Goal: Task Accomplishment & Management: Use online tool/utility

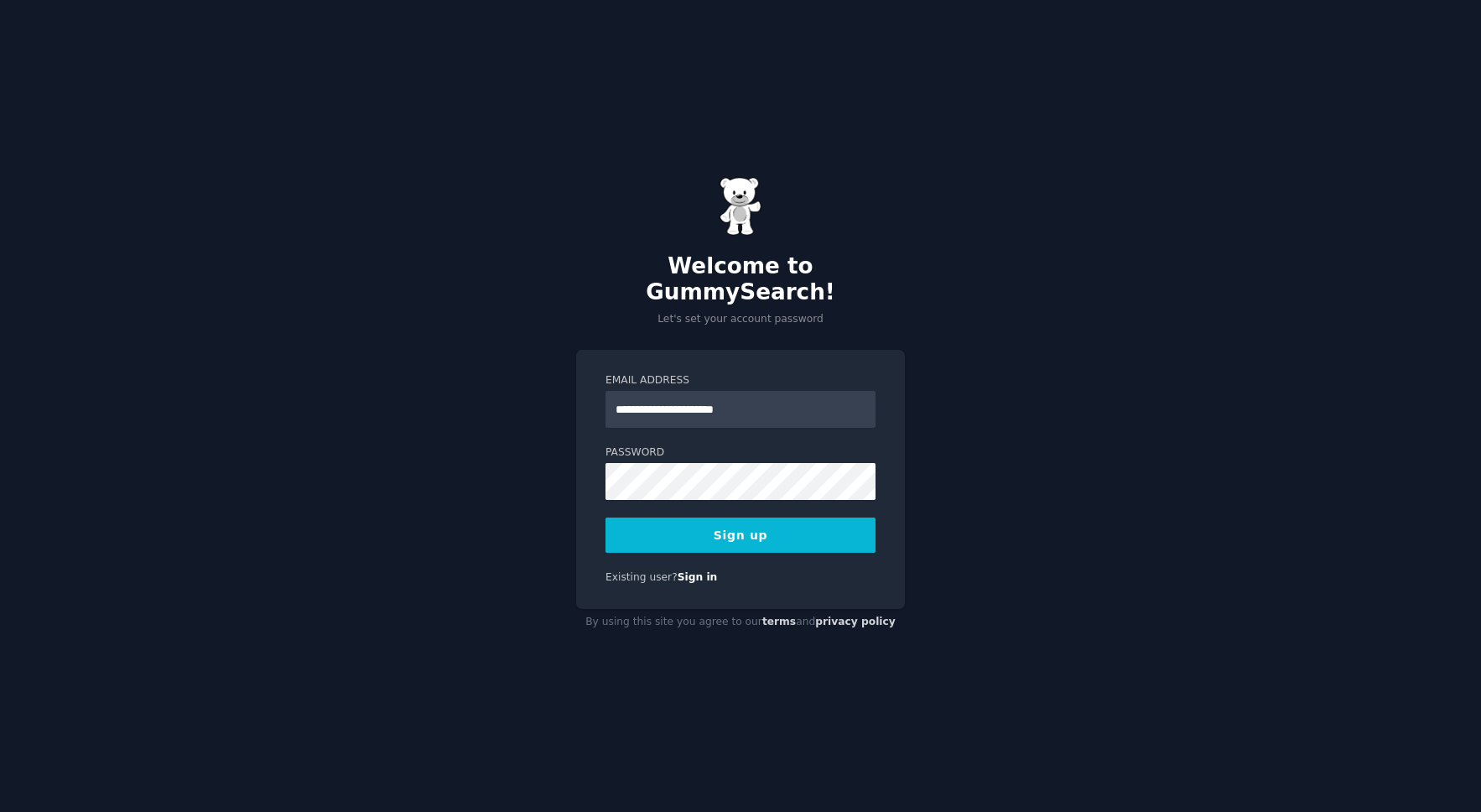
type input "**********"
click at [0, 811] on com-1password-button at bounding box center [0, 812] width 0 height 0
click at [757, 533] on button "Sign up" at bounding box center [740, 535] width 270 height 35
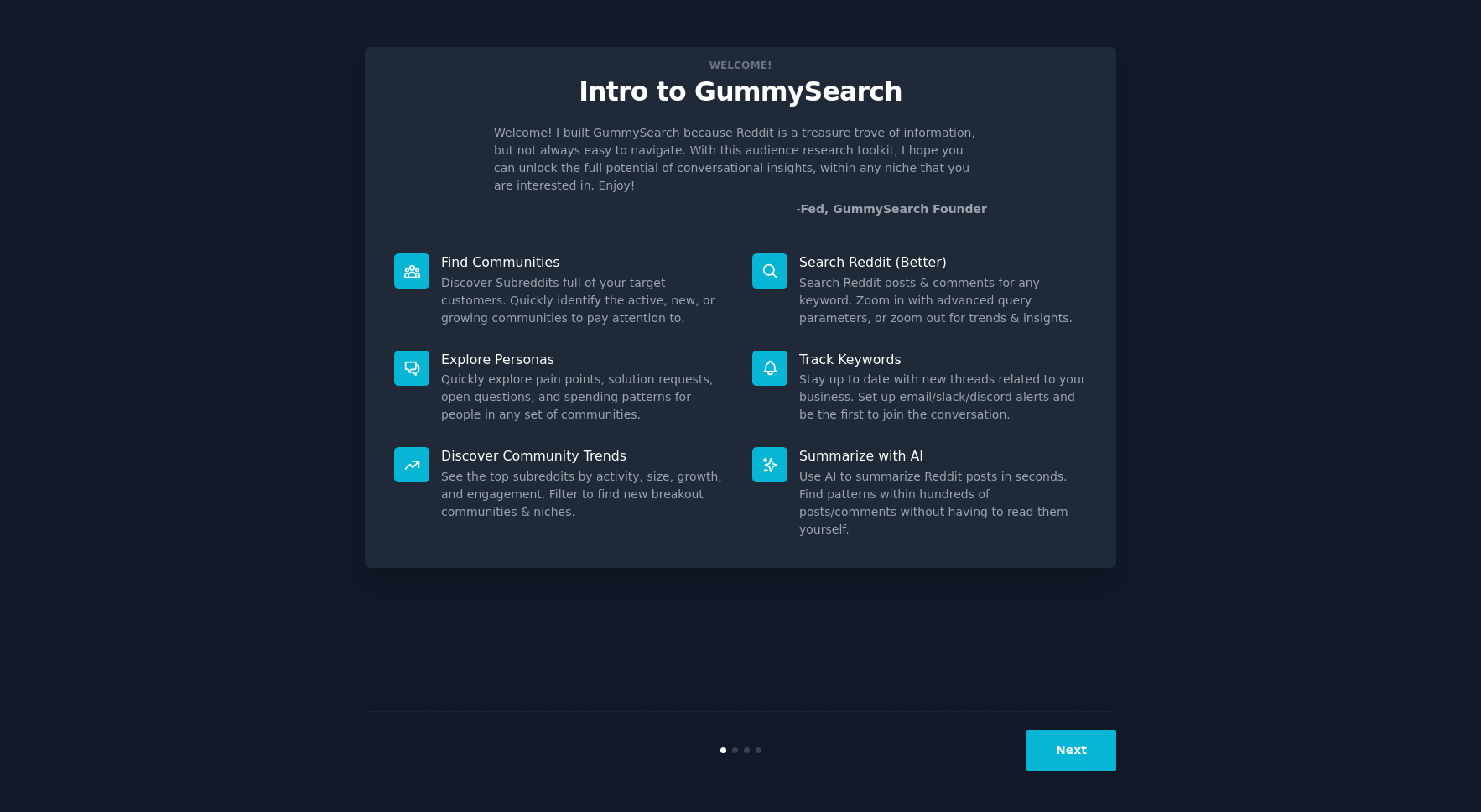
click at [481, 351] on p "Explore Personas" at bounding box center [585, 359] width 288 height 18
click at [1058, 754] on button "Next" at bounding box center [1071, 751] width 90 height 41
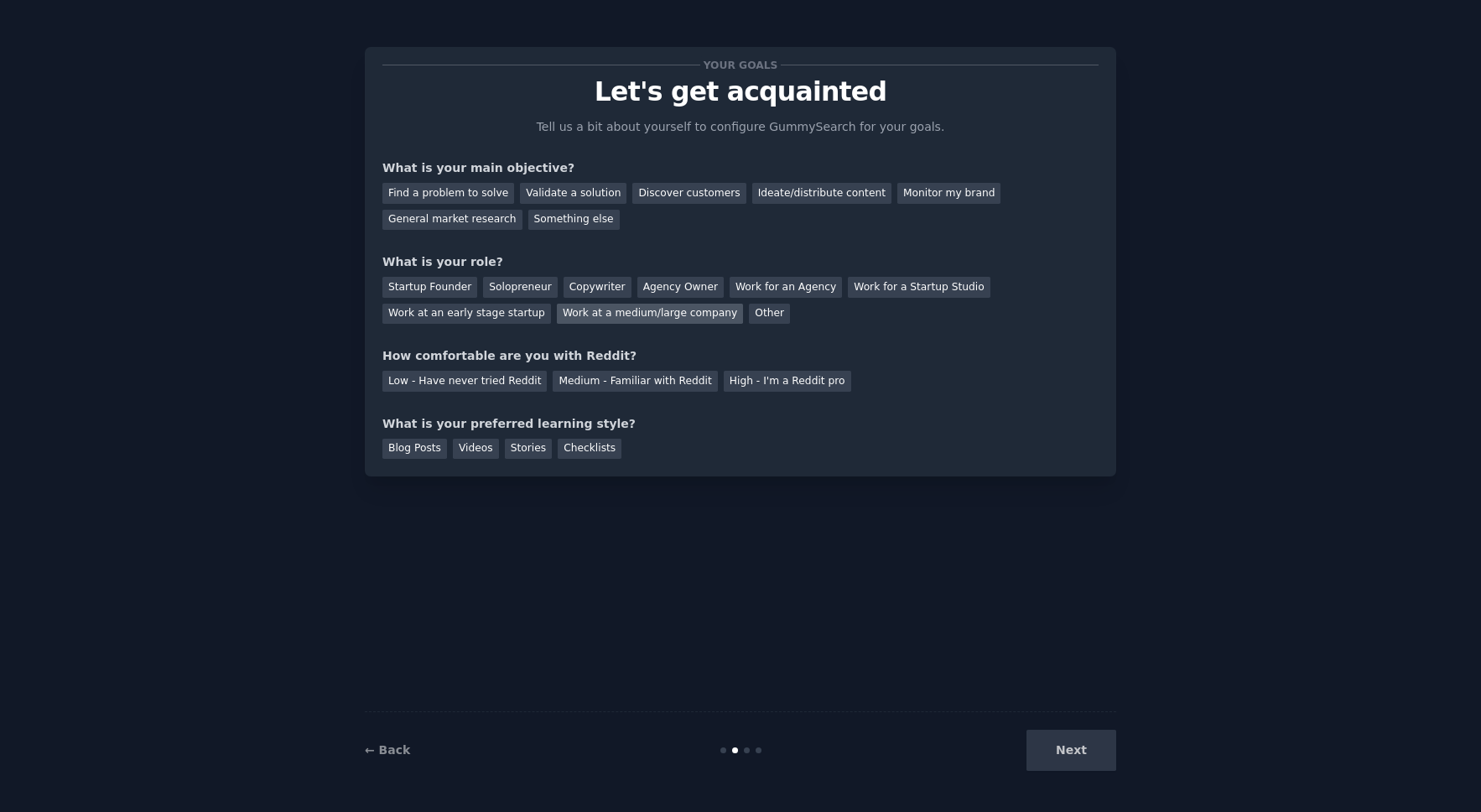
click at [615, 318] on div "Work at a medium/large company" at bounding box center [649, 314] width 186 height 21
click at [489, 383] on div "Low - Have never tried Reddit" at bounding box center [465, 381] width 164 height 21
click at [472, 451] on div "Videos" at bounding box center [475, 449] width 46 height 21
click at [439, 451] on div "Blog Posts" at bounding box center [415, 449] width 64 height 21
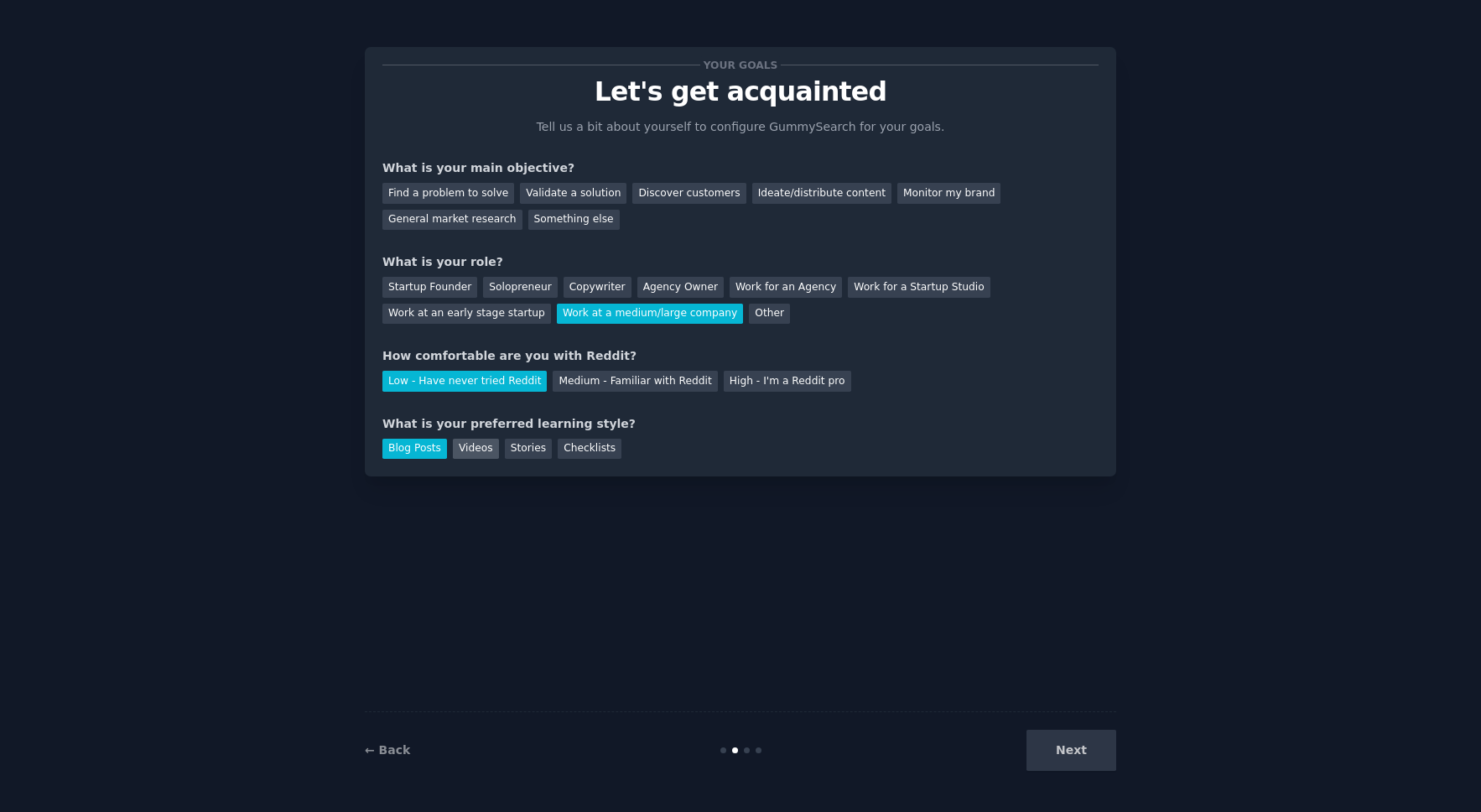
click at [475, 451] on div "Videos" at bounding box center [475, 449] width 46 height 21
click at [686, 191] on div "Discover customers" at bounding box center [690, 193] width 113 height 21
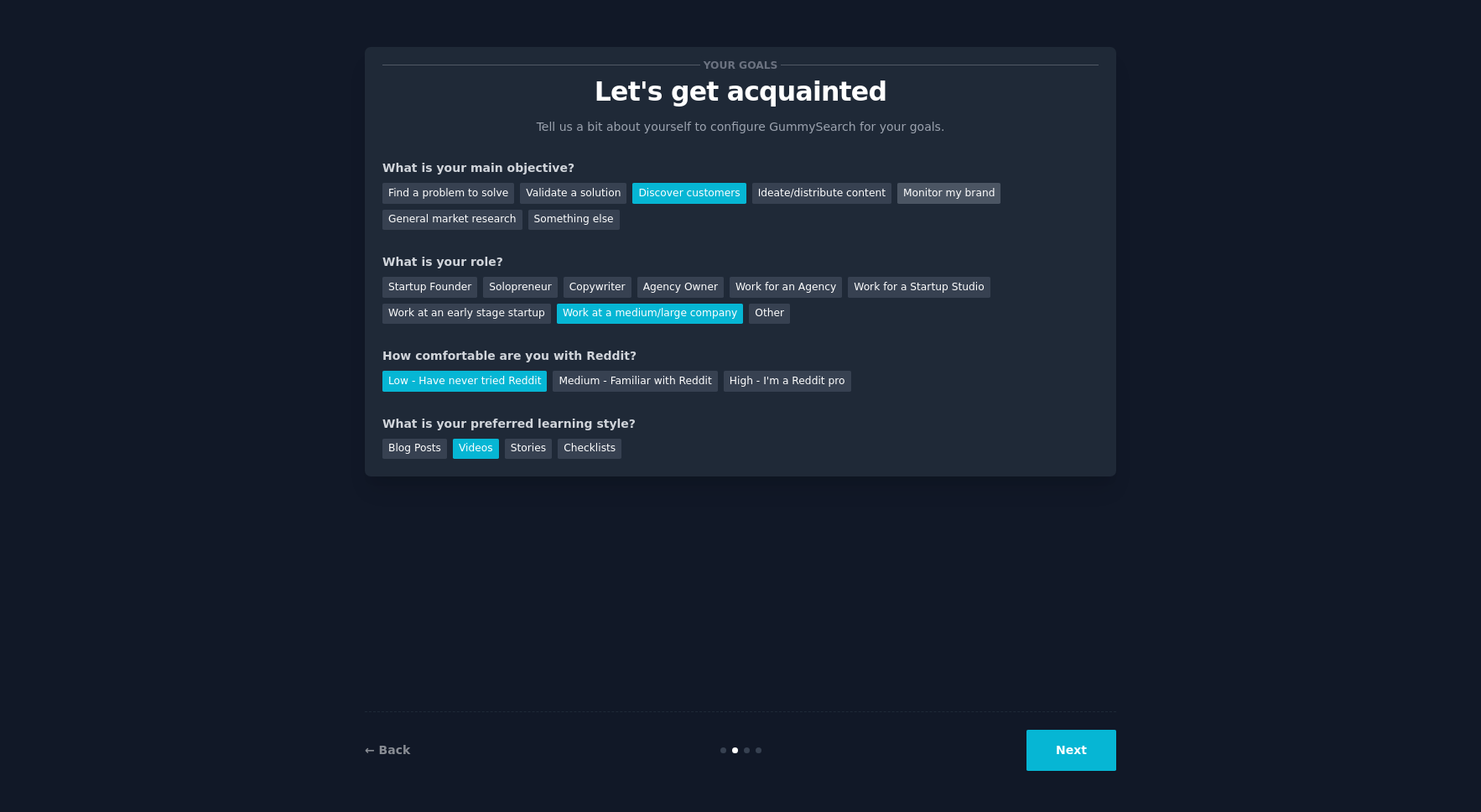
click at [908, 189] on div "Monitor my brand" at bounding box center [949, 193] width 103 height 21
click at [678, 189] on div "Discover customers" at bounding box center [690, 193] width 113 height 21
click at [1055, 746] on button "Next" at bounding box center [1071, 751] width 90 height 41
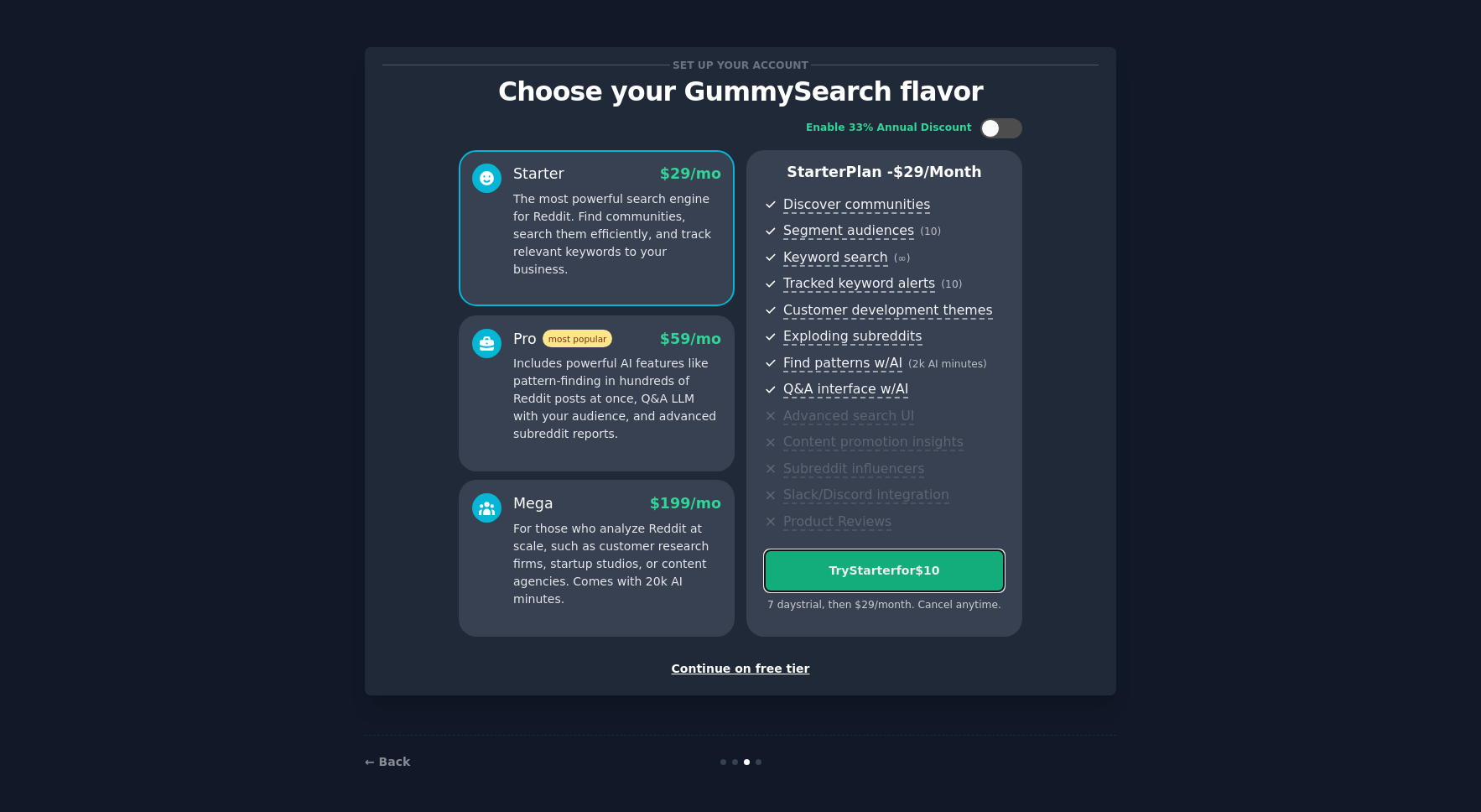
click at [899, 579] on div "Try Starter for $10" at bounding box center [884, 571] width 239 height 18
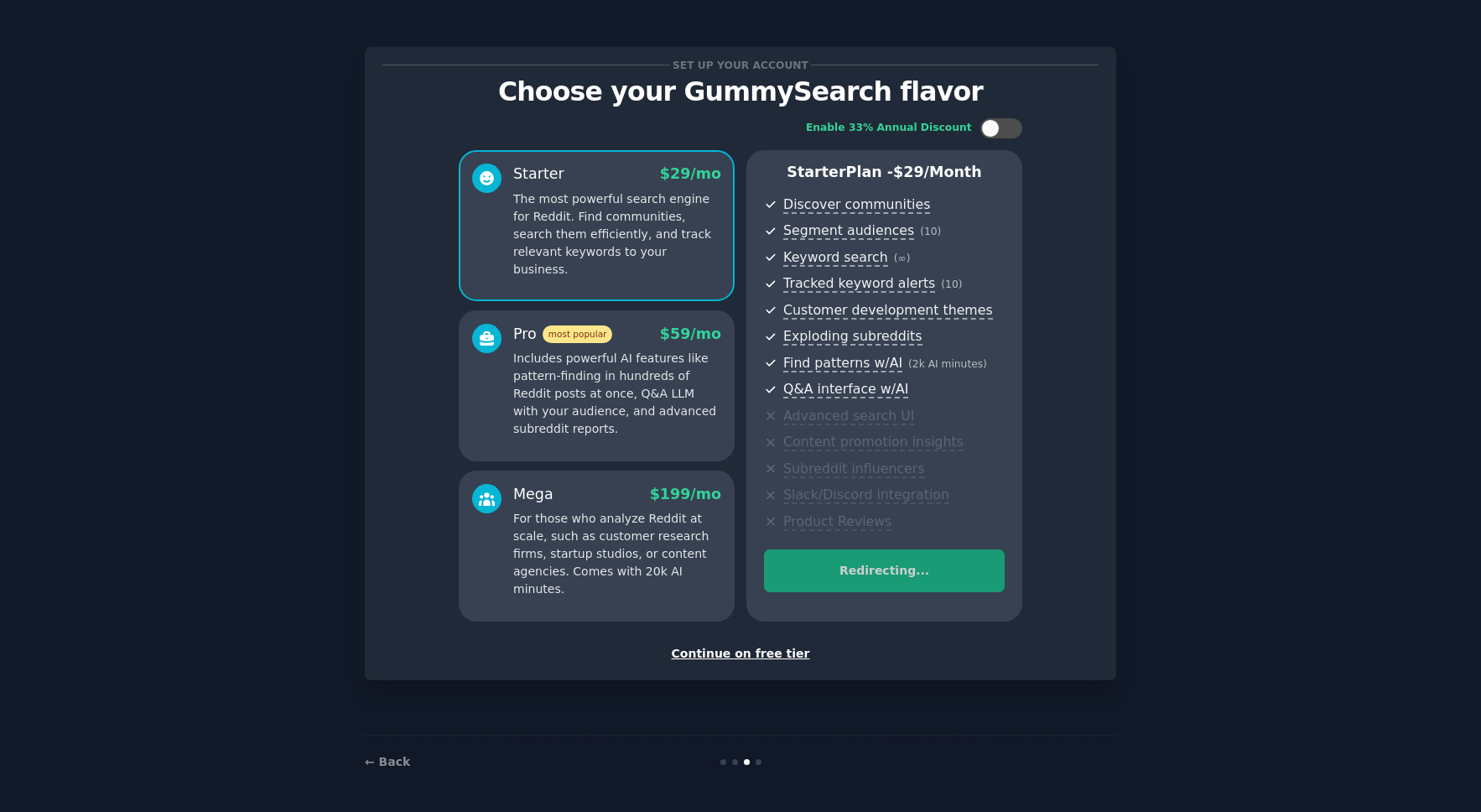
click at [740, 655] on div "Continue on free tier" at bounding box center [740, 654] width 716 height 18
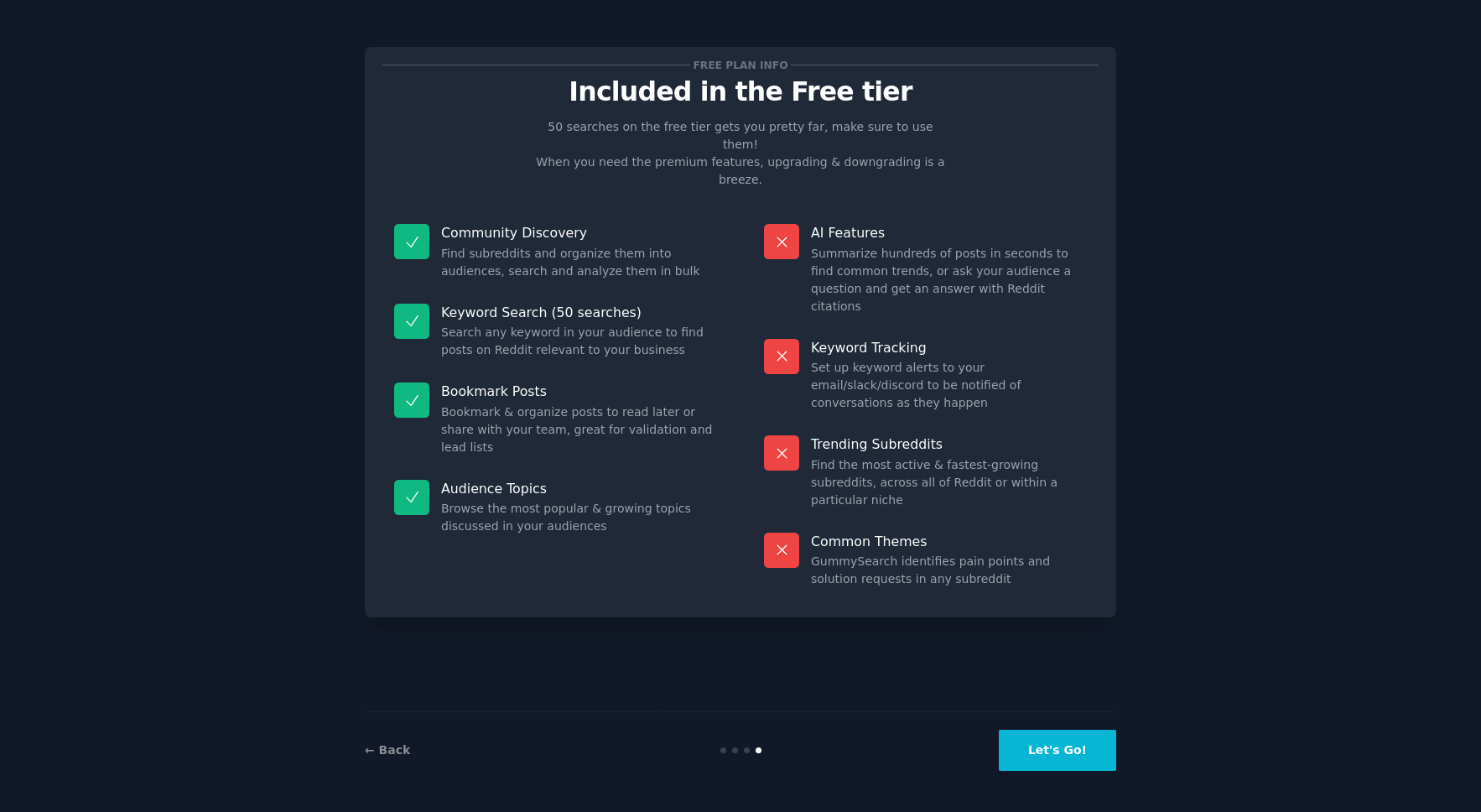
click at [1073, 754] on button "Let's Go!" at bounding box center [1057, 751] width 117 height 41
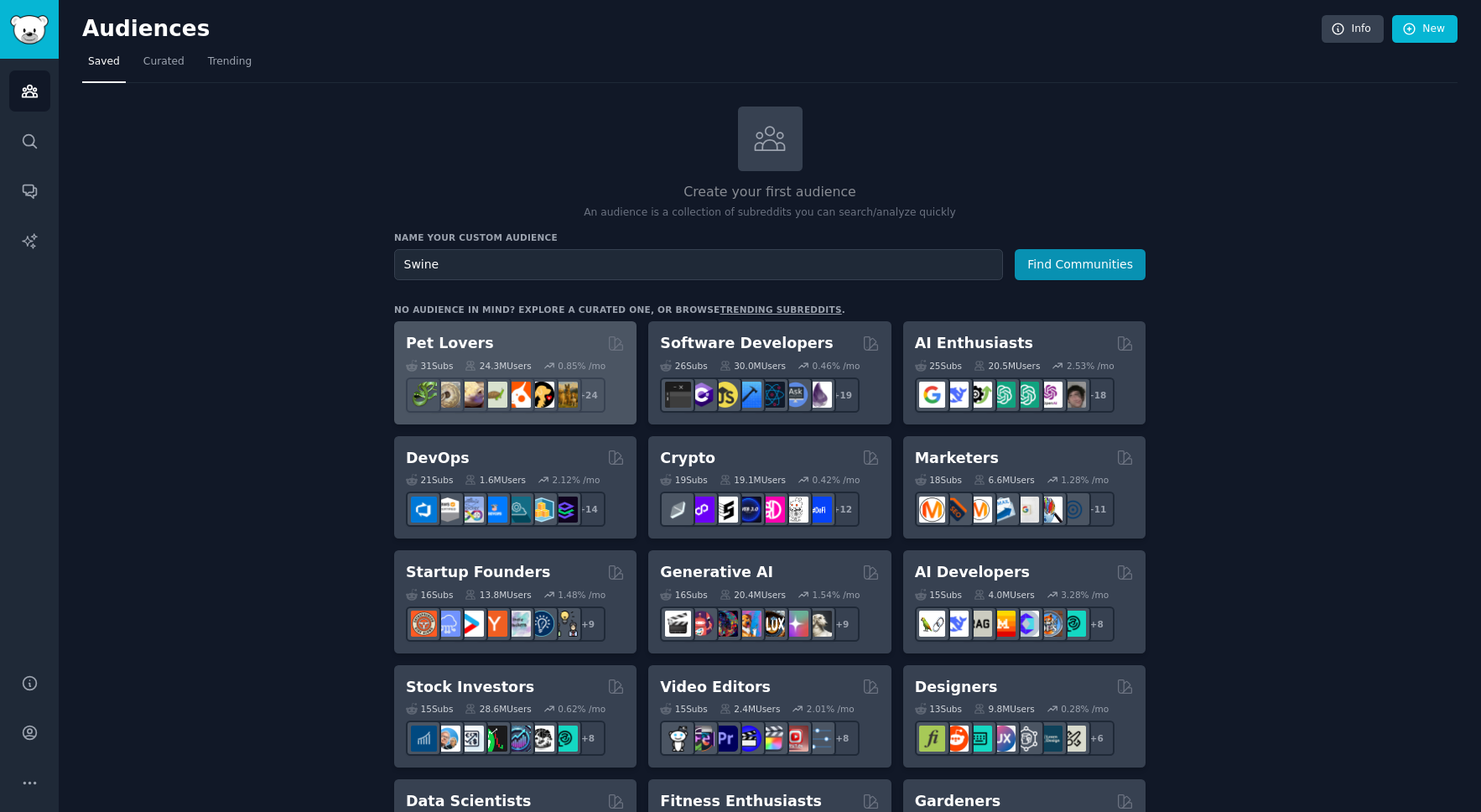
type input "Swine"
click at [1015, 249] on button "Find Communities" at bounding box center [1080, 264] width 131 height 31
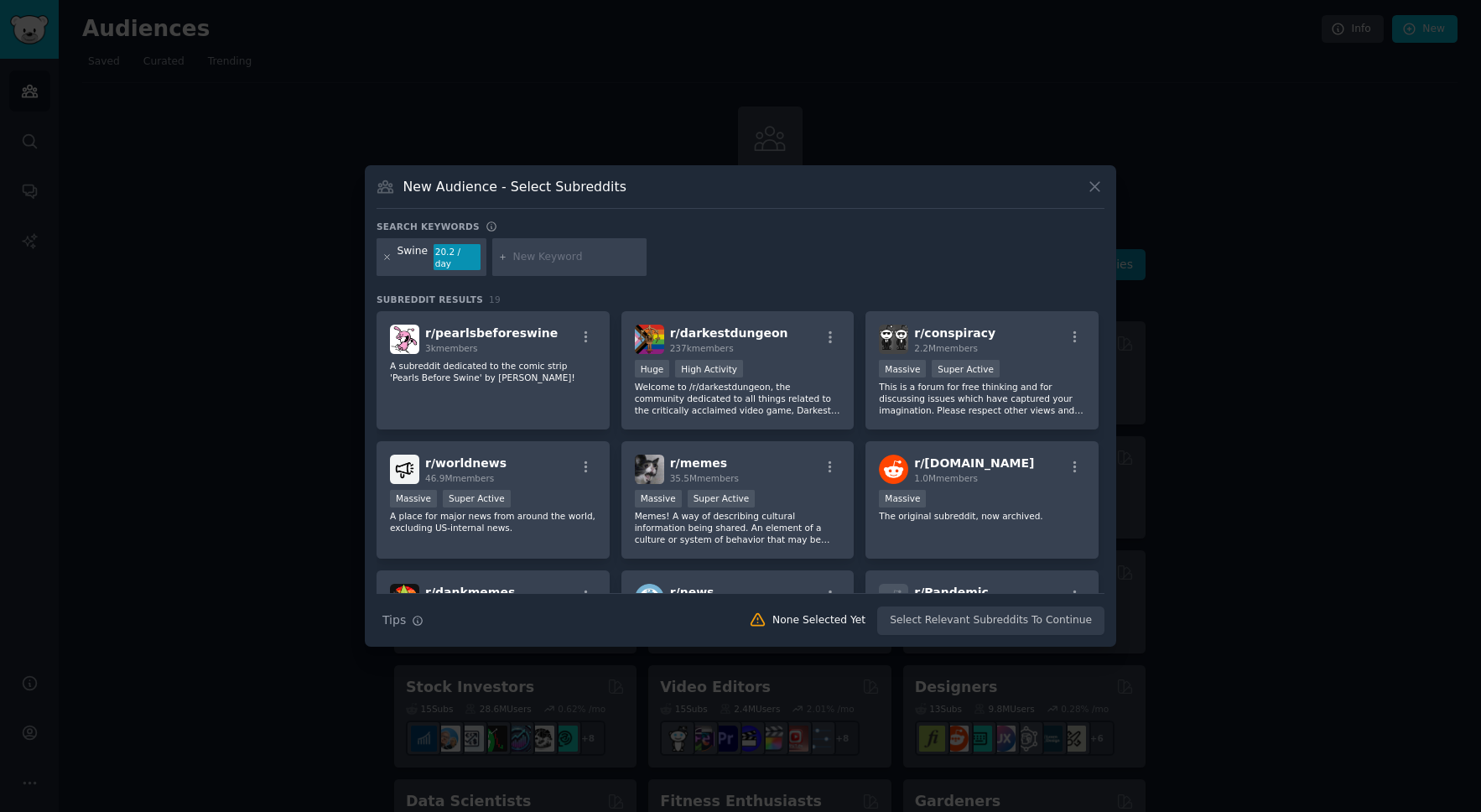
click at [391, 260] on icon at bounding box center [388, 257] width 9 height 9
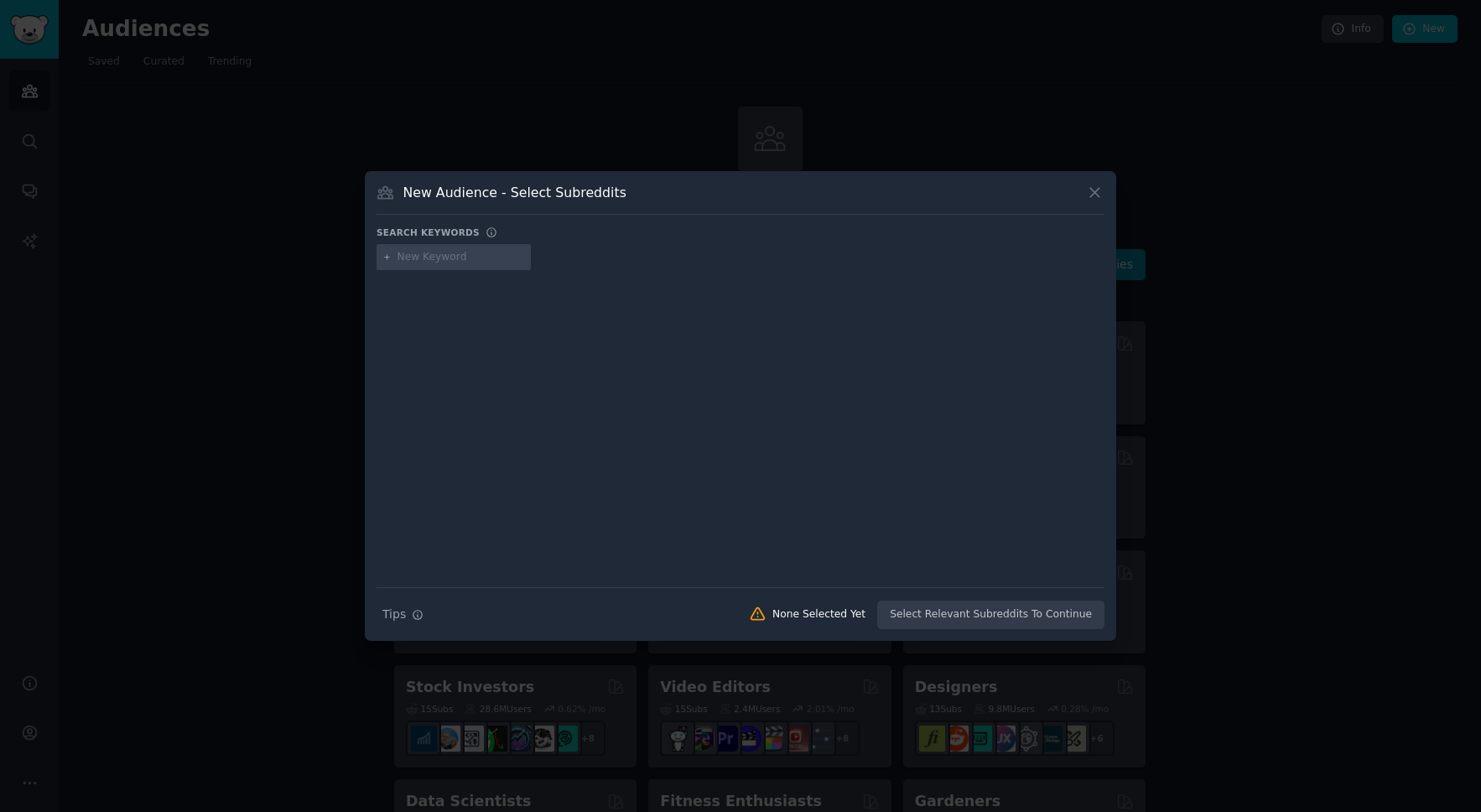
click at [436, 260] on input "text" at bounding box center [461, 257] width 127 height 15
type input "chickens"
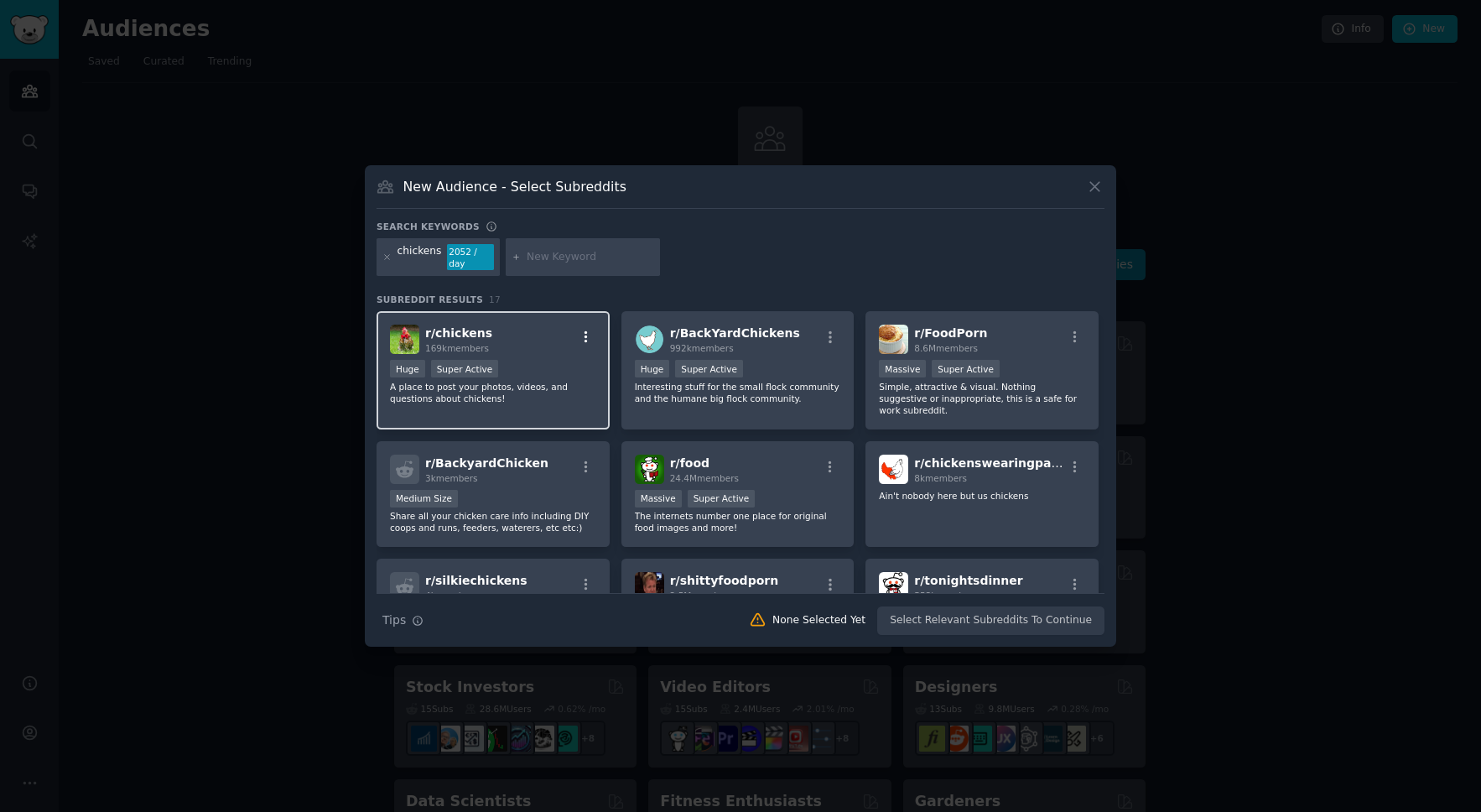
click at [586, 338] on icon "button" at bounding box center [587, 337] width 4 height 11
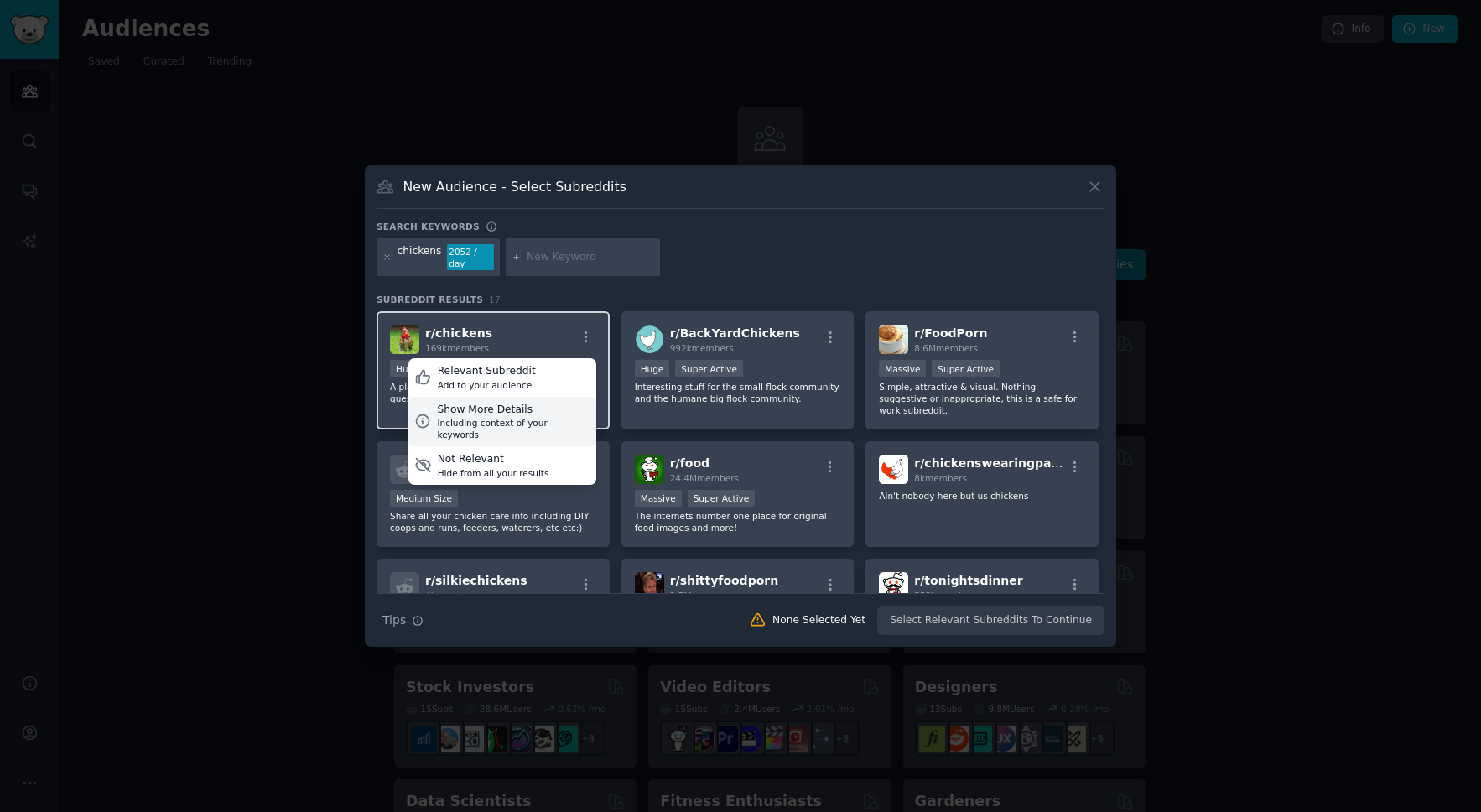
click at [490, 418] on div "Including context of your keywords" at bounding box center [513, 428] width 153 height 24
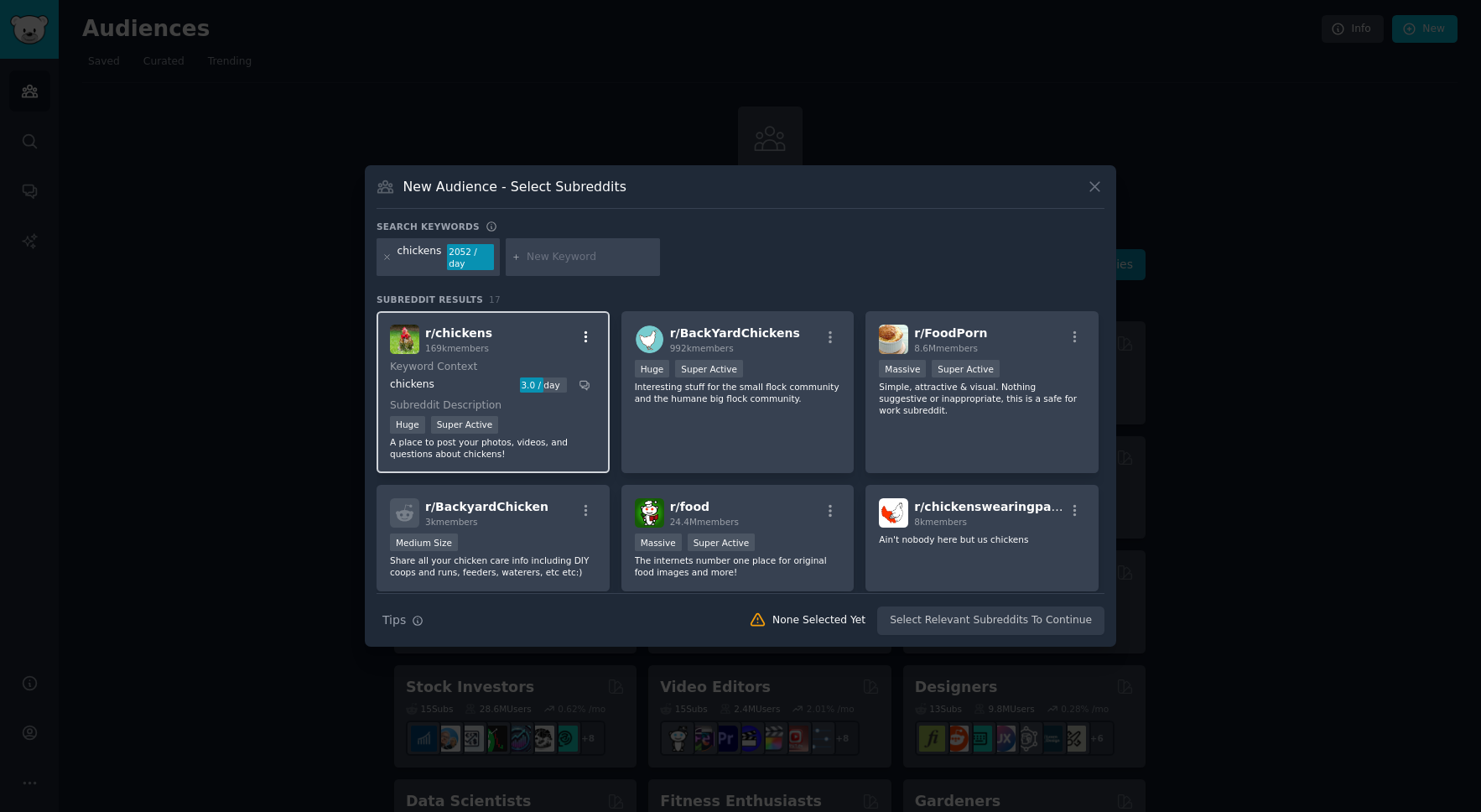
click at [583, 336] on icon "button" at bounding box center [587, 337] width 15 height 15
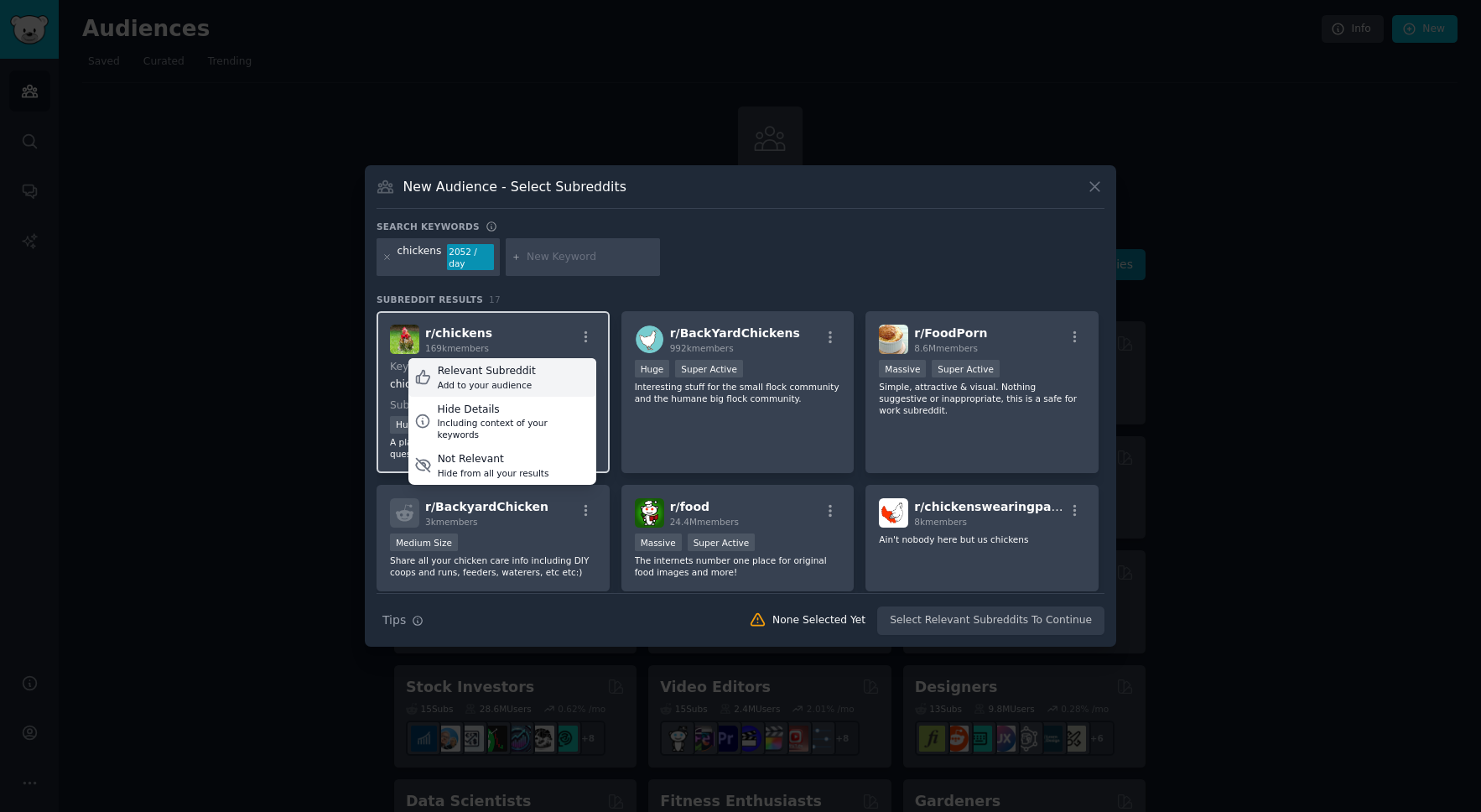
click at [495, 373] on div "Relevant Subreddit" at bounding box center [487, 372] width 98 height 15
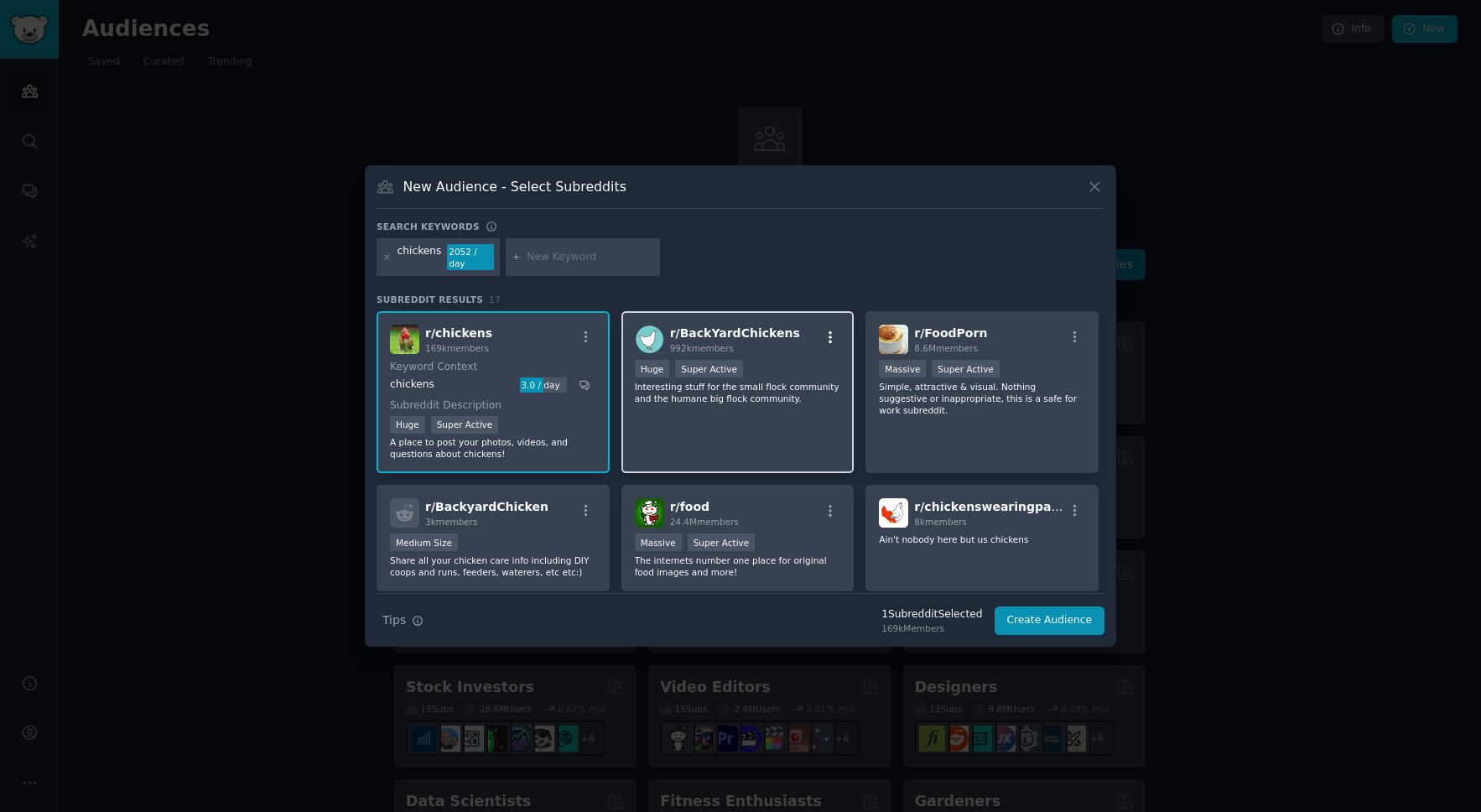
click at [829, 337] on icon "button" at bounding box center [830, 337] width 15 height 15
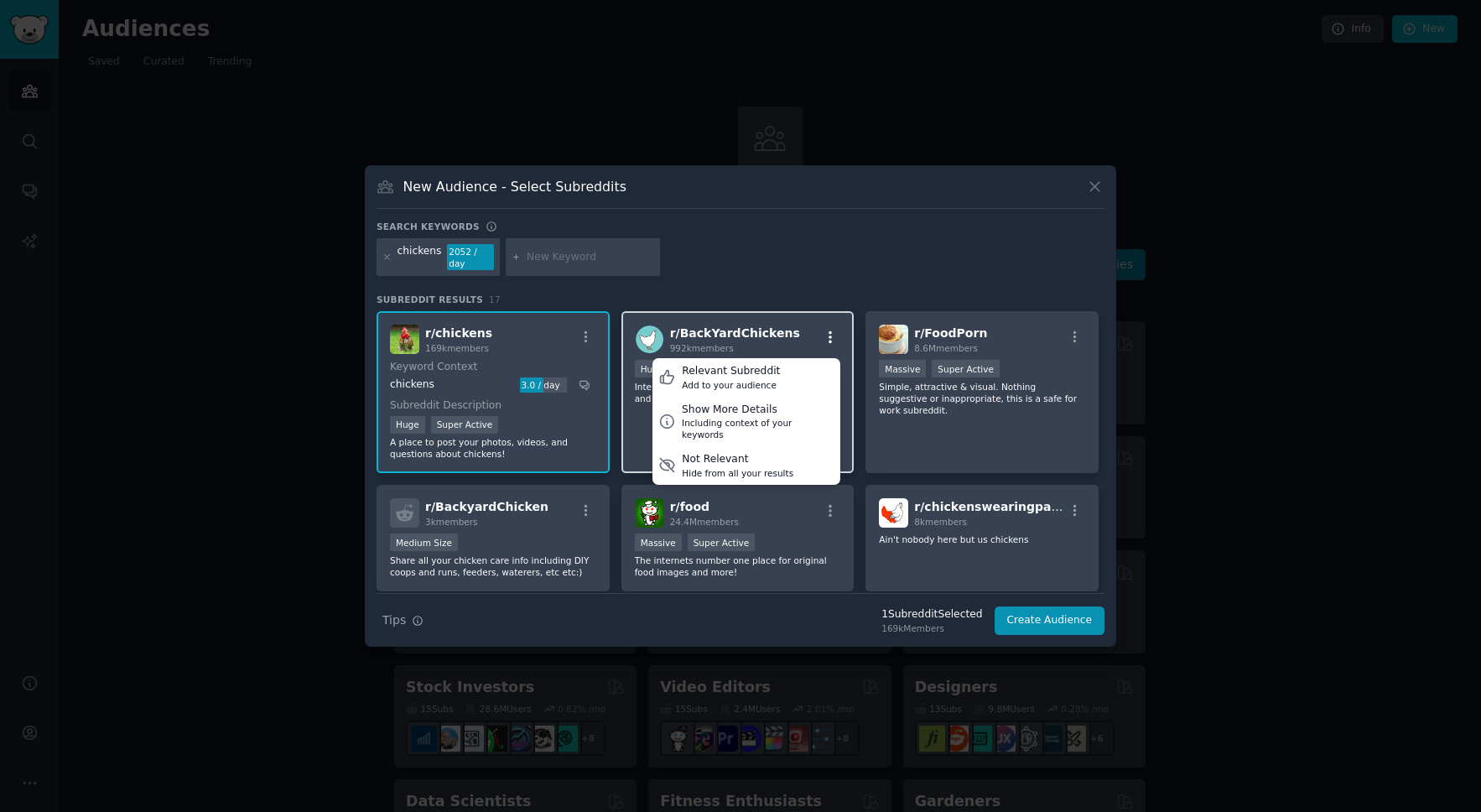
click at [829, 336] on icon "button" at bounding box center [830, 337] width 15 height 15
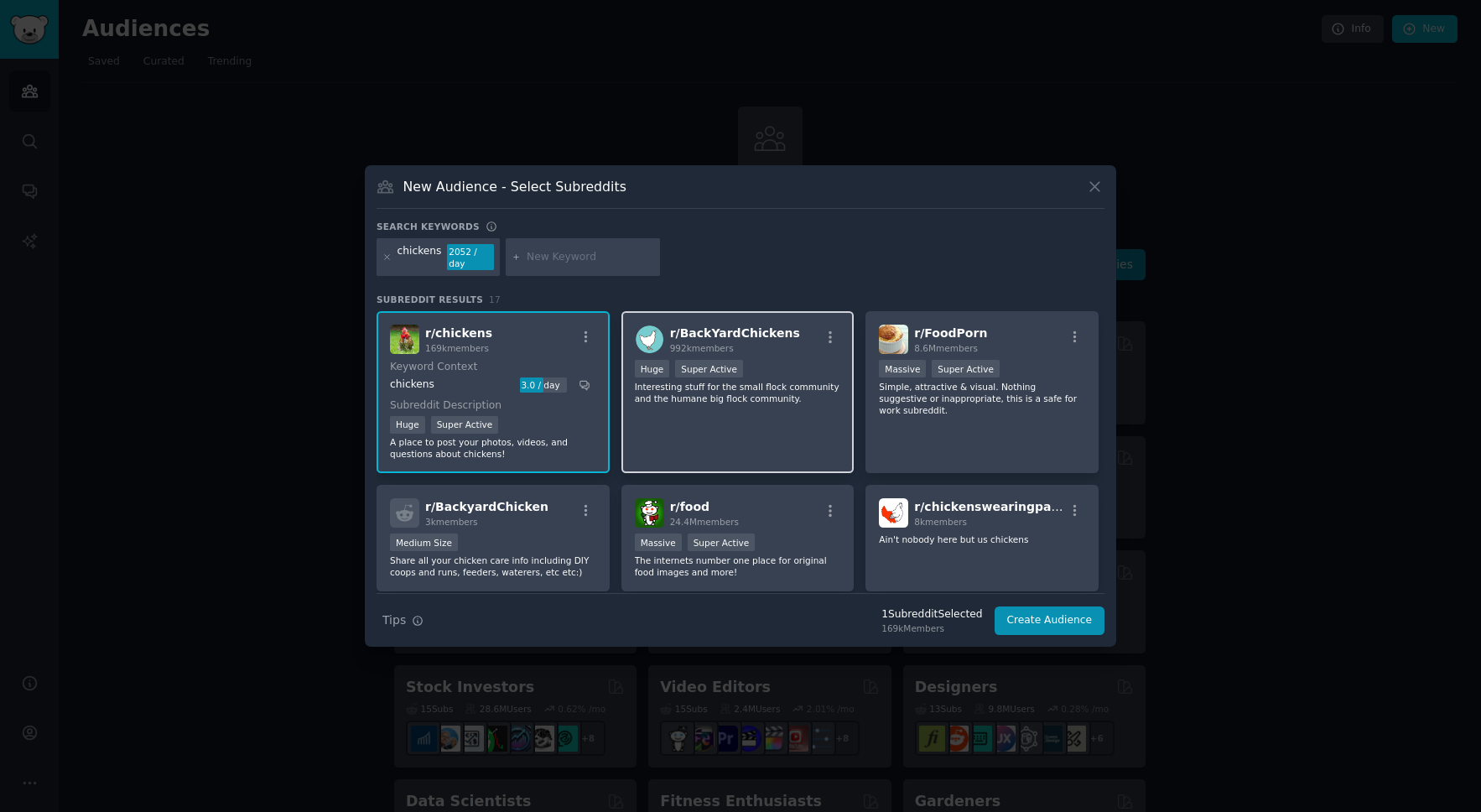
click at [701, 327] on span "r/ BackYardChickens" at bounding box center [736, 333] width 130 height 13
click at [699, 348] on span "992k members" at bounding box center [703, 348] width 64 height 10
click at [720, 404] on div "r/ BackYardChickens 992k members >= 95th percentile for submissions / day Huge …" at bounding box center [738, 392] width 233 height 162
click at [829, 341] on icon "button" at bounding box center [831, 337] width 4 height 11
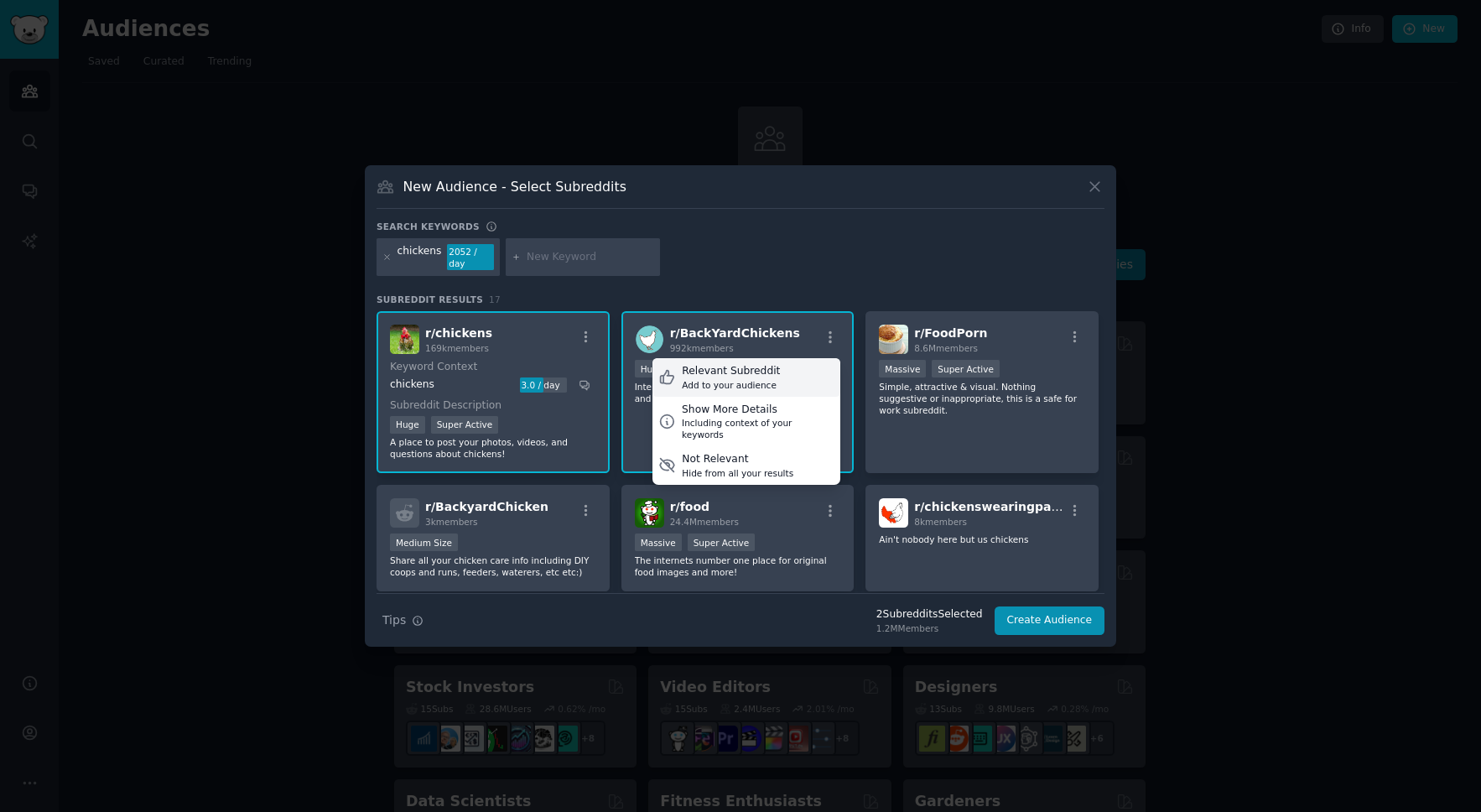
click at [727, 385] on div "Add to your audience" at bounding box center [731, 385] width 98 height 11
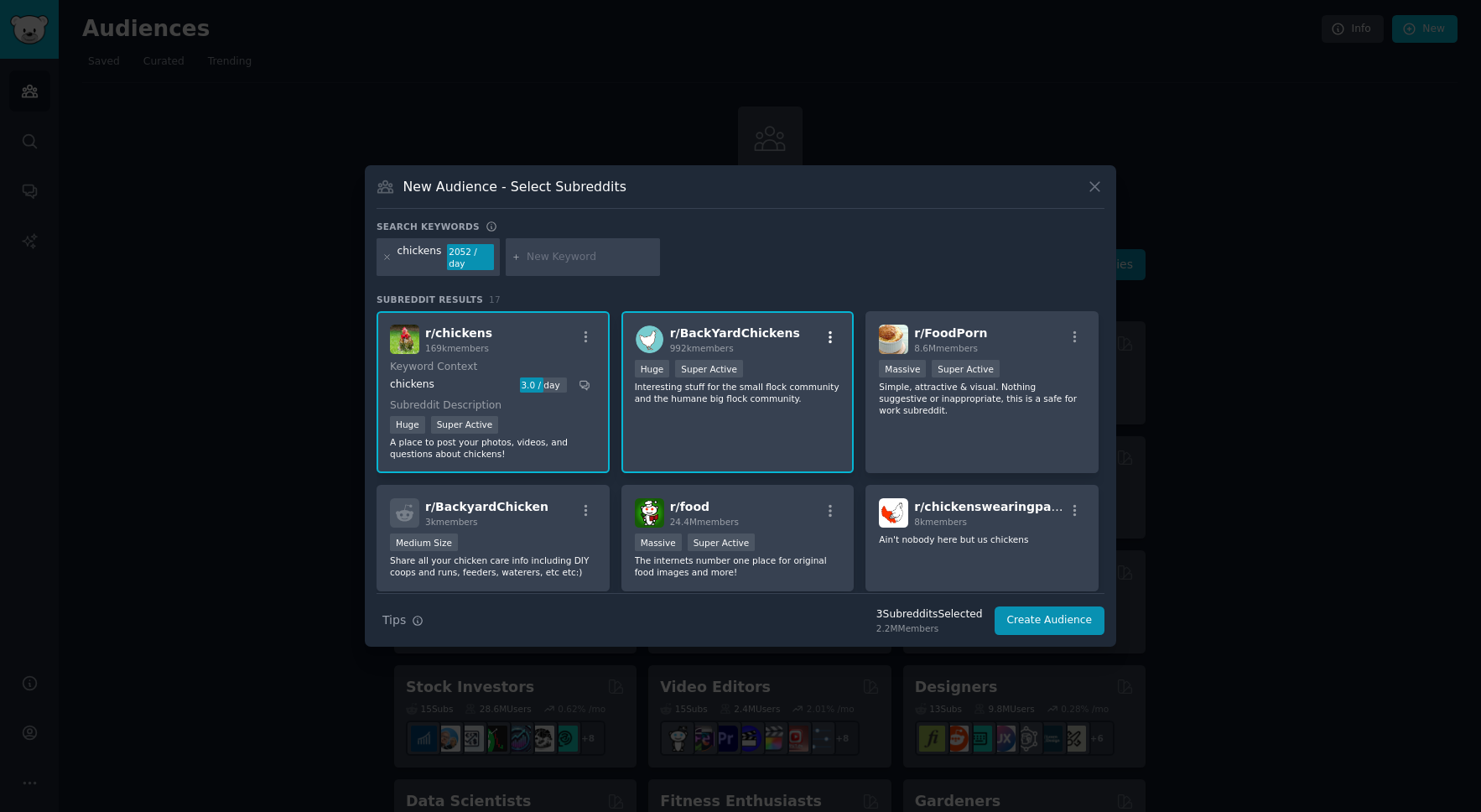
click at [829, 340] on icon "button" at bounding box center [830, 337] width 15 height 15
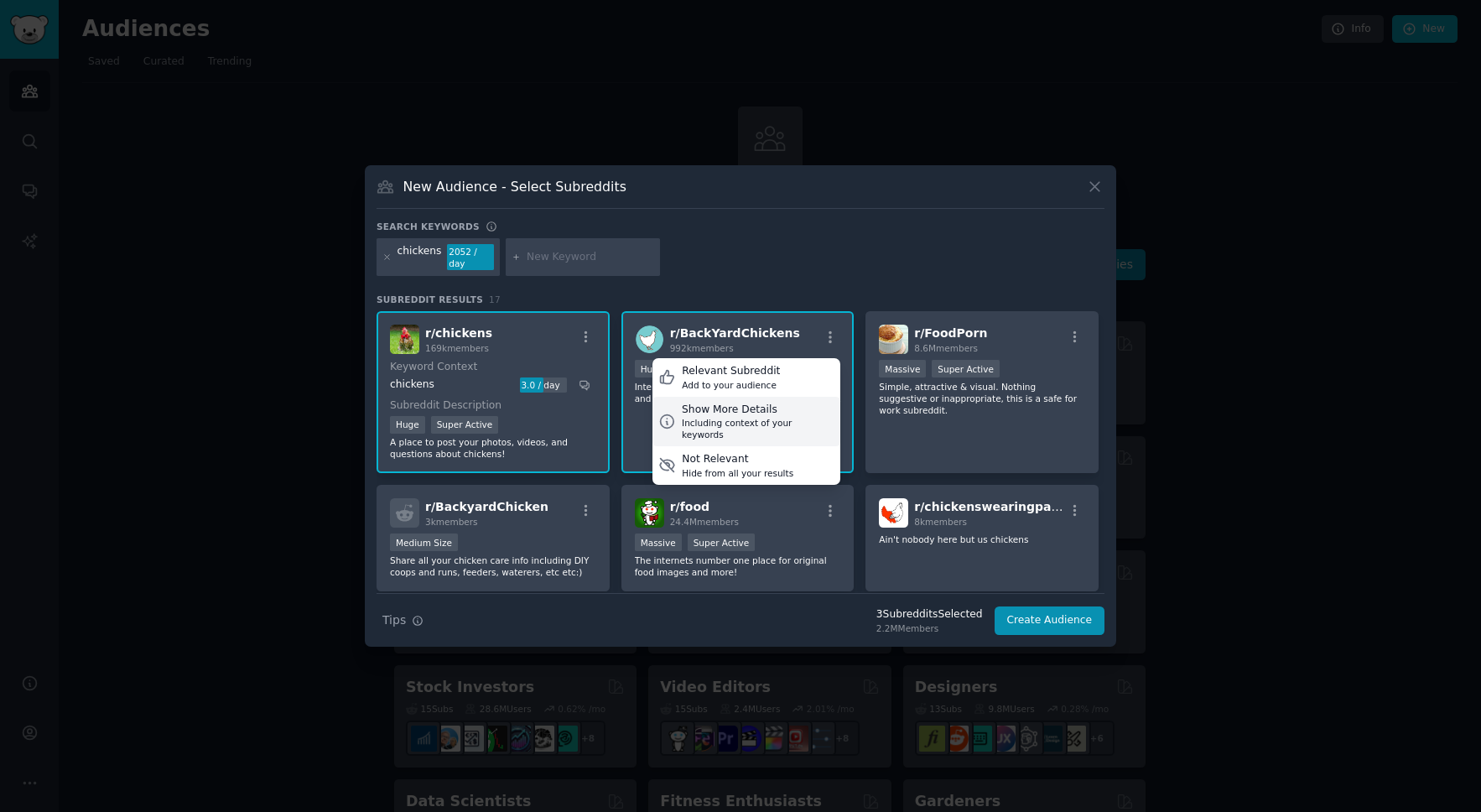
click at [694, 417] on div "Including context of your keywords" at bounding box center [758, 428] width 153 height 24
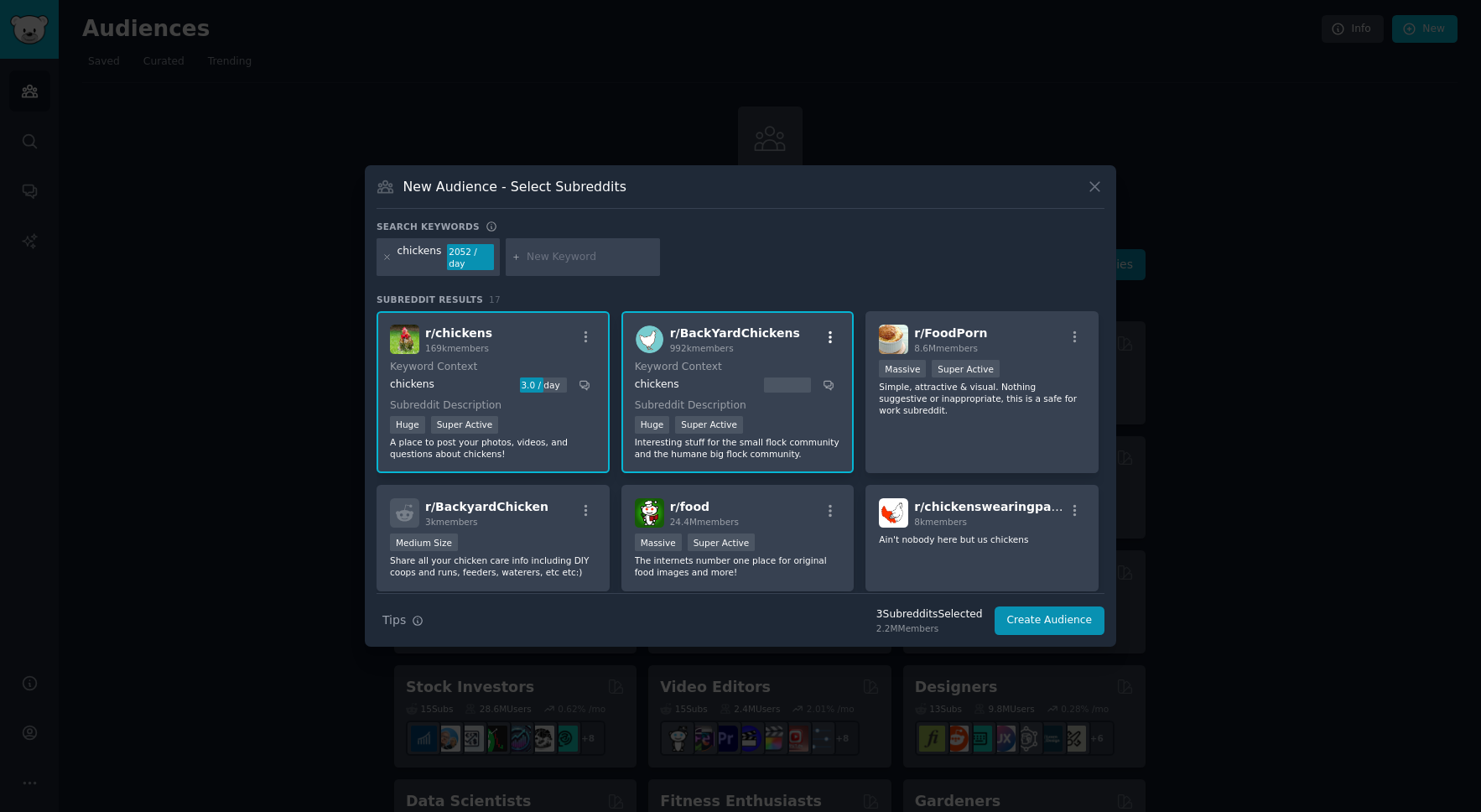
click at [834, 337] on icon "button" at bounding box center [830, 337] width 15 height 15
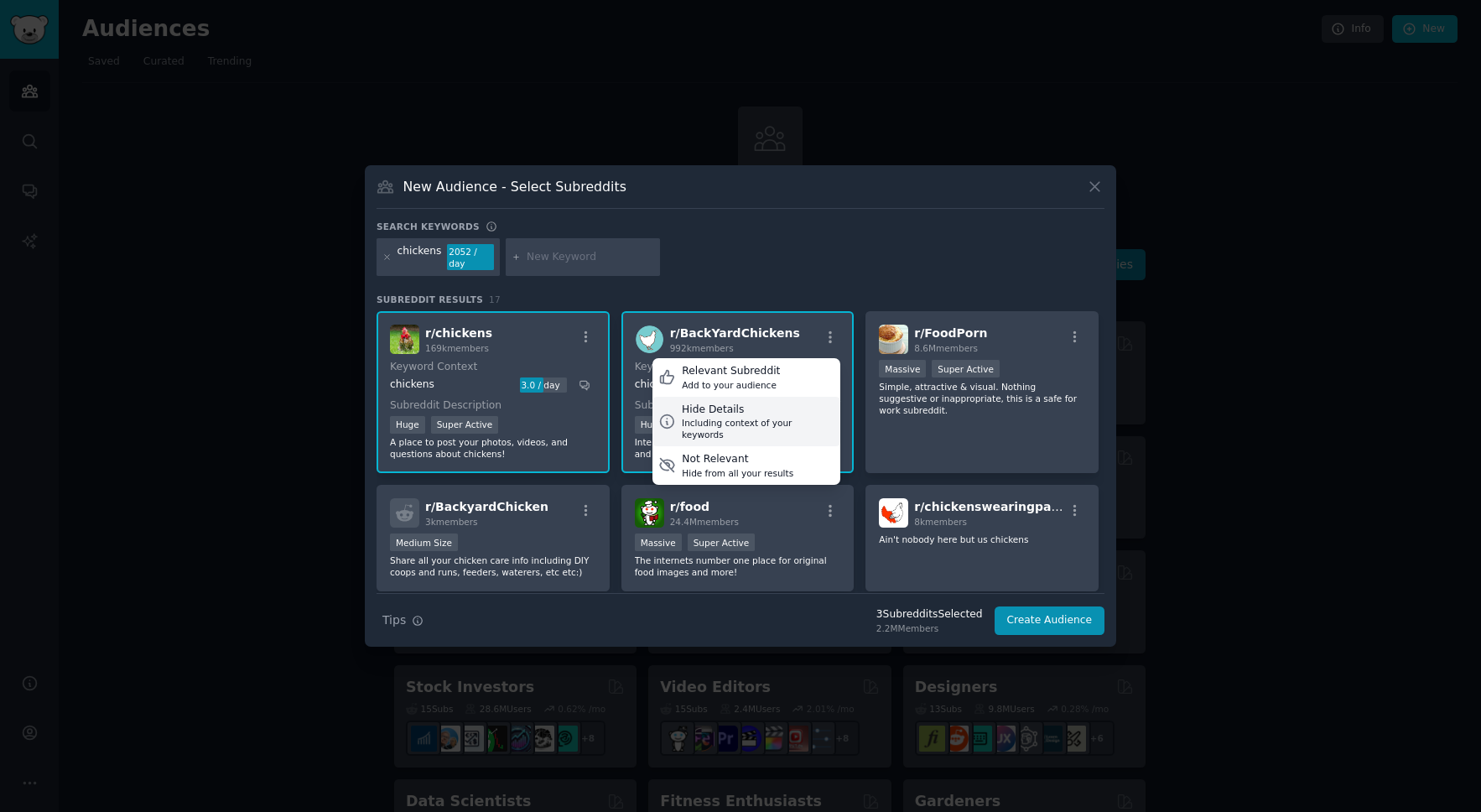
click at [722, 415] on div "Hide Details" at bounding box center [758, 410] width 153 height 15
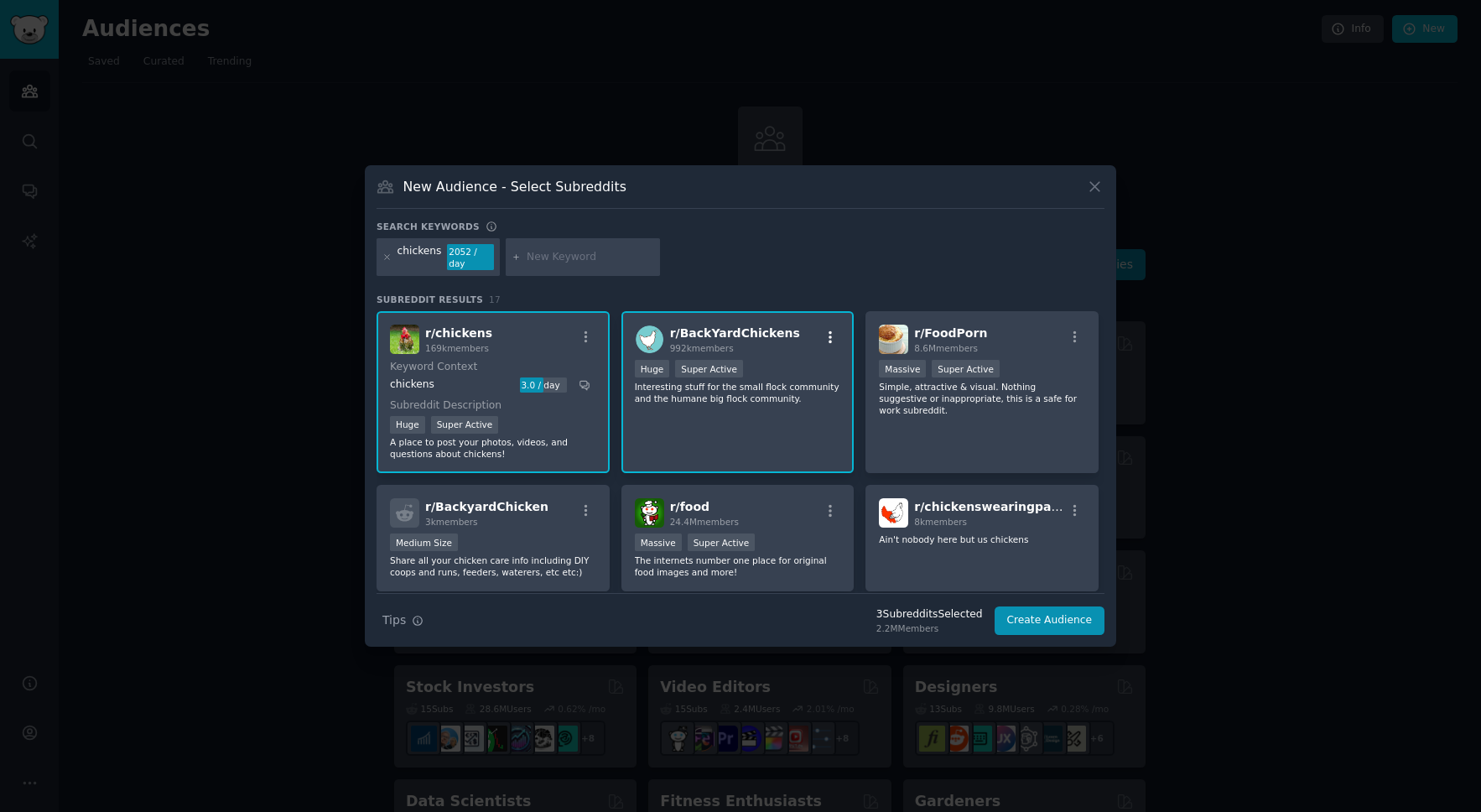
click at [829, 338] on icon "button" at bounding box center [831, 337] width 4 height 11
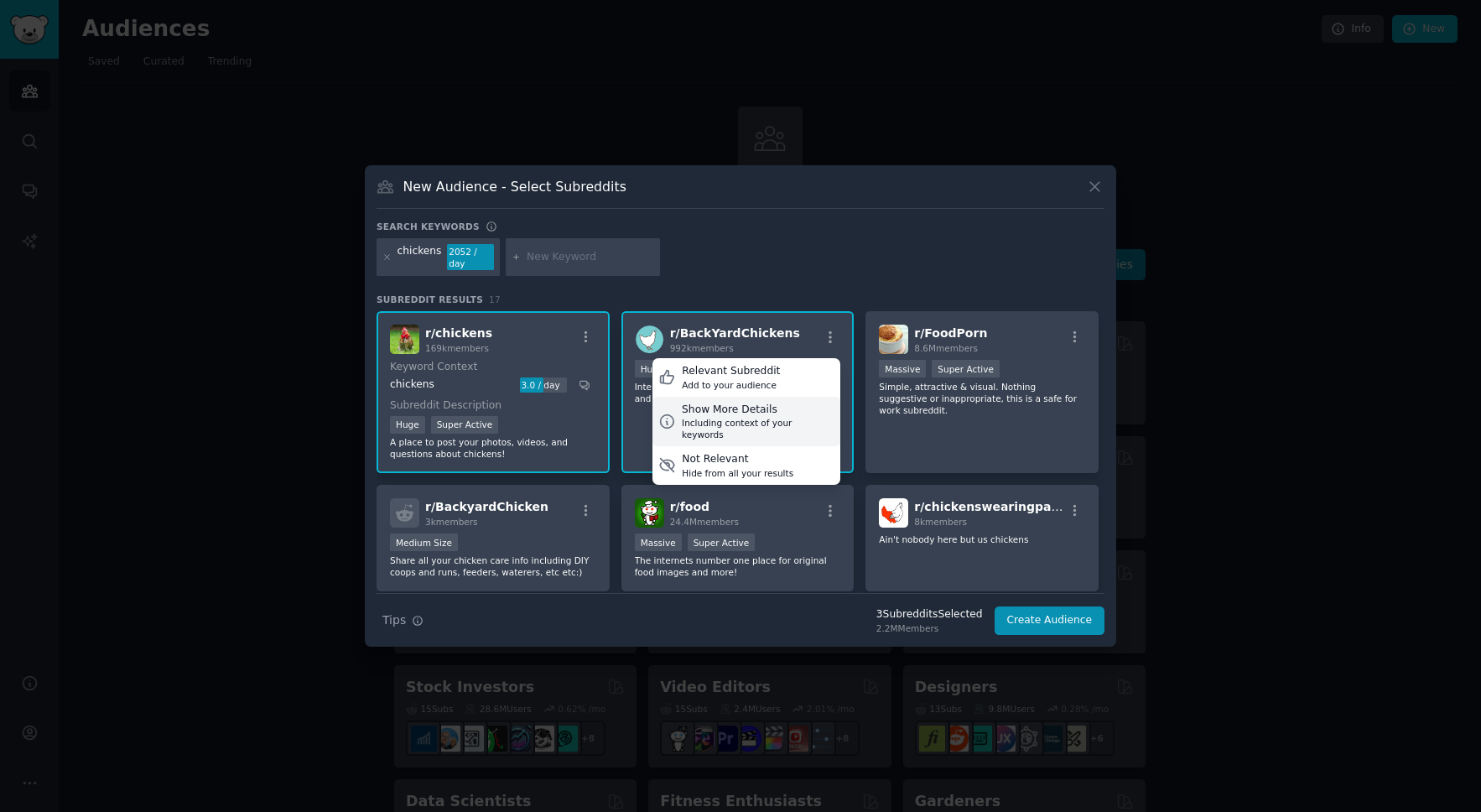
click at [722, 420] on div "Including context of your keywords" at bounding box center [758, 428] width 153 height 24
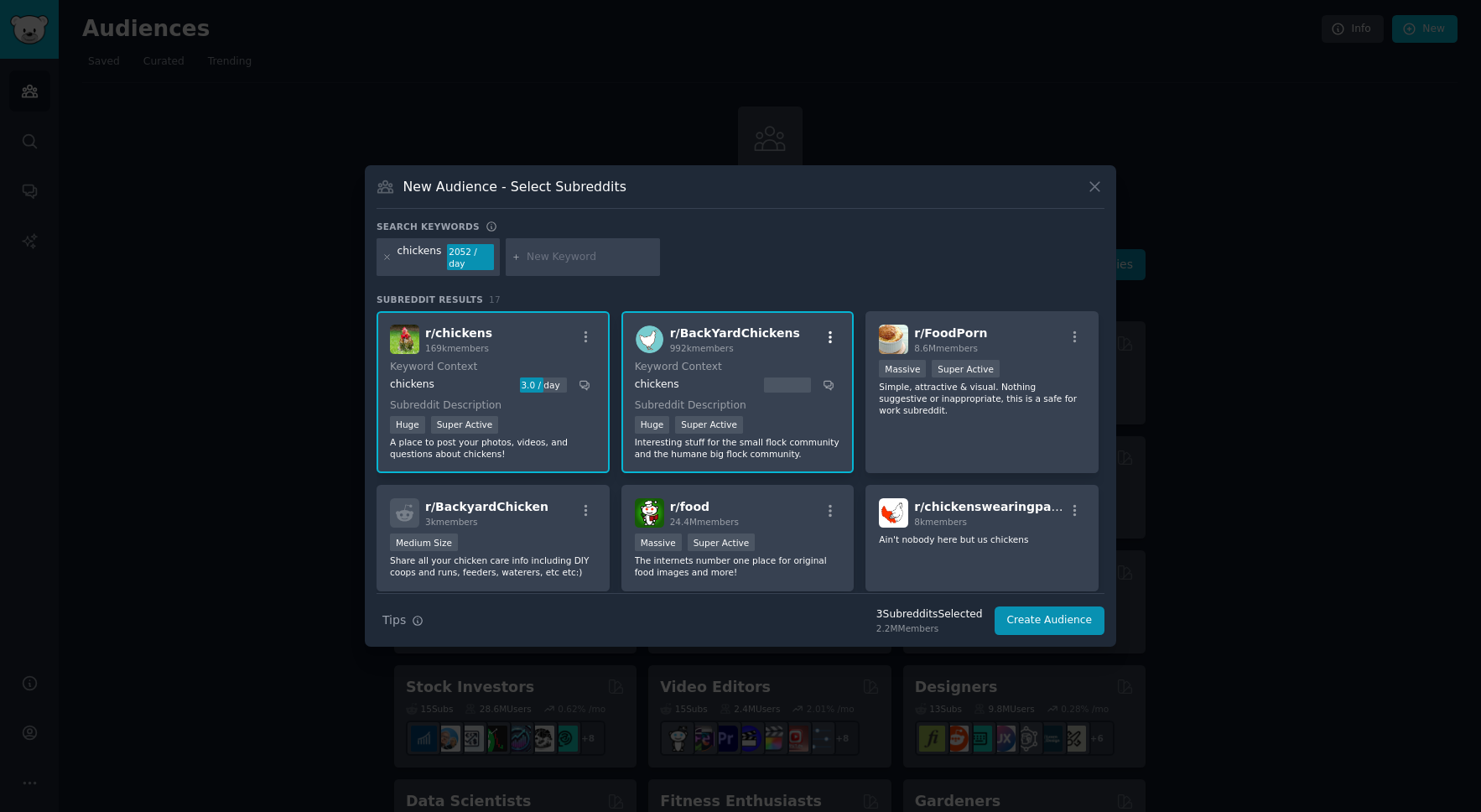
click at [829, 338] on icon "button" at bounding box center [830, 337] width 15 height 15
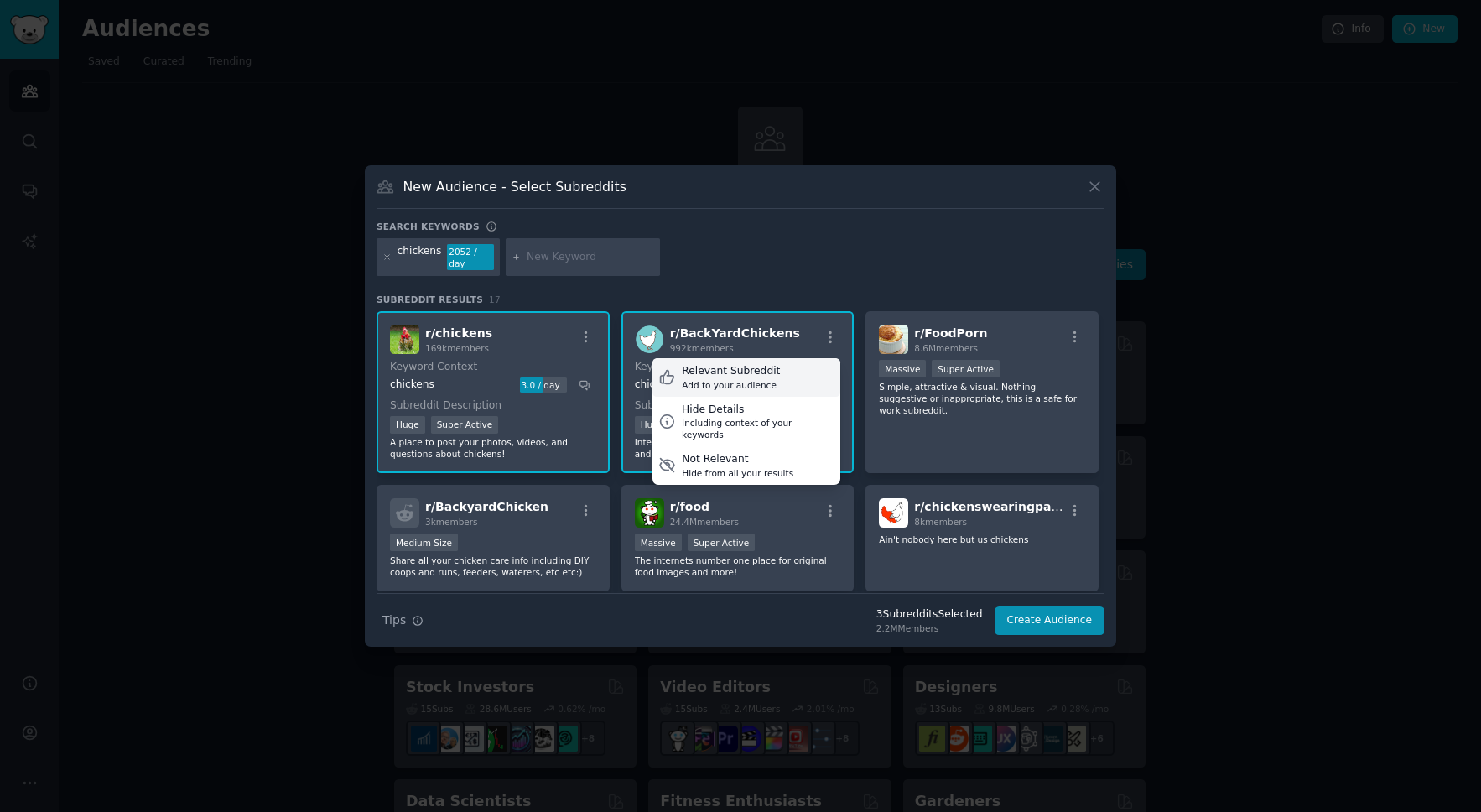
click at [749, 379] on div "Add to your audience" at bounding box center [731, 385] width 98 height 11
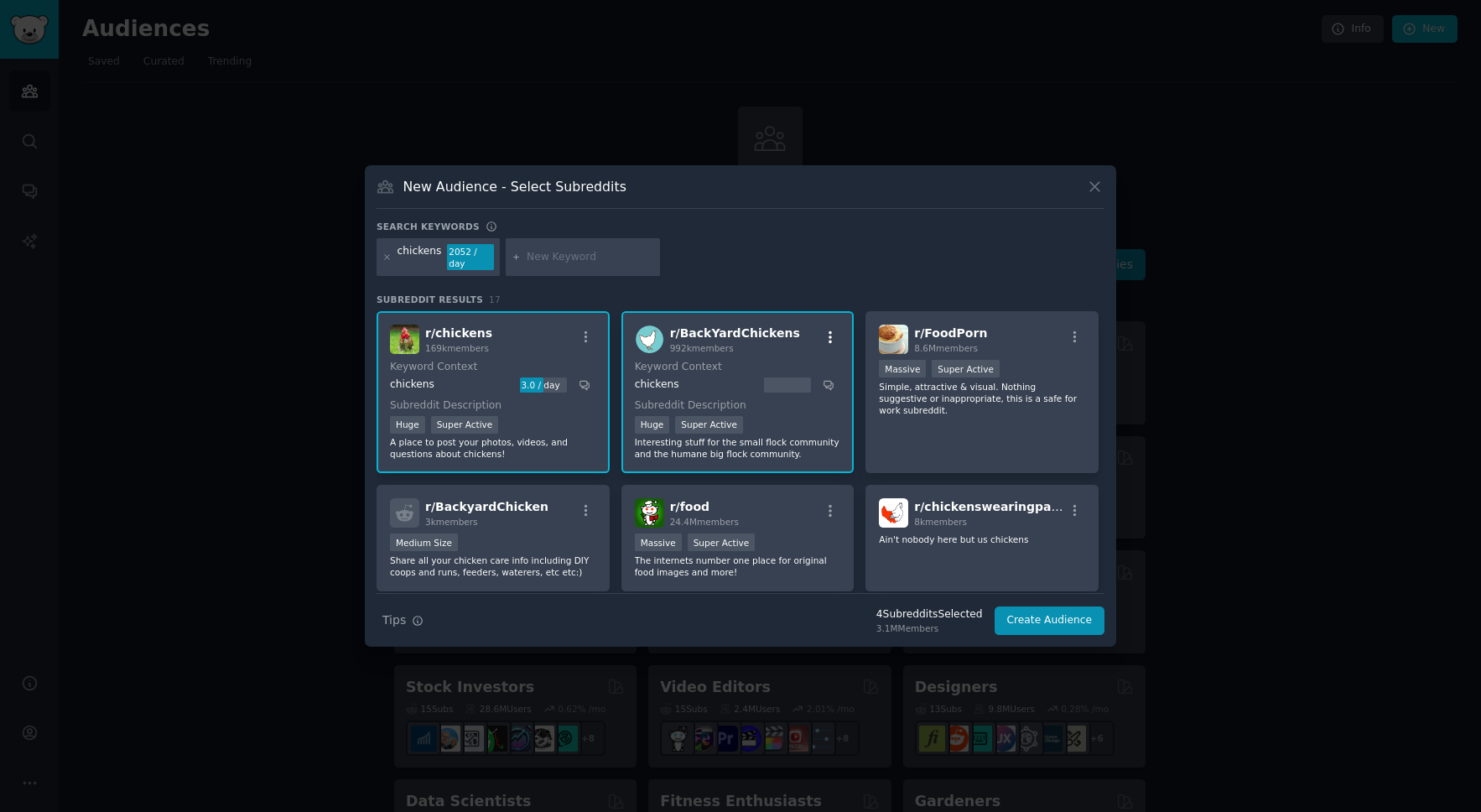
click at [829, 337] on icon "button" at bounding box center [831, 337] width 4 height 11
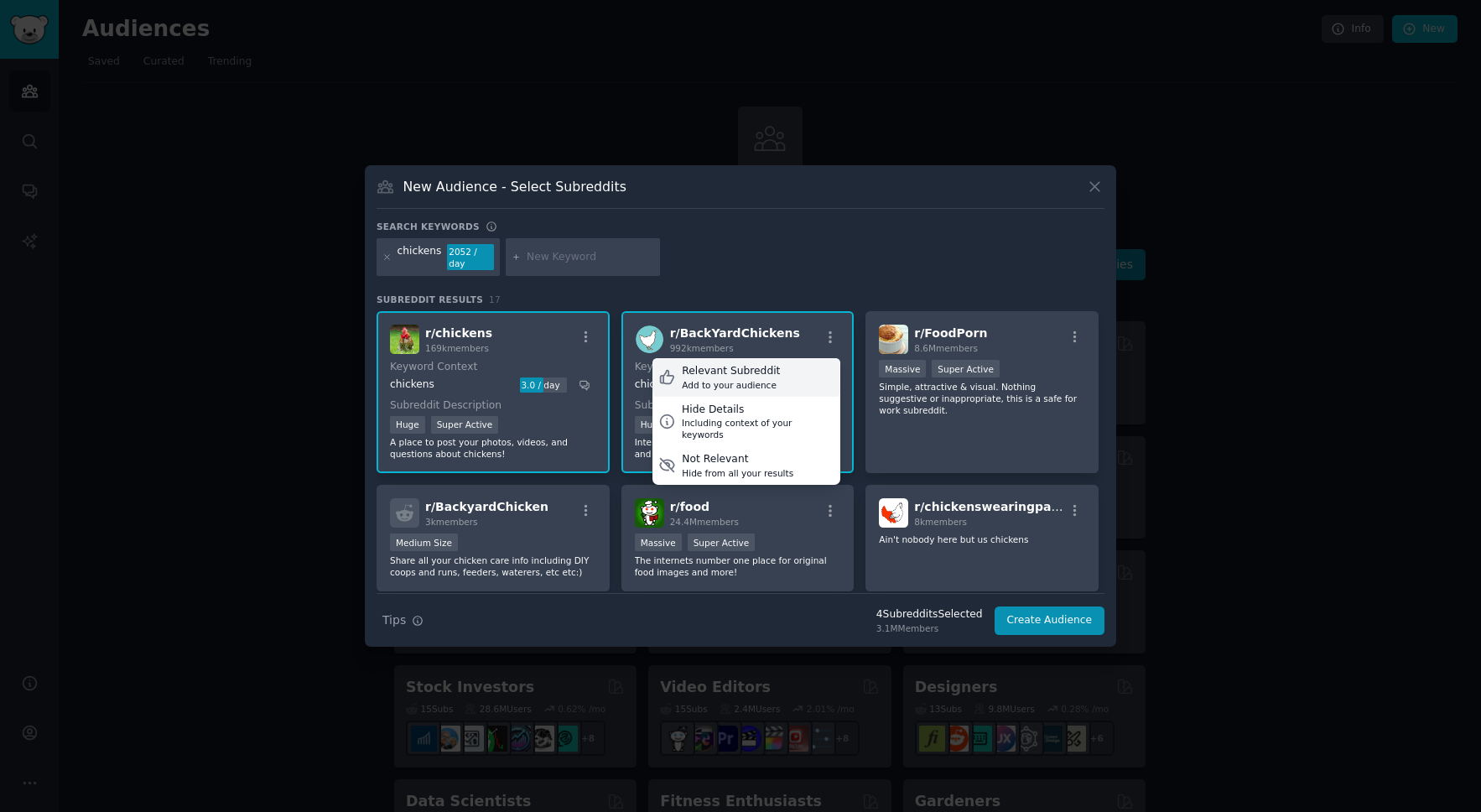
click at [661, 377] on icon at bounding box center [668, 377] width 13 height 13
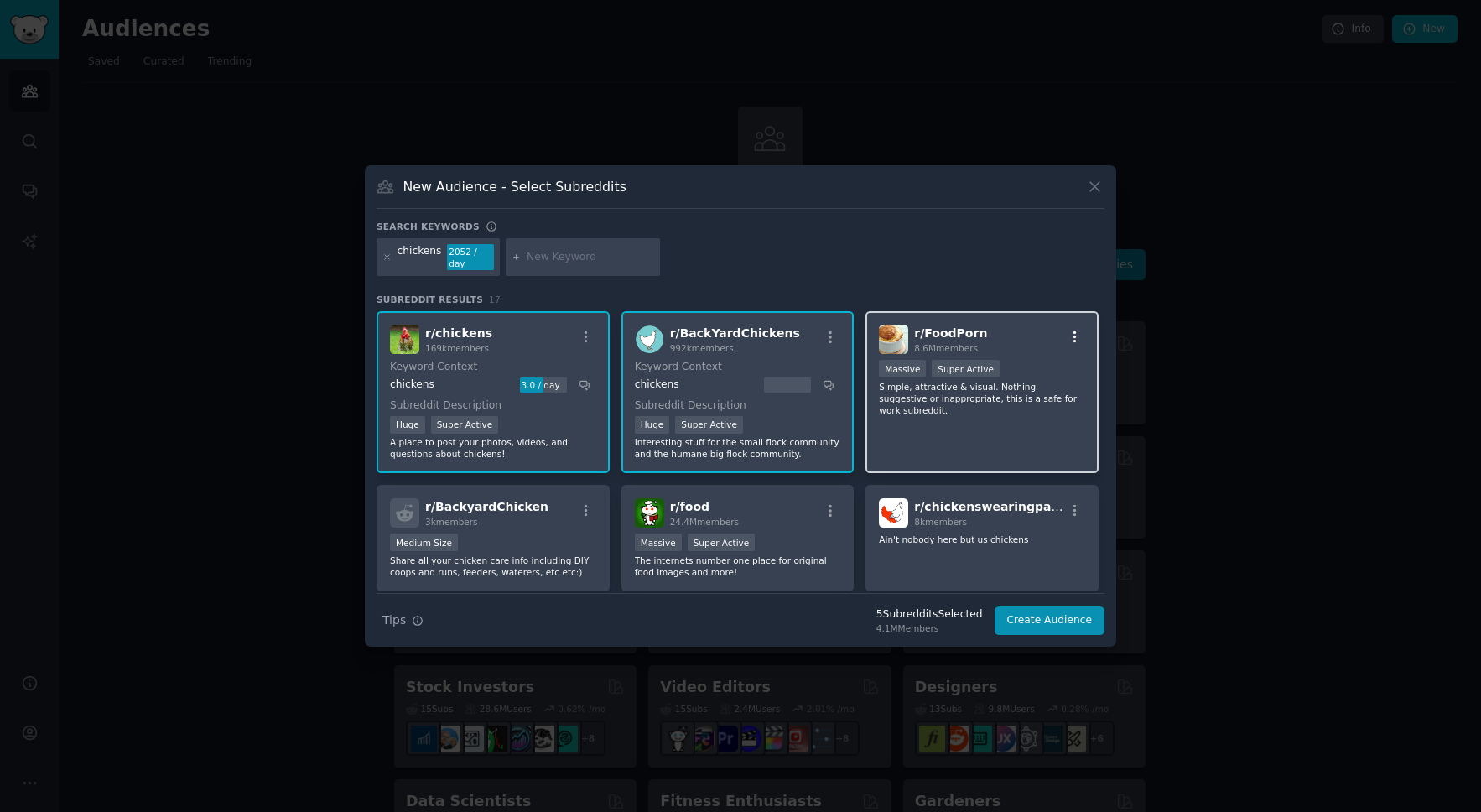
click at [1068, 337] on icon "button" at bounding box center [1075, 337] width 15 height 15
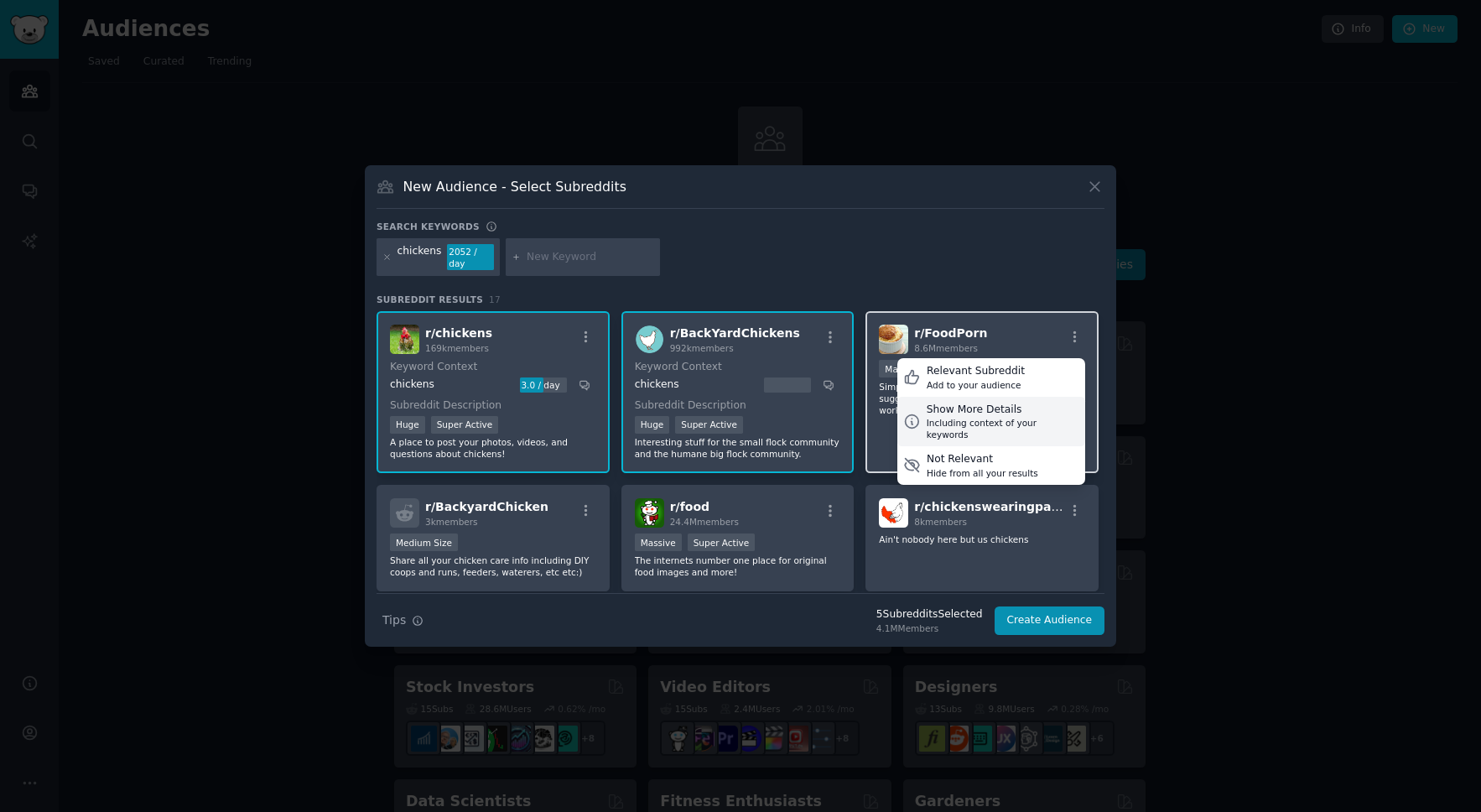
click at [988, 419] on div "Including context of your keywords" at bounding box center [1004, 428] width 153 height 24
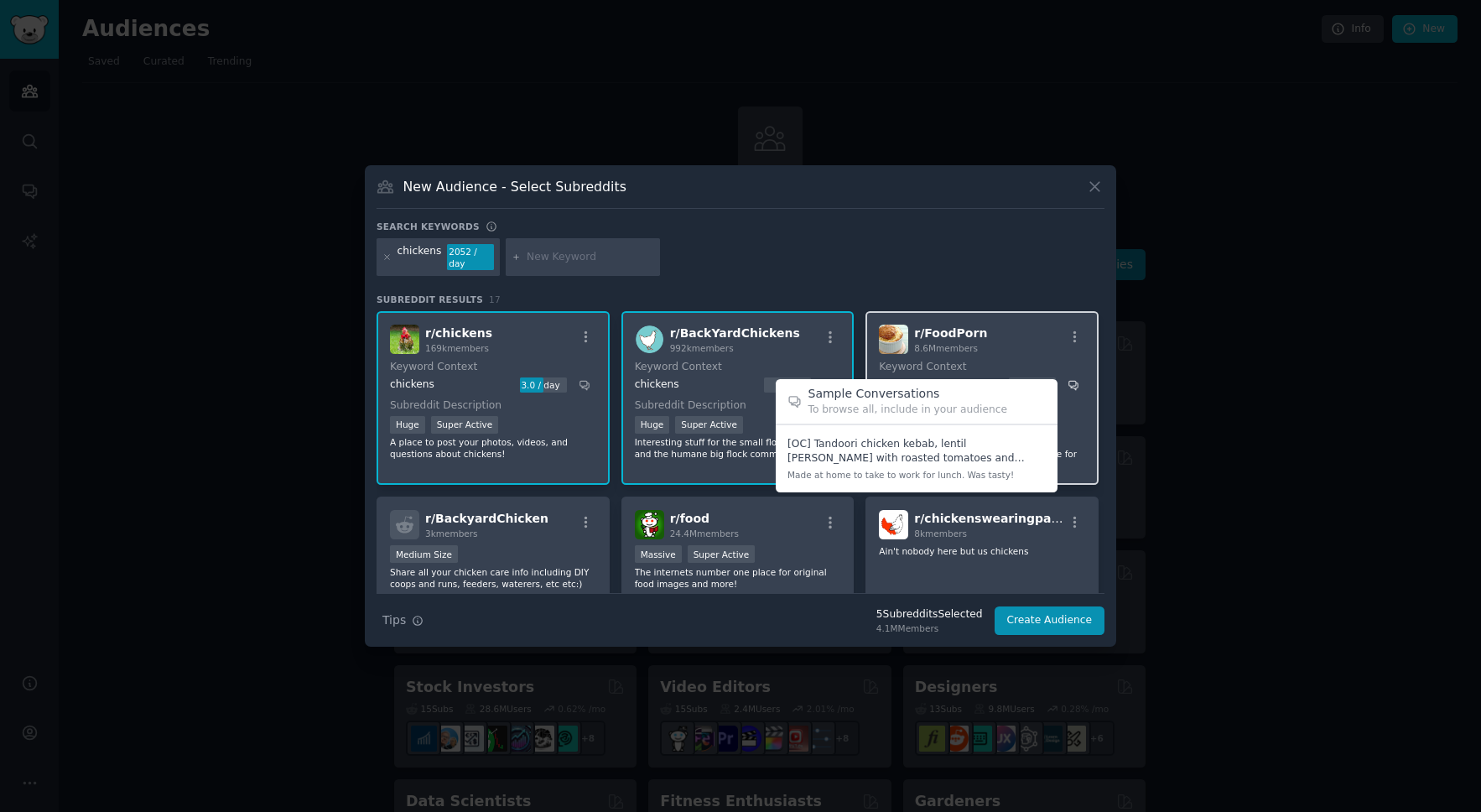
click at [1071, 386] on icon at bounding box center [1074, 386] width 9 height 9
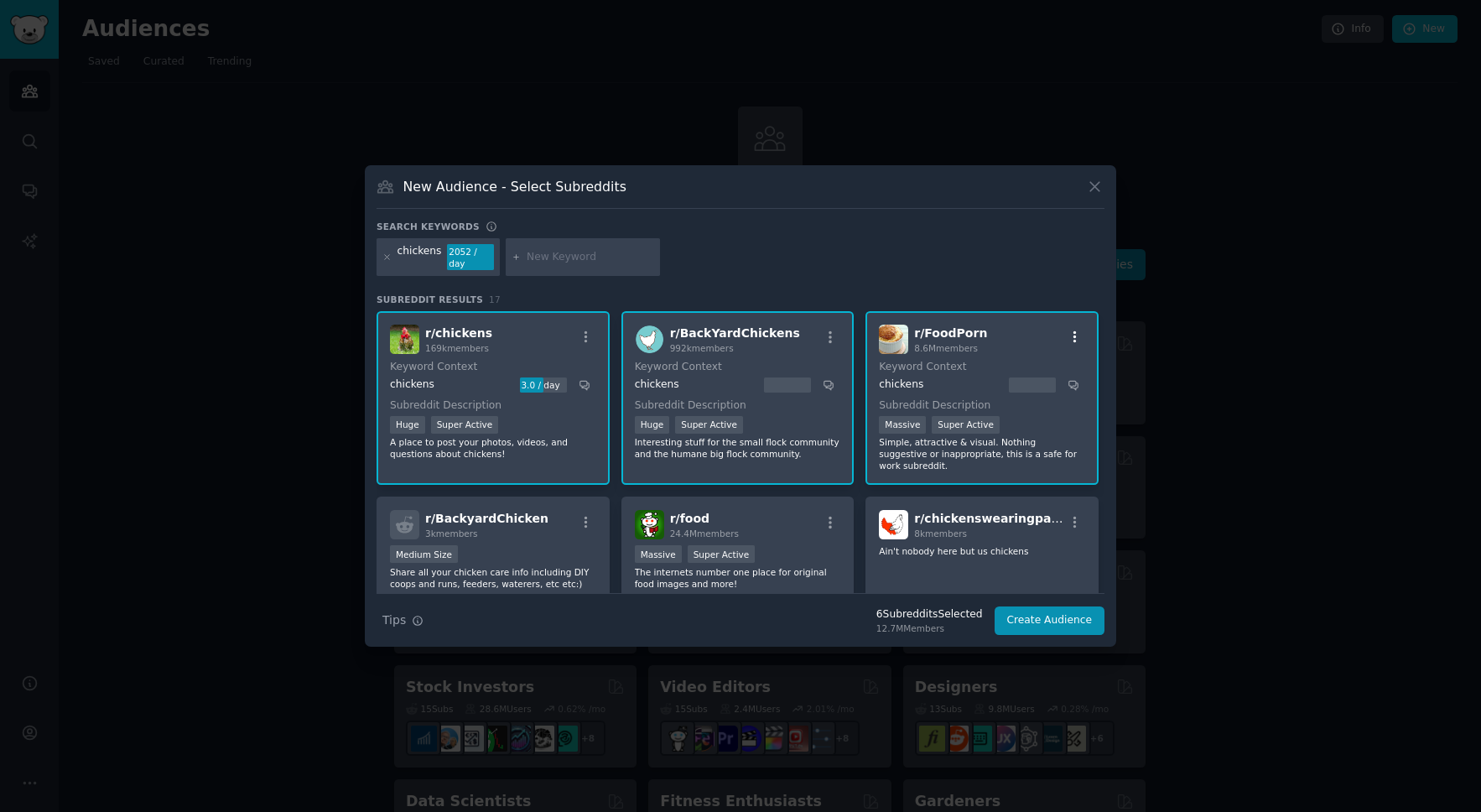
click at [1068, 337] on icon "button" at bounding box center [1075, 337] width 15 height 15
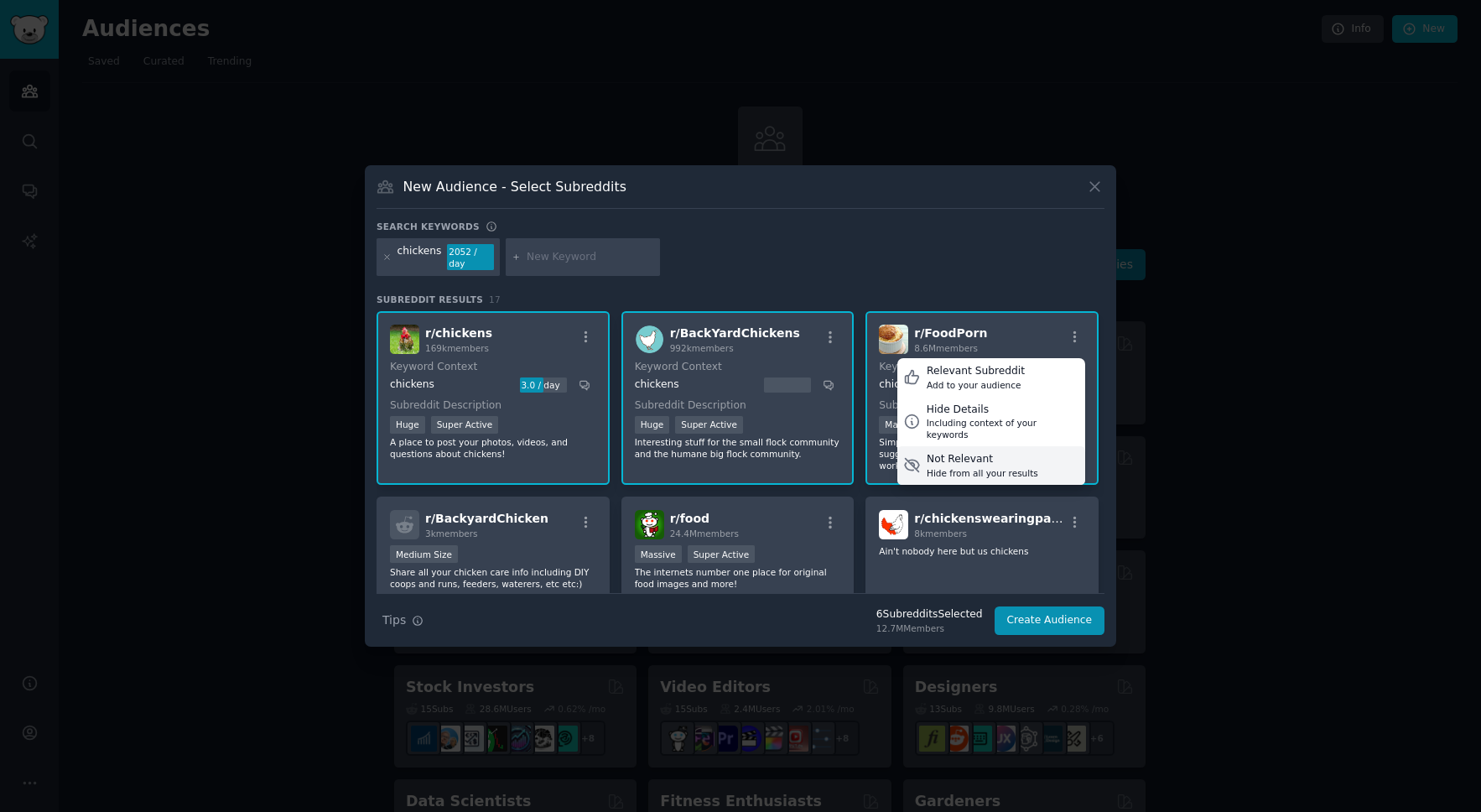
click at [950, 467] on div "Hide from all your results" at bounding box center [983, 472] width 111 height 11
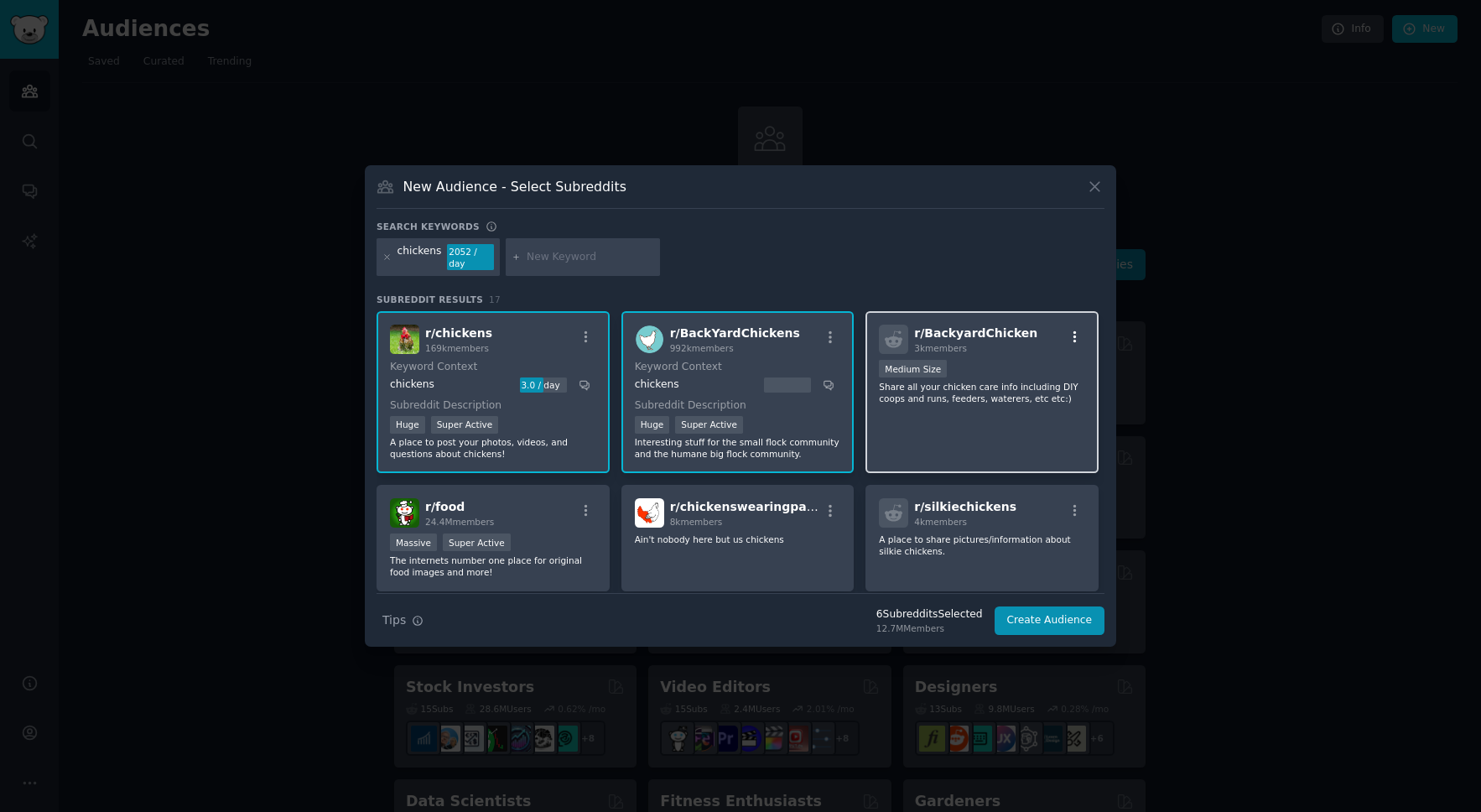
click at [1068, 341] on icon "button" at bounding box center [1075, 337] width 15 height 15
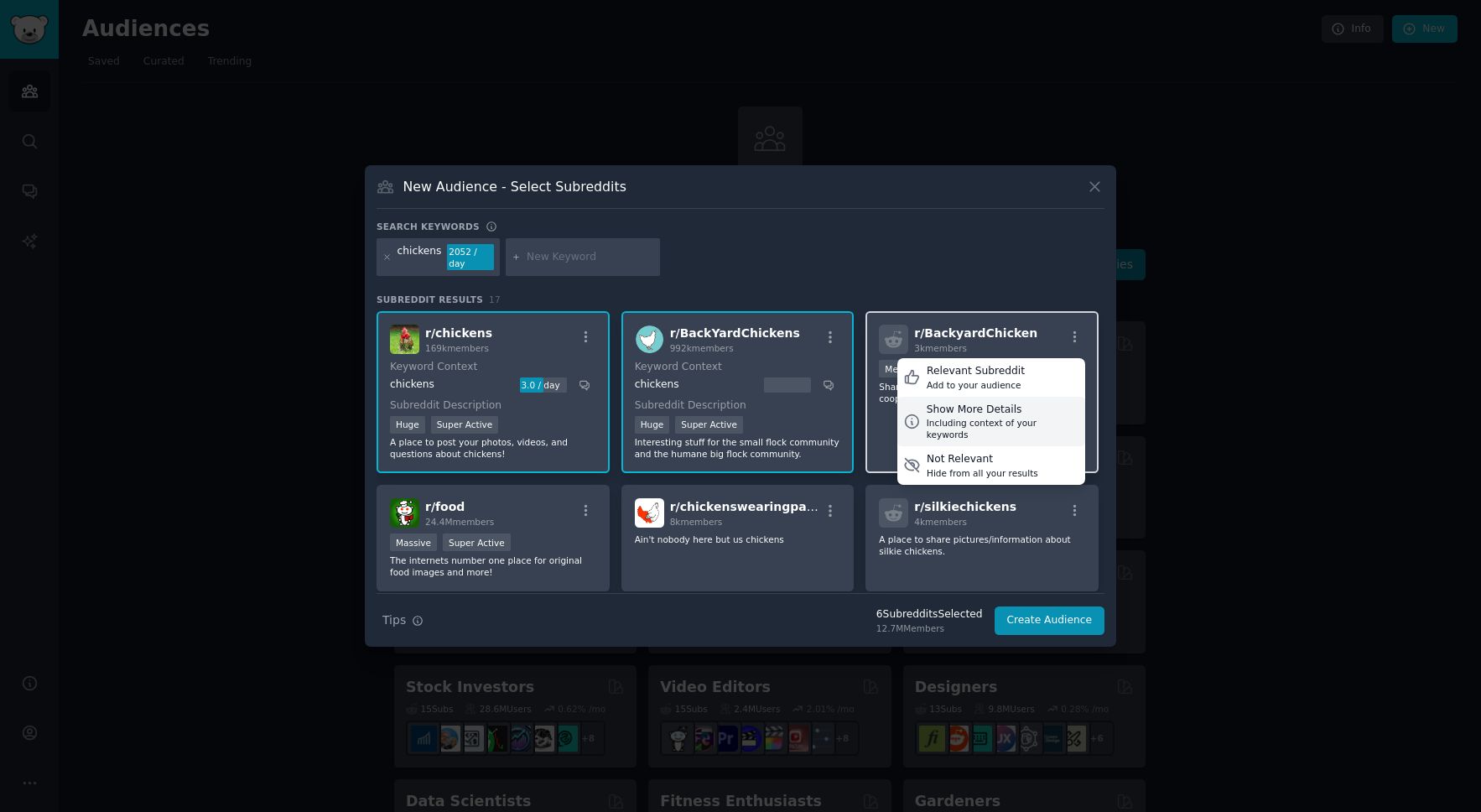
click at [969, 410] on div "Show More Details" at bounding box center [1004, 410] width 153 height 15
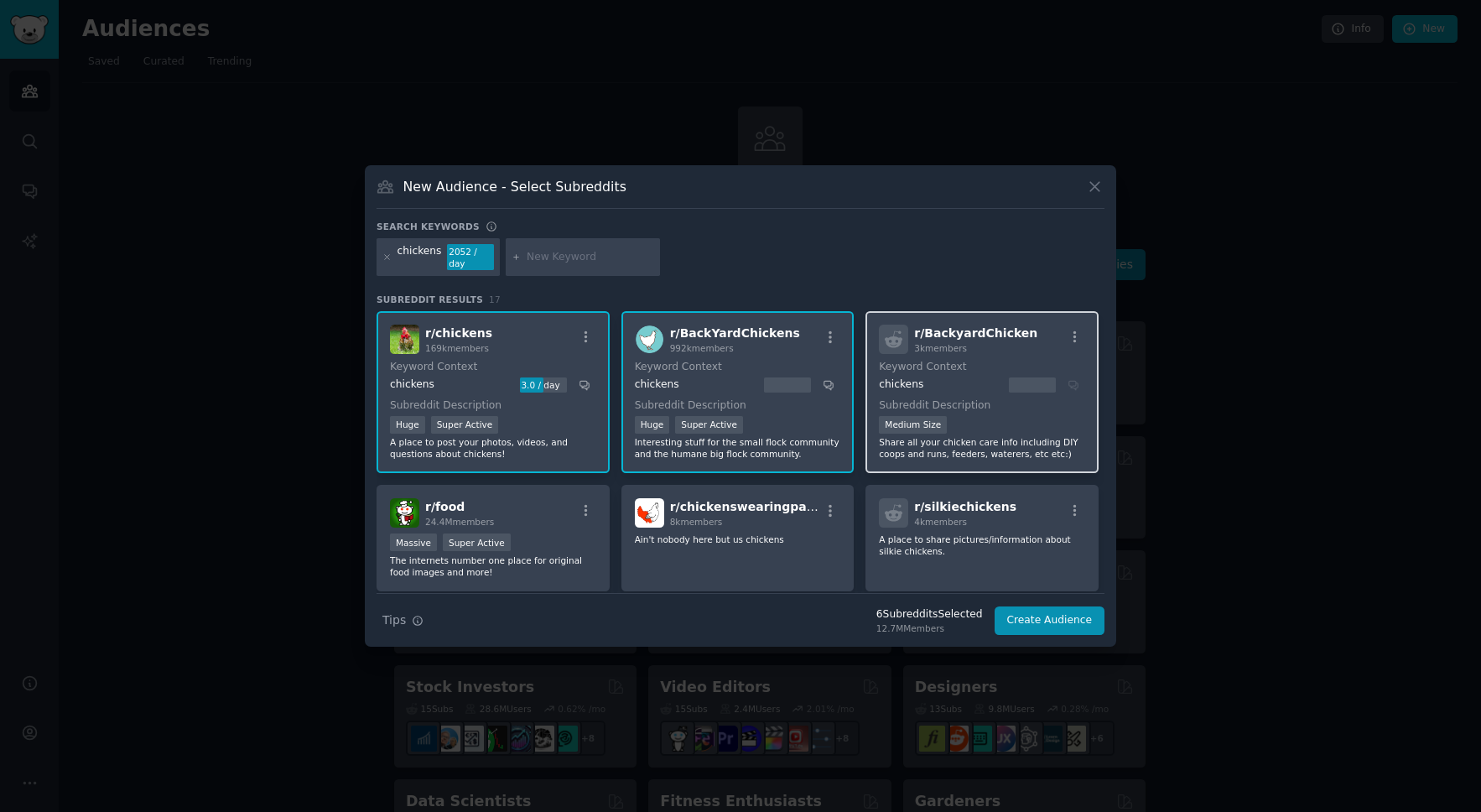
click at [1071, 385] on div "chickens" at bounding box center [979, 385] width 201 height 15
click at [1024, 385] on div at bounding box center [1033, 385] width 47 height 15
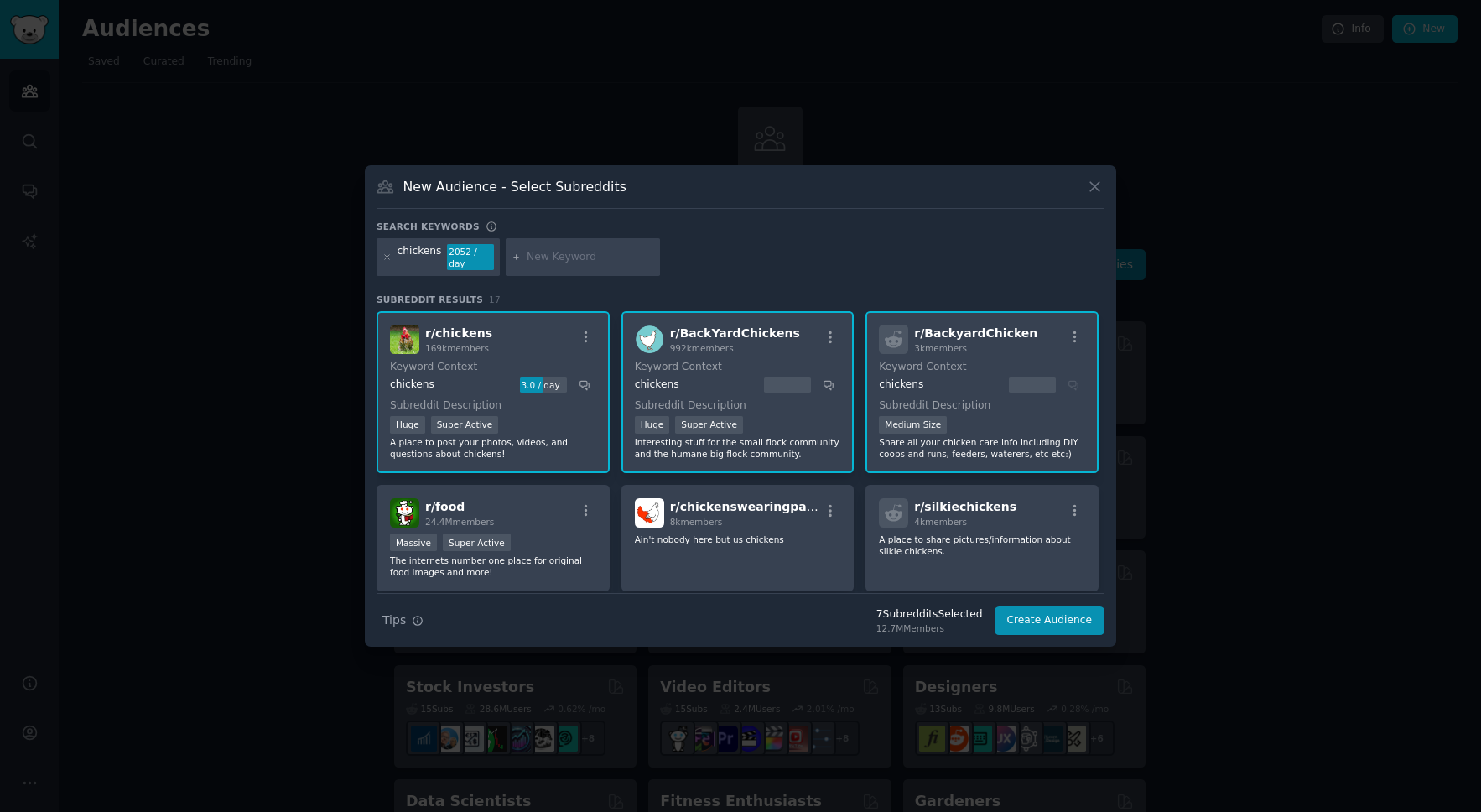
click at [1024, 385] on div at bounding box center [1033, 385] width 47 height 15
click at [1075, 338] on icon "button" at bounding box center [1075, 337] width 15 height 15
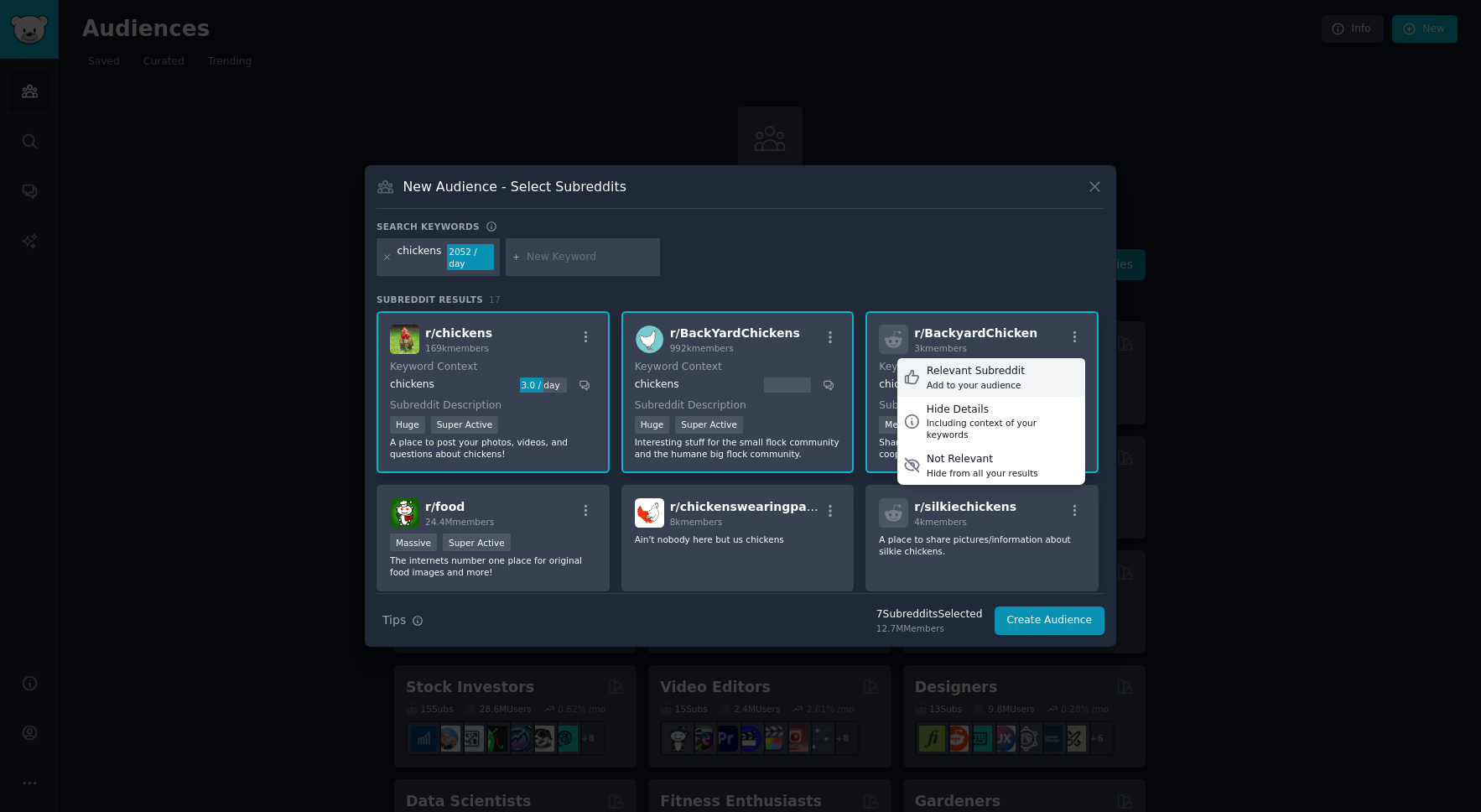
click at [906, 374] on icon at bounding box center [912, 377] width 13 height 13
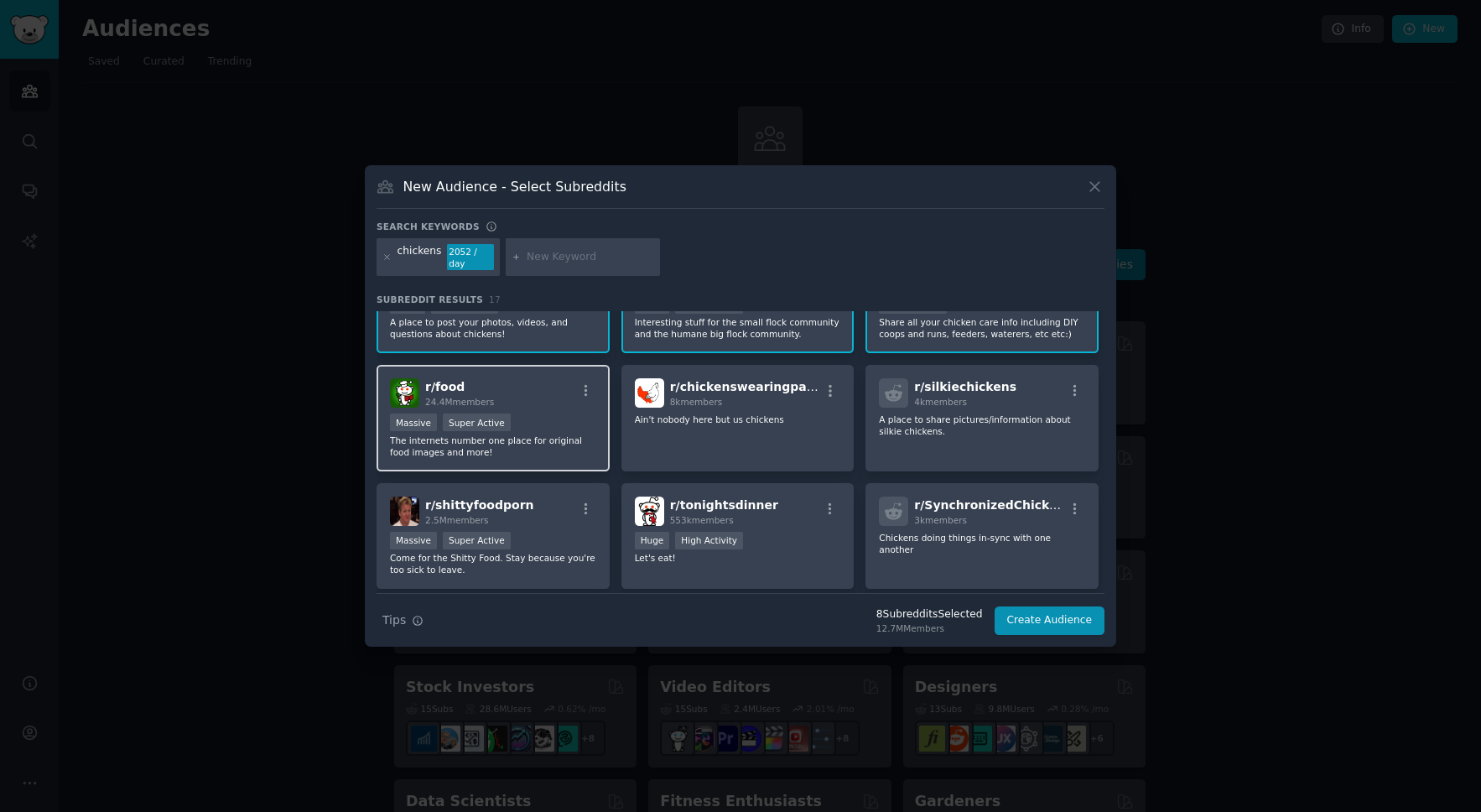
scroll to position [117, 0]
click at [587, 396] on icon "button" at bounding box center [587, 393] width 15 height 15
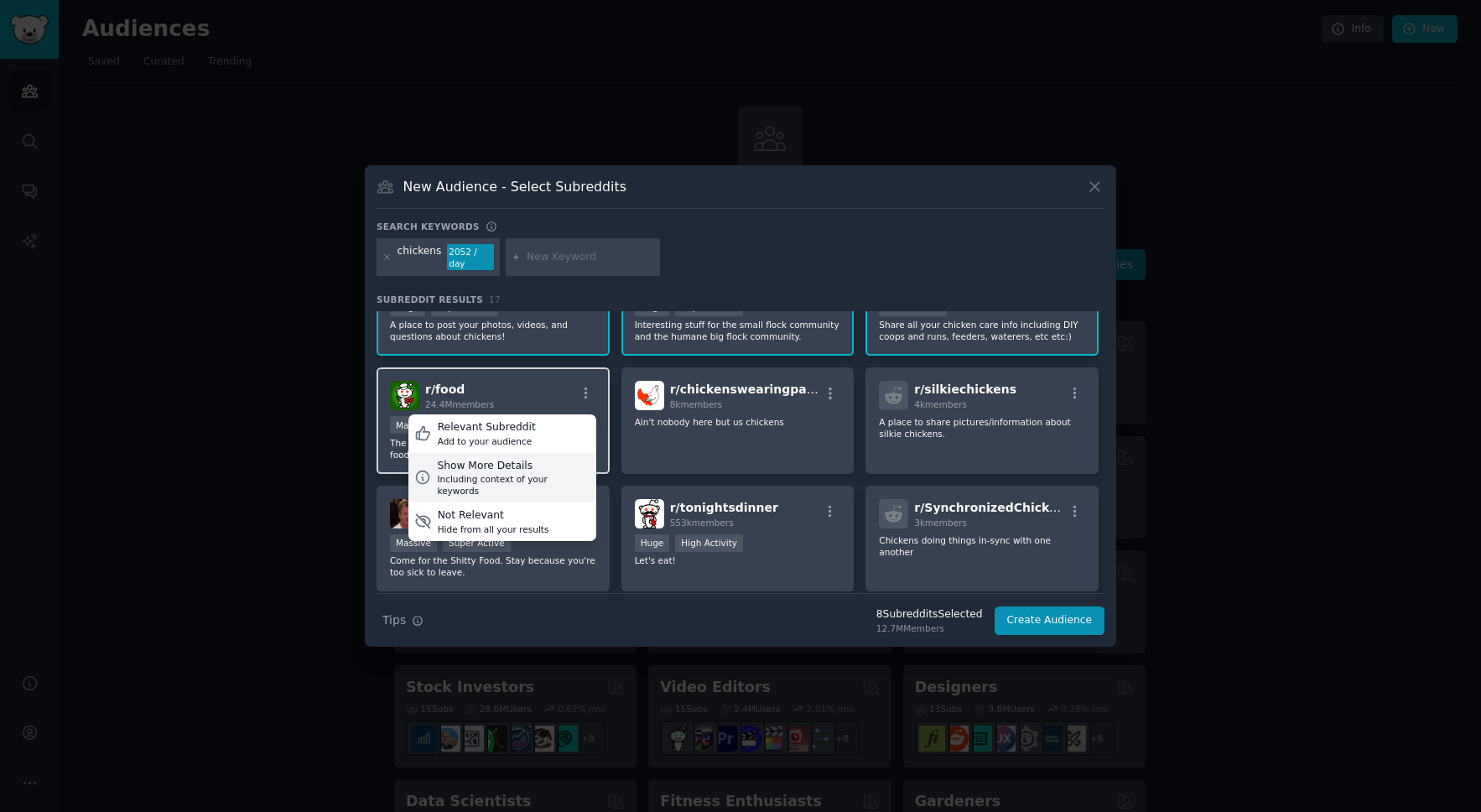
click at [456, 475] on div "Including context of your keywords" at bounding box center [513, 485] width 153 height 24
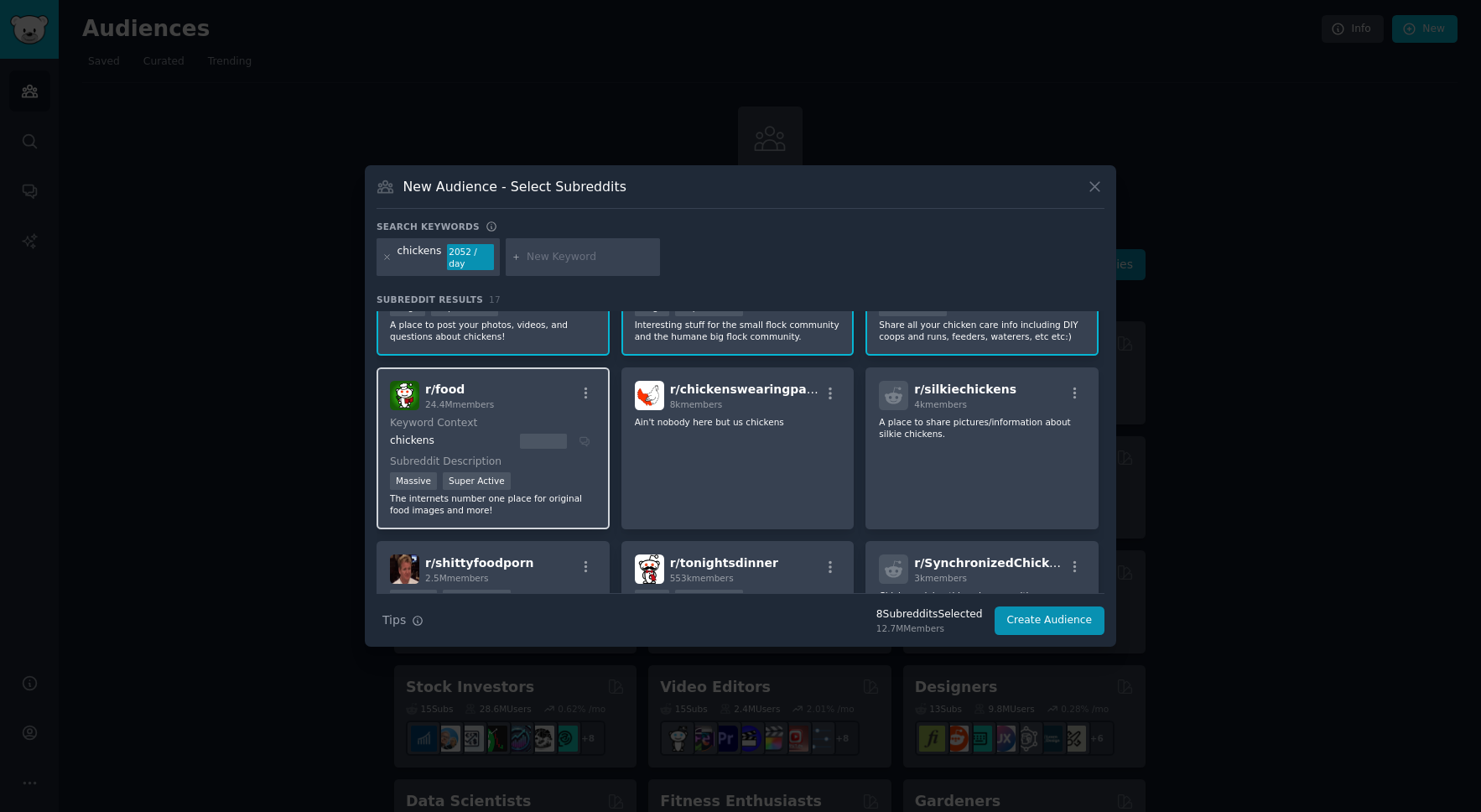
click at [586, 439] on div "chickens" at bounding box center [491, 441] width 201 height 15
click at [587, 439] on div "chickens" at bounding box center [491, 441] width 201 height 15
click at [585, 441] on div "chickens" at bounding box center [491, 441] width 201 height 15
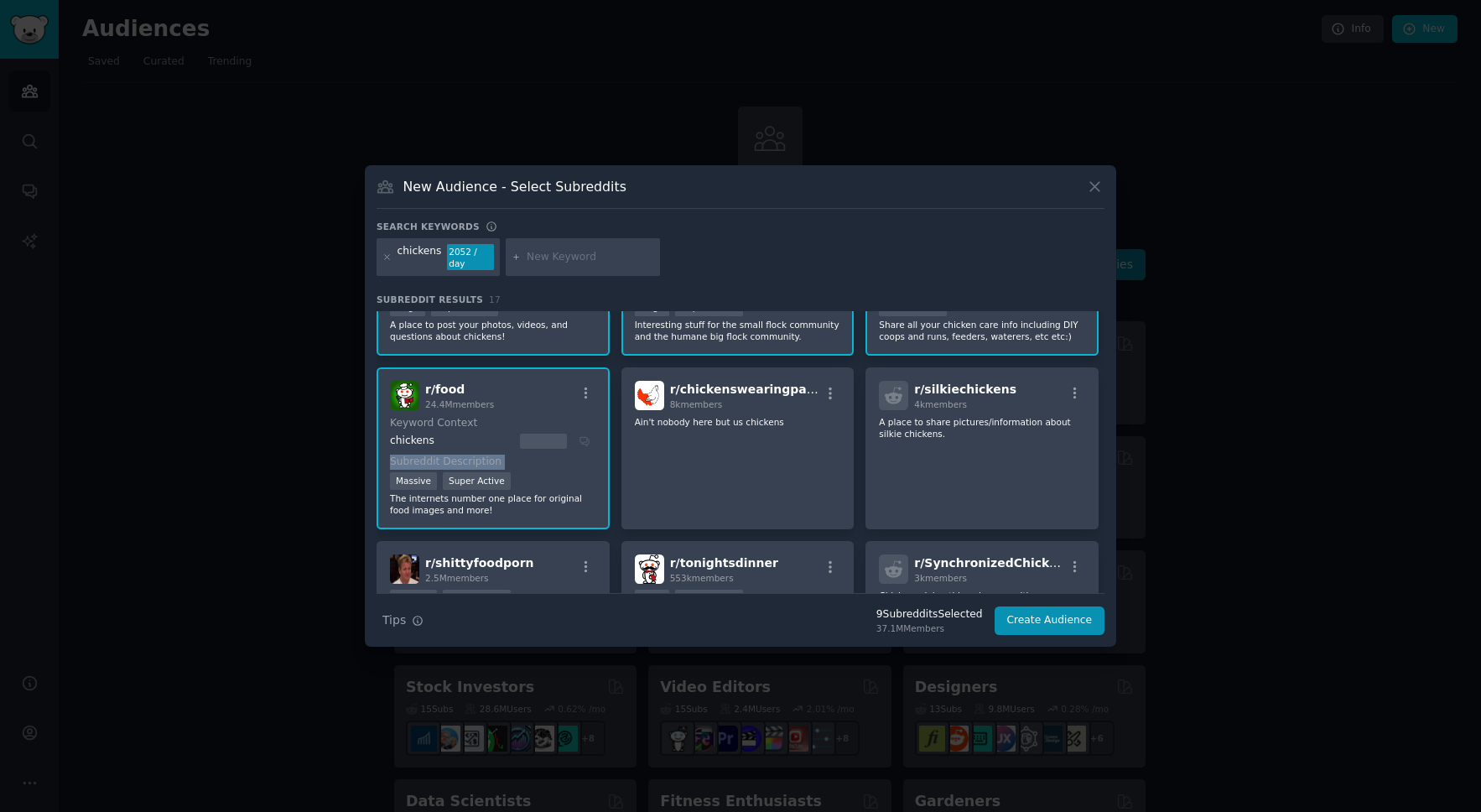
click at [585, 441] on div "chickens" at bounding box center [491, 441] width 201 height 15
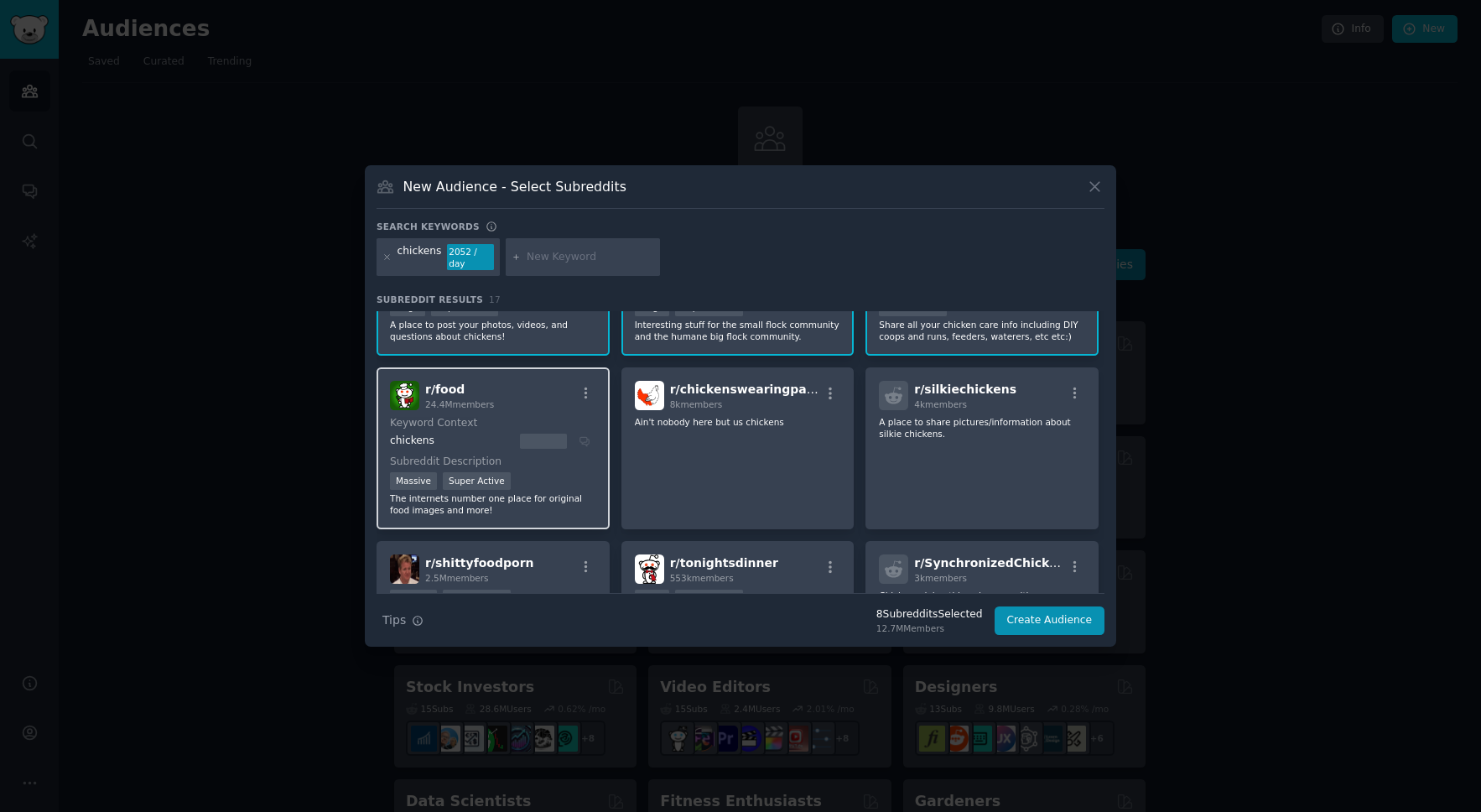
click at [585, 441] on div "chickens" at bounding box center [491, 441] width 201 height 15
click at [445, 459] on dt "Subreddit Description" at bounding box center [493, 462] width 207 height 15
click at [418, 426] on dt "Keyword Context" at bounding box center [491, 423] width 201 height 15
click at [585, 390] on icon "button" at bounding box center [587, 393] width 15 height 15
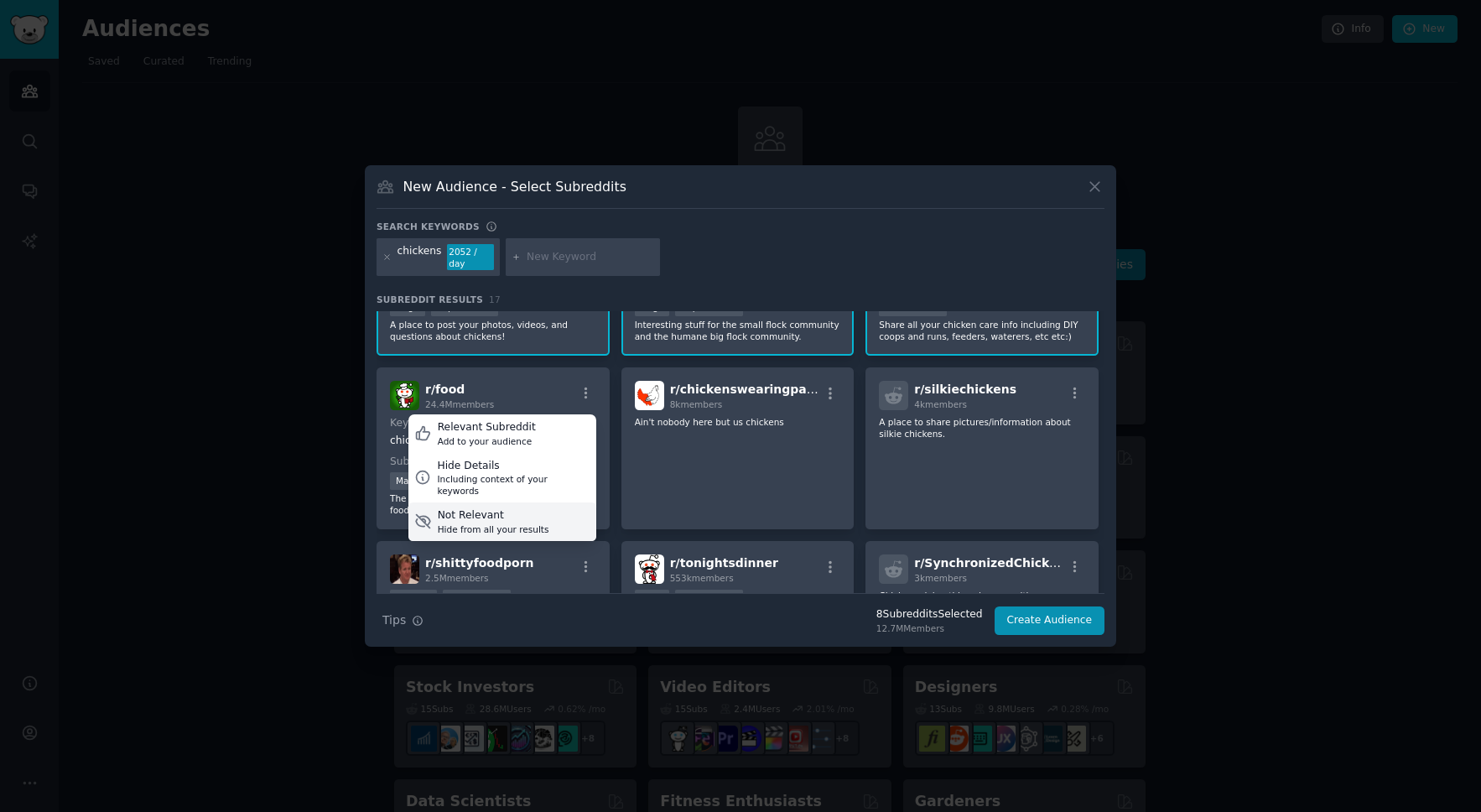
click at [444, 508] on div "Not Relevant" at bounding box center [493, 516] width 111 height 15
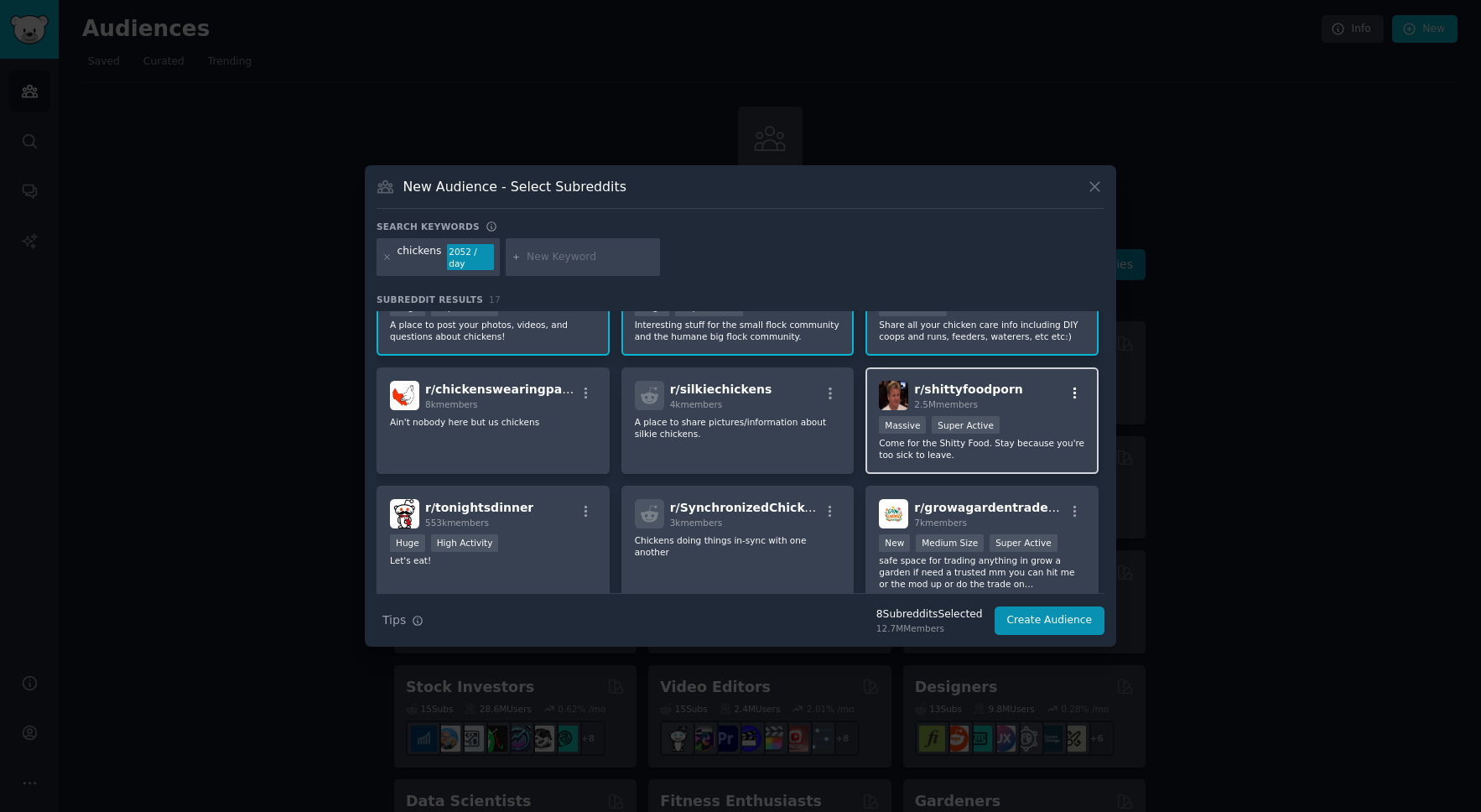
click at [1073, 393] on icon "button" at bounding box center [1075, 393] width 4 height 11
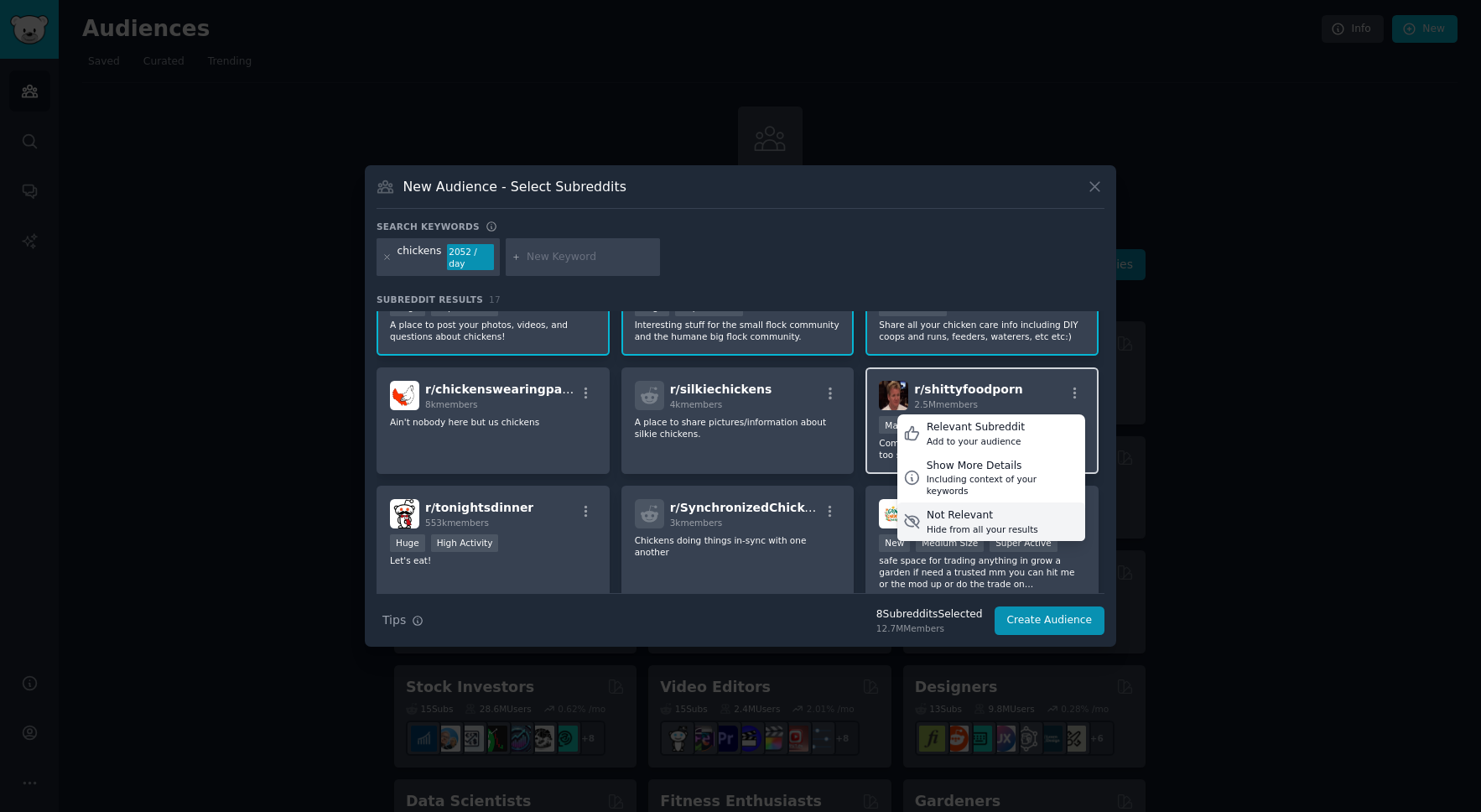
click at [905, 512] on icon at bounding box center [912, 521] width 18 height 18
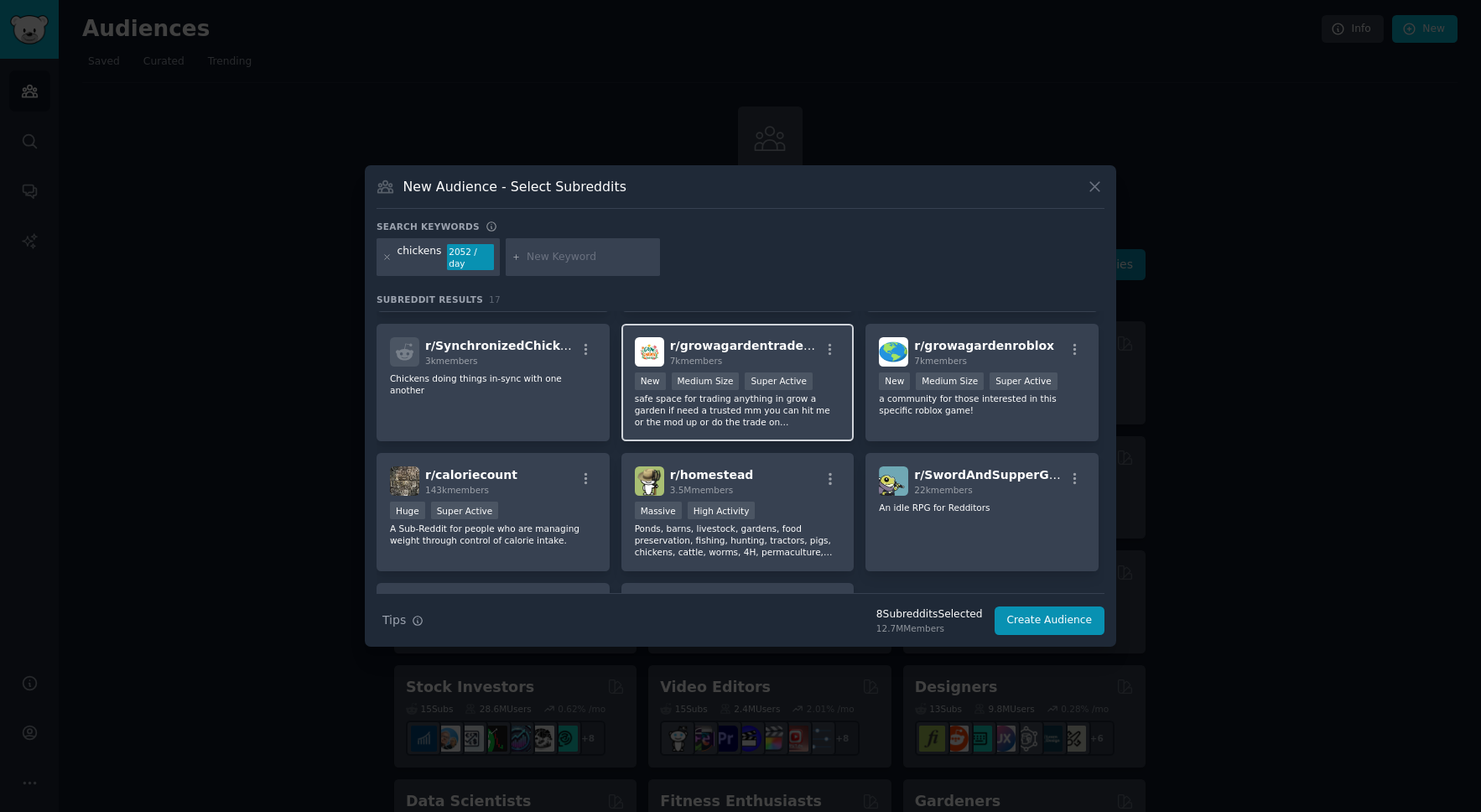
scroll to position [269, 0]
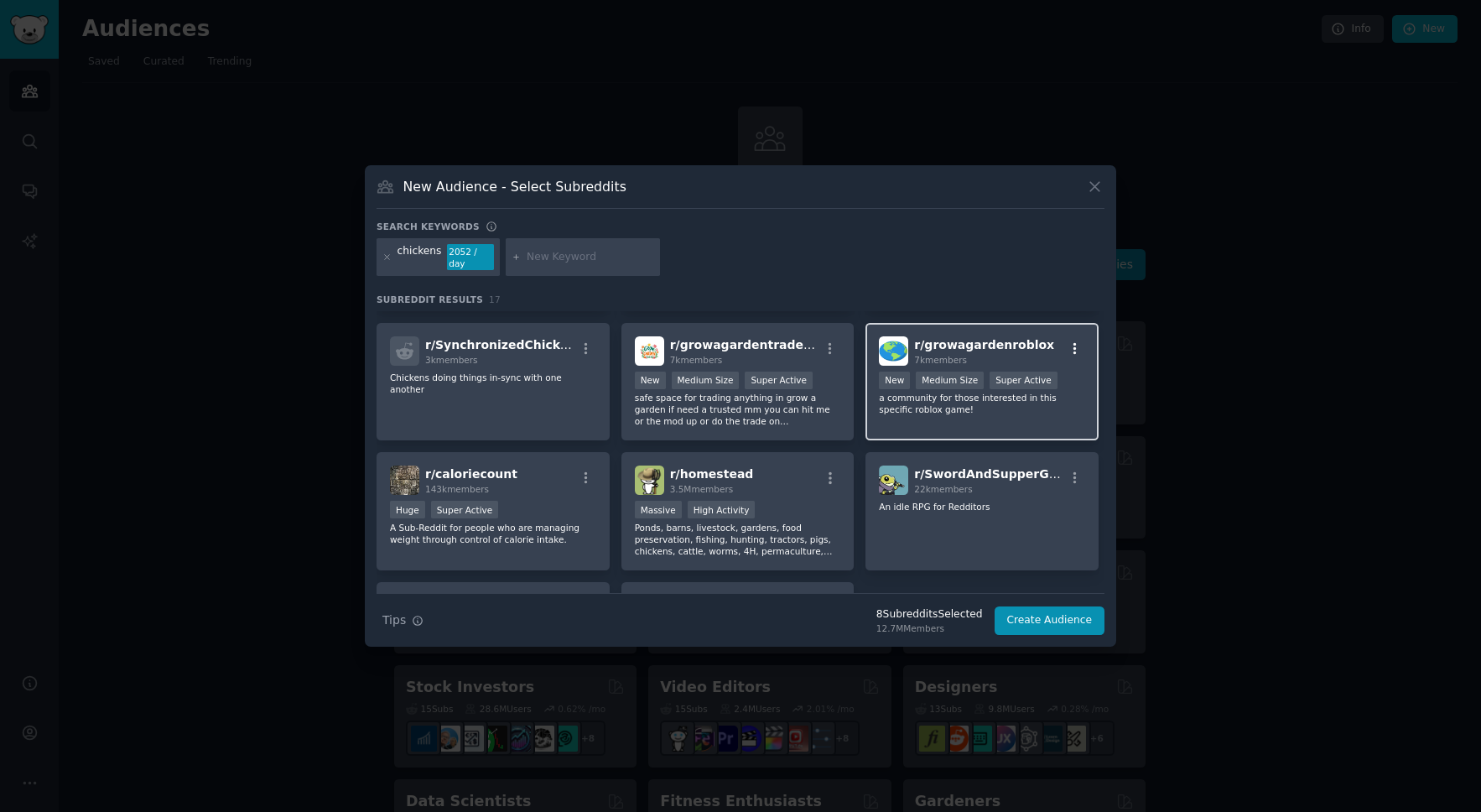
click at [1068, 354] on icon "button" at bounding box center [1075, 349] width 15 height 15
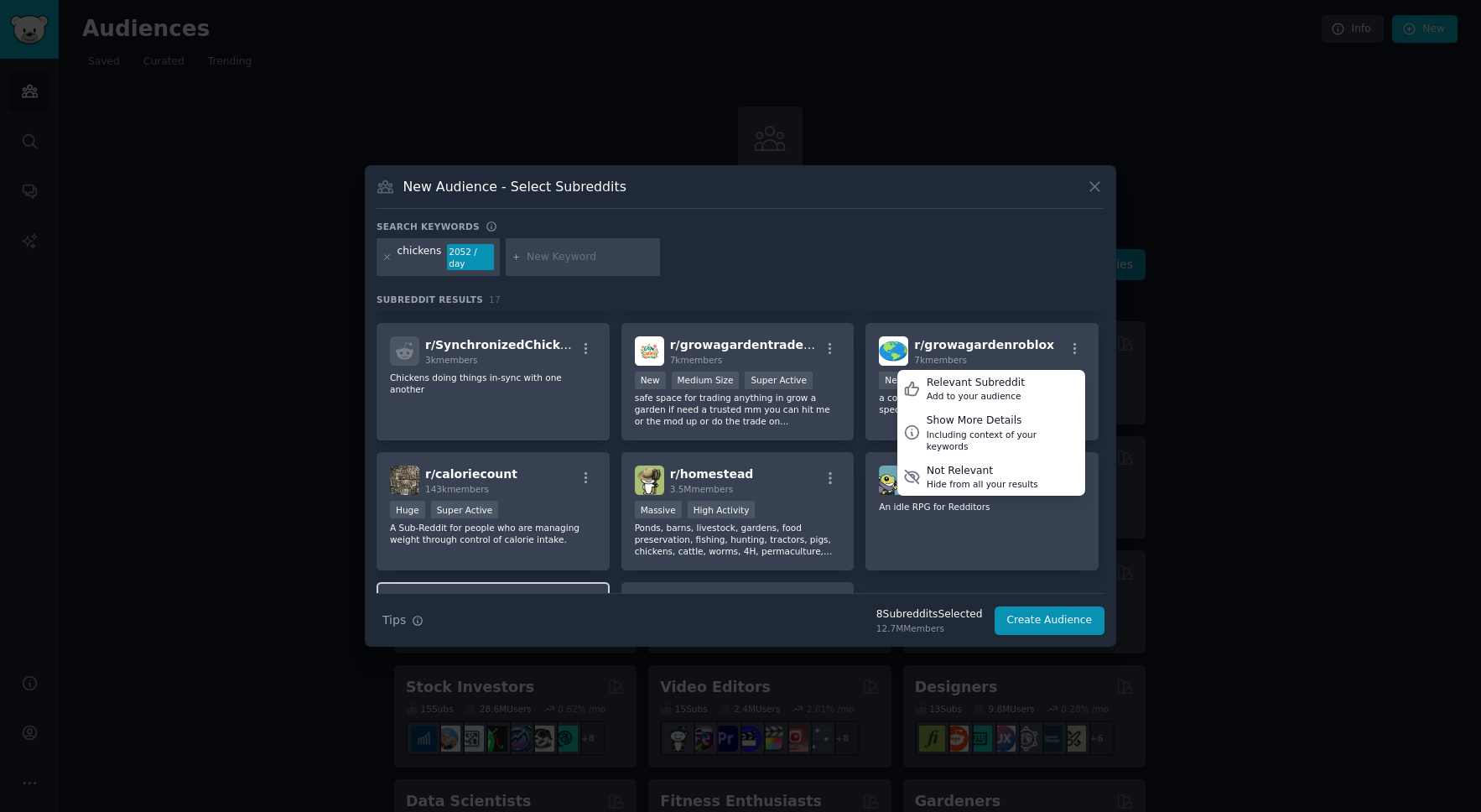
click at [904, 468] on icon at bounding box center [912, 476] width 18 height 18
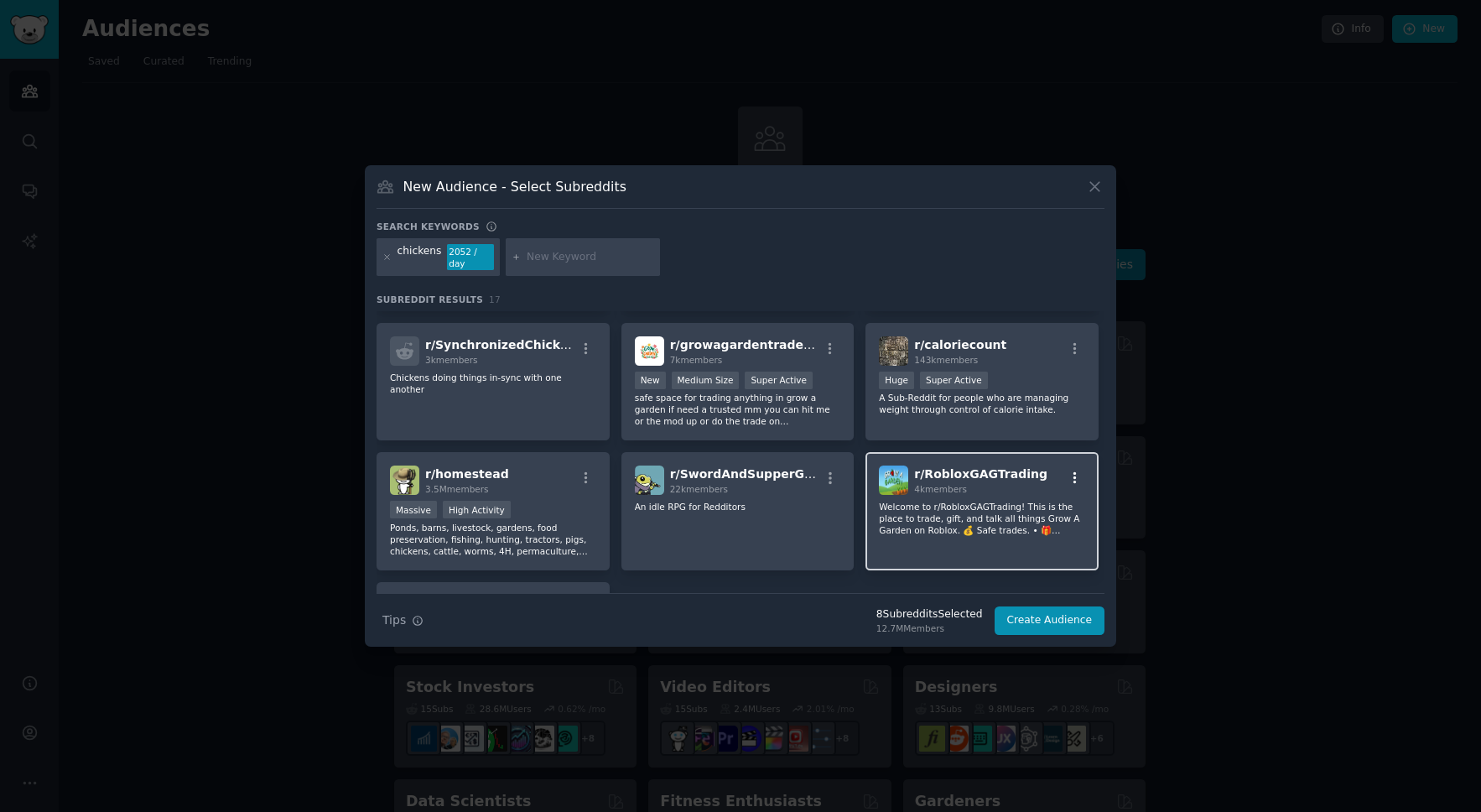
click at [1069, 479] on icon "button" at bounding box center [1075, 478] width 15 height 15
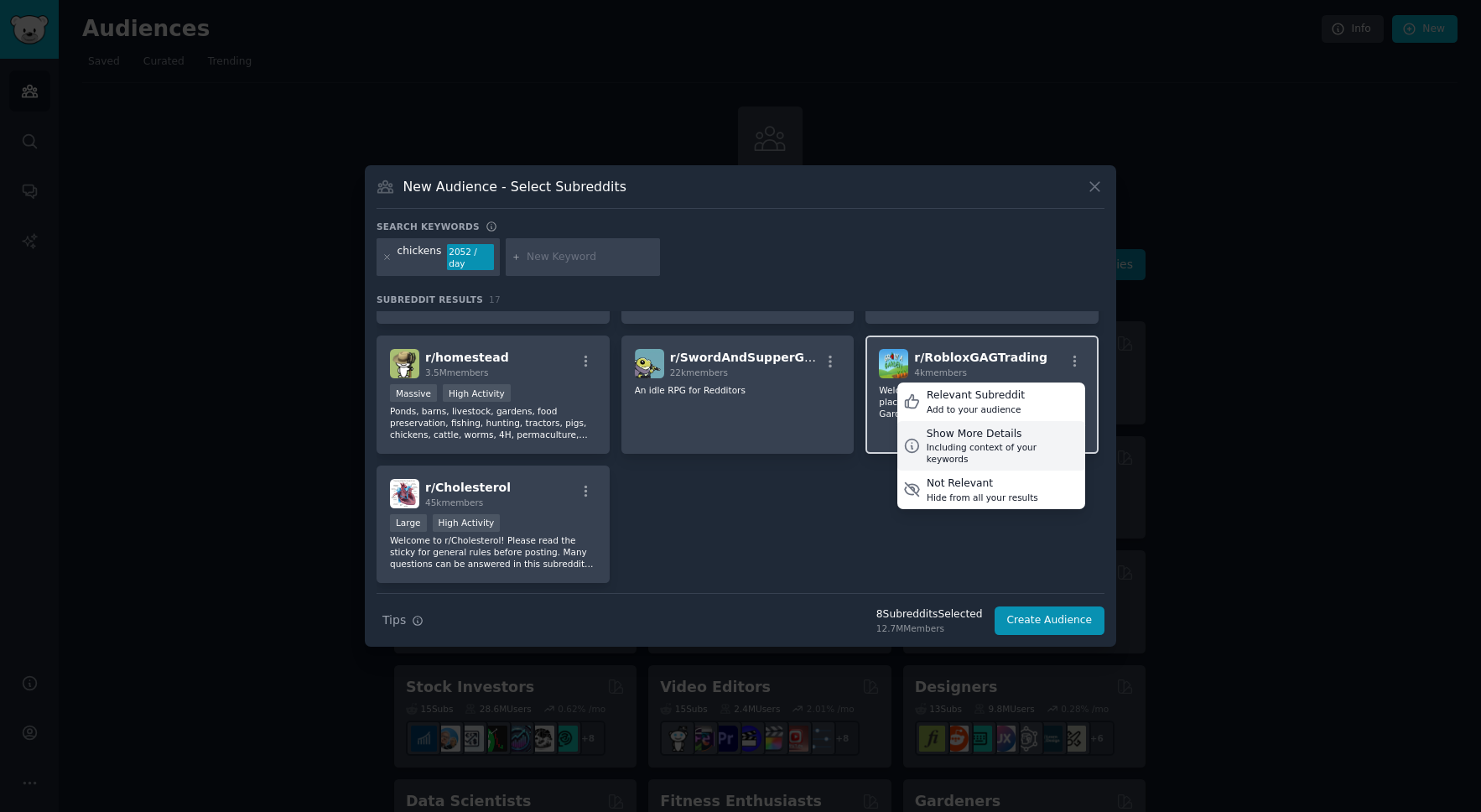
scroll to position [433, 0]
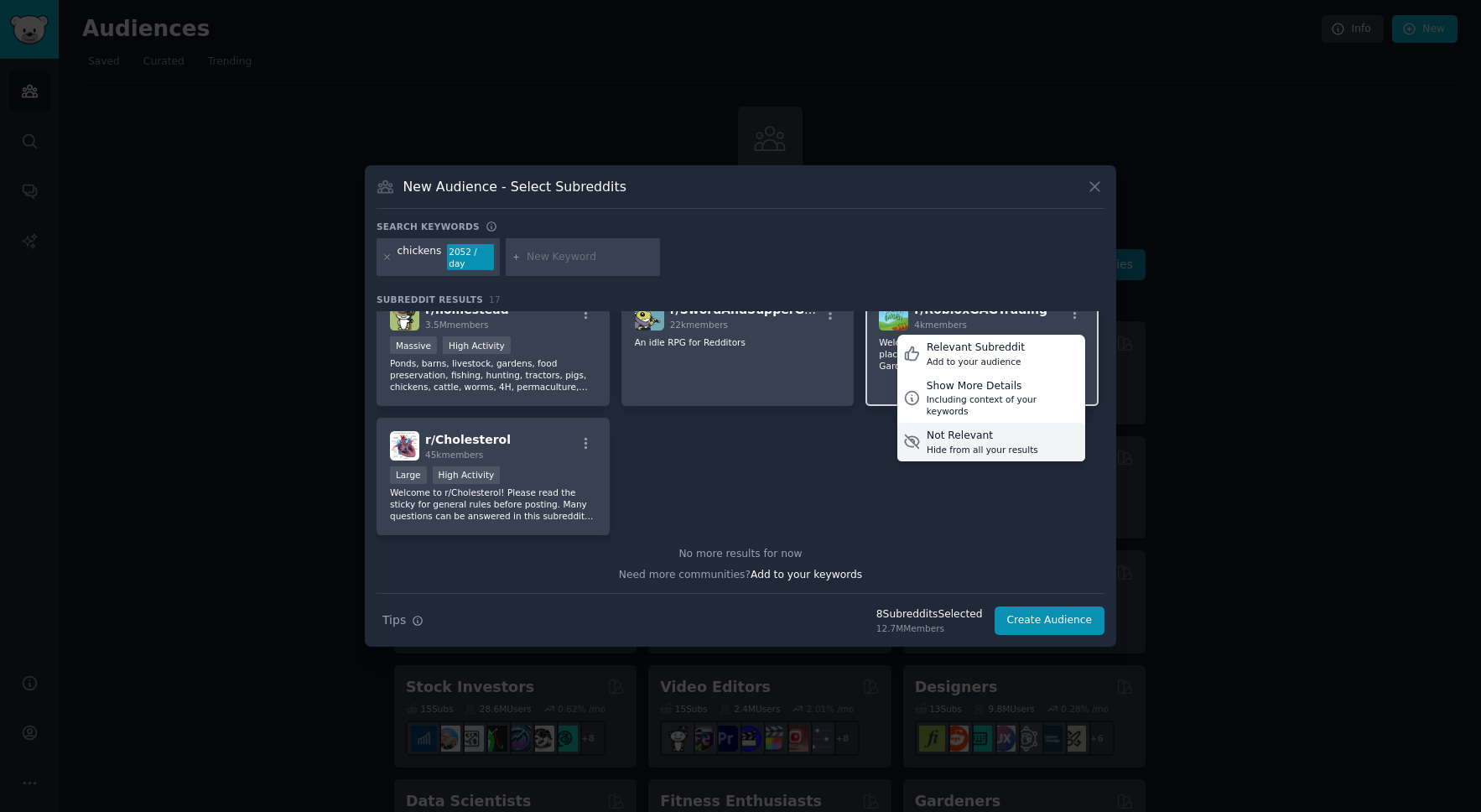
click at [907, 433] on icon at bounding box center [912, 441] width 18 height 18
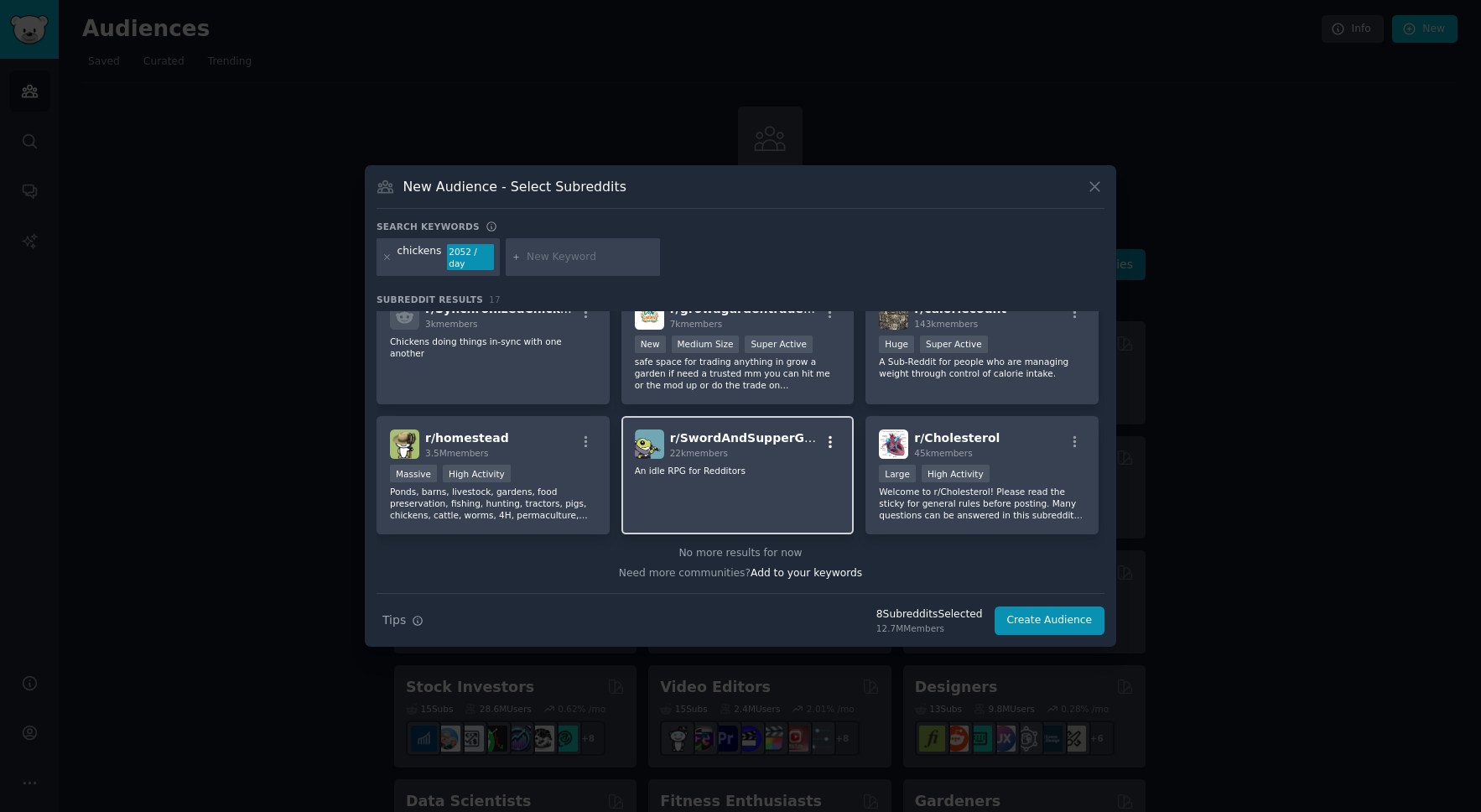
click at [829, 442] on icon "button" at bounding box center [831, 441] width 4 height 11
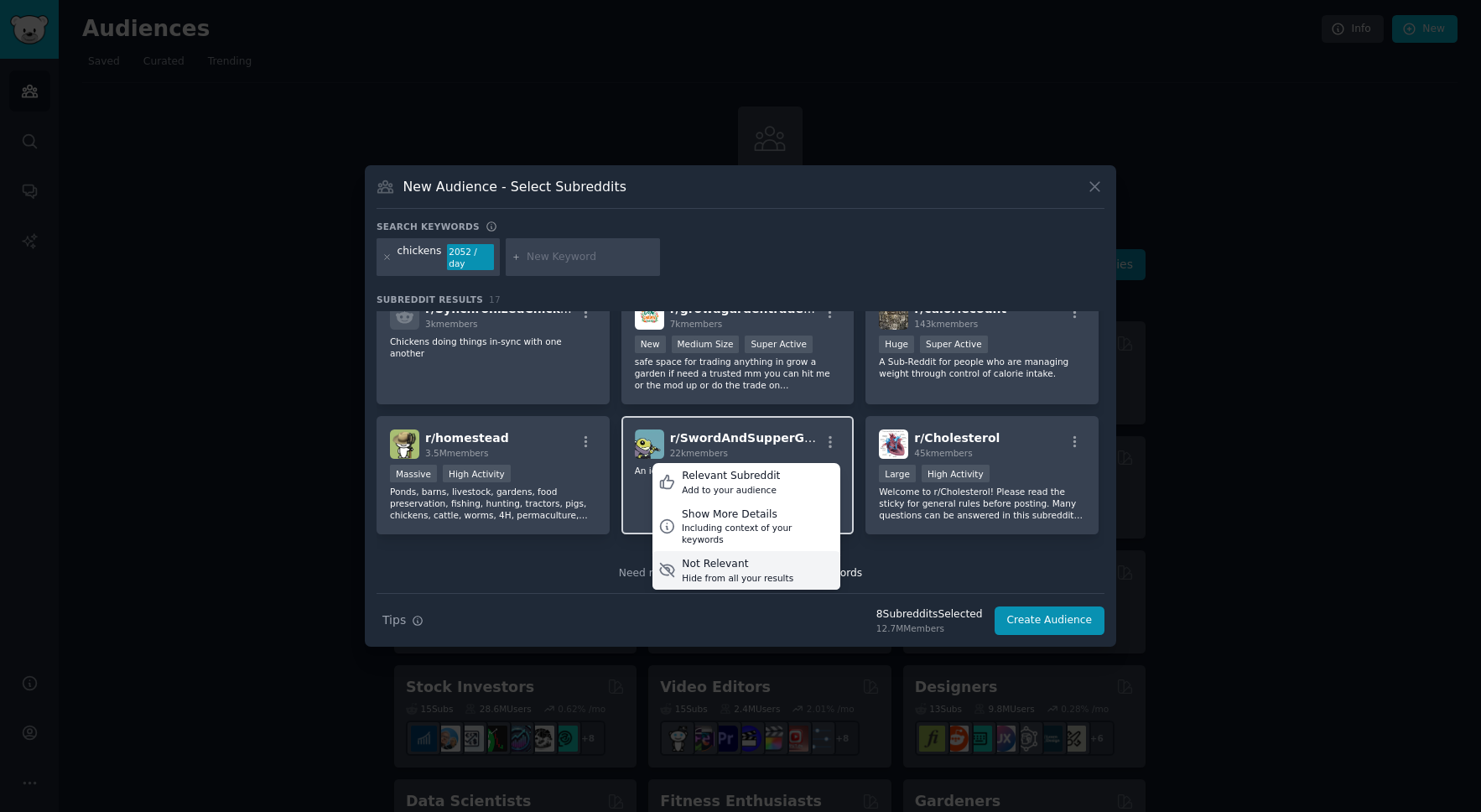
click at [670, 561] on icon at bounding box center [667, 570] width 18 height 18
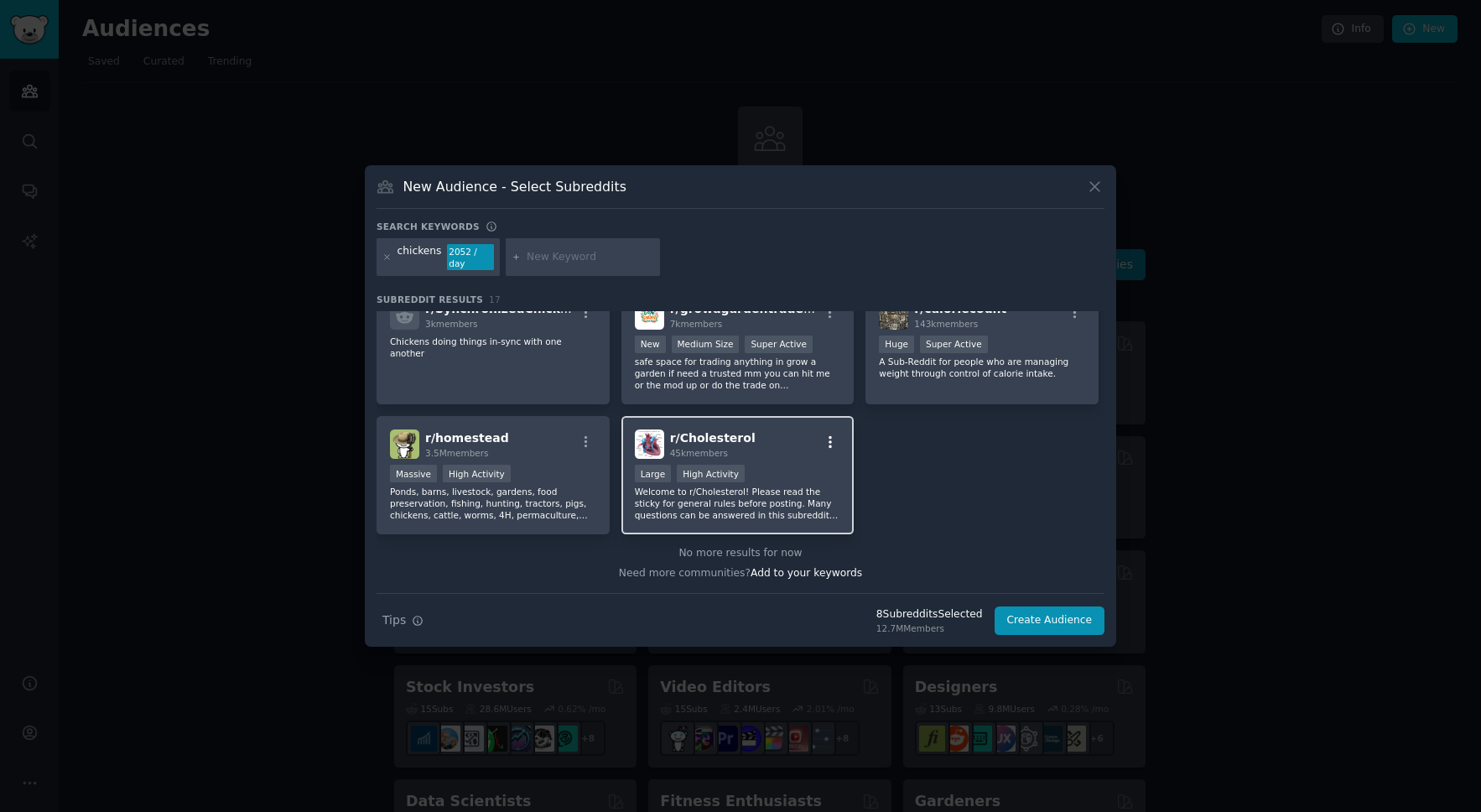
click at [826, 447] on icon "button" at bounding box center [830, 442] width 15 height 15
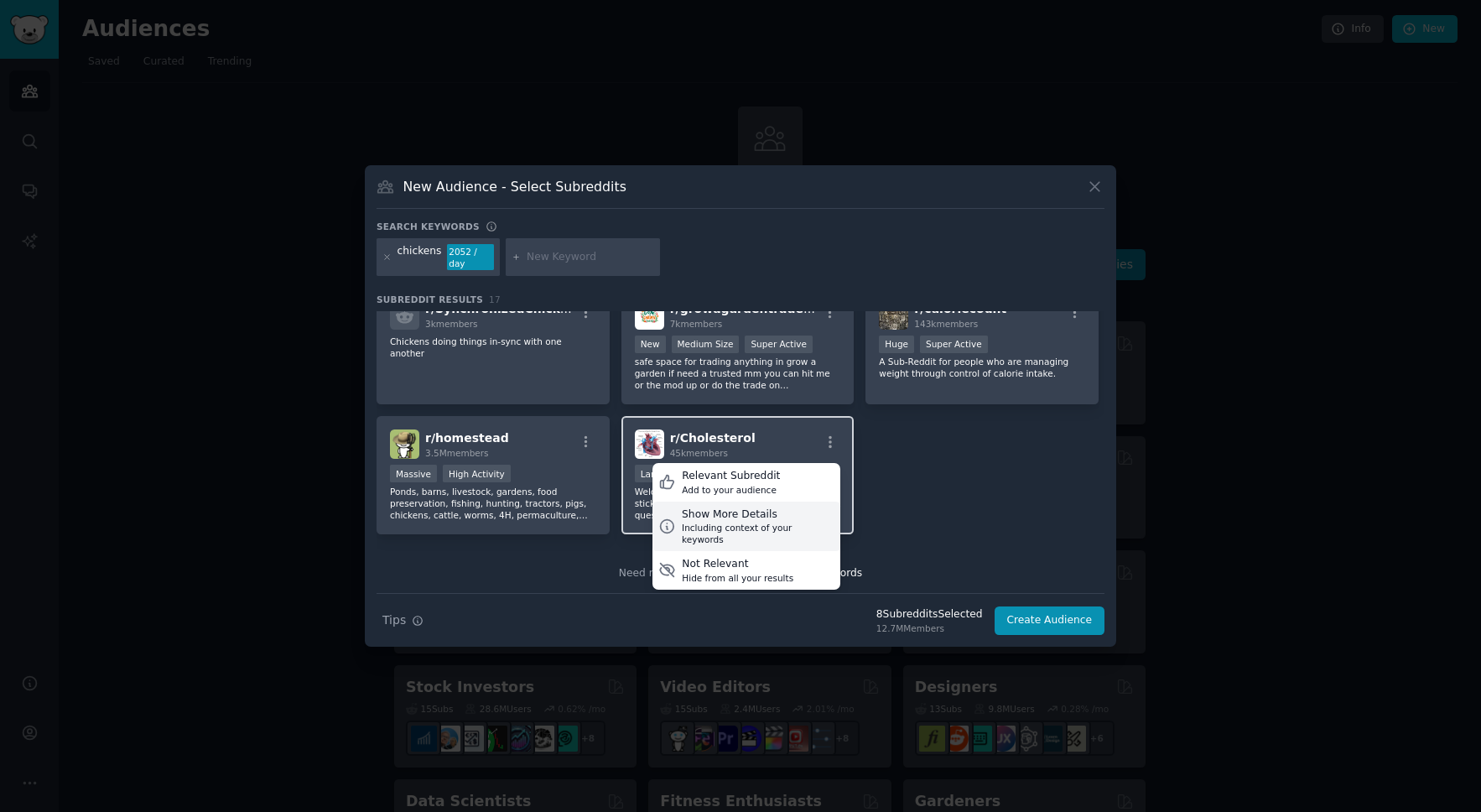
click at [699, 522] on div "Including context of your keywords" at bounding box center [758, 533] width 153 height 24
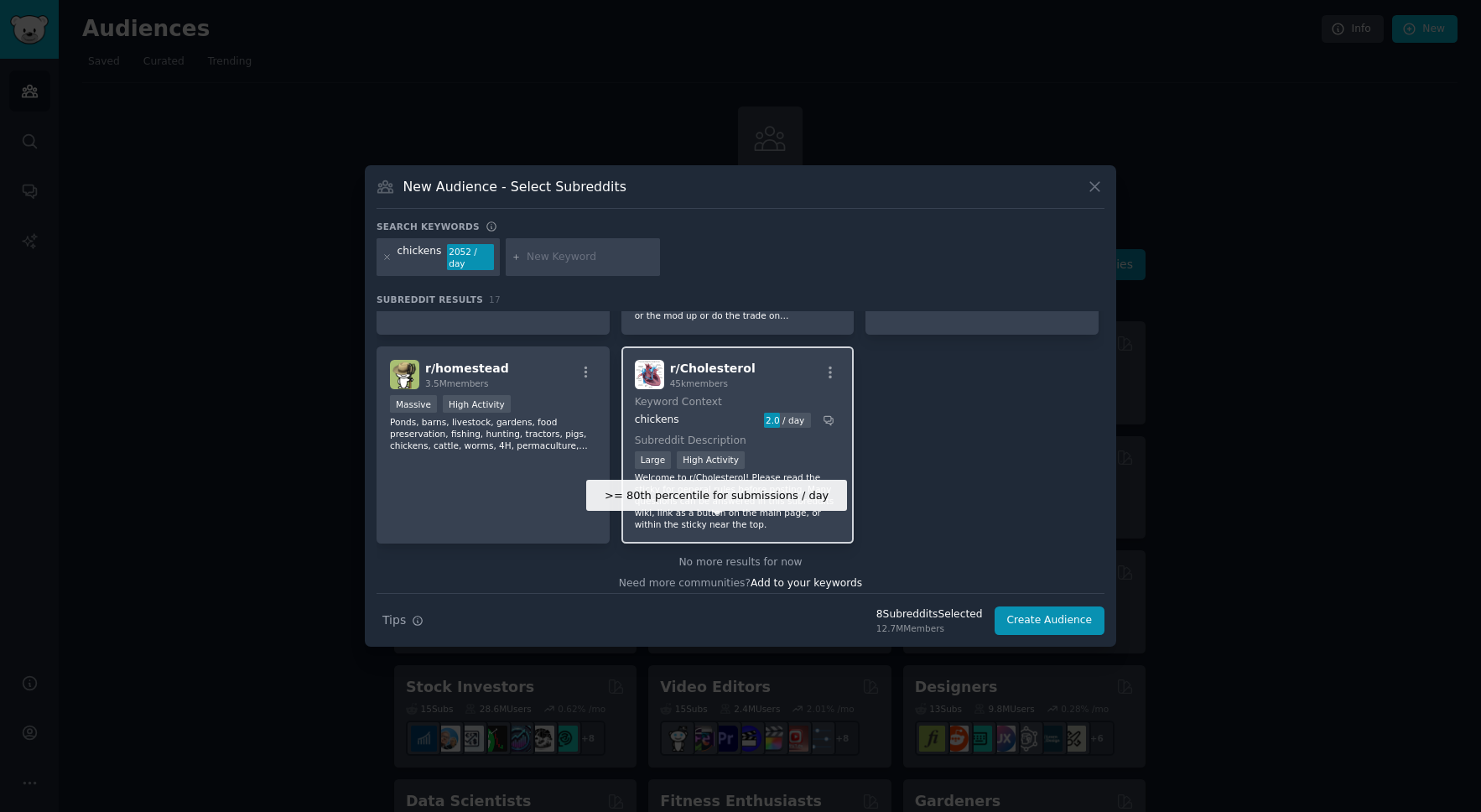
scroll to position [378, 0]
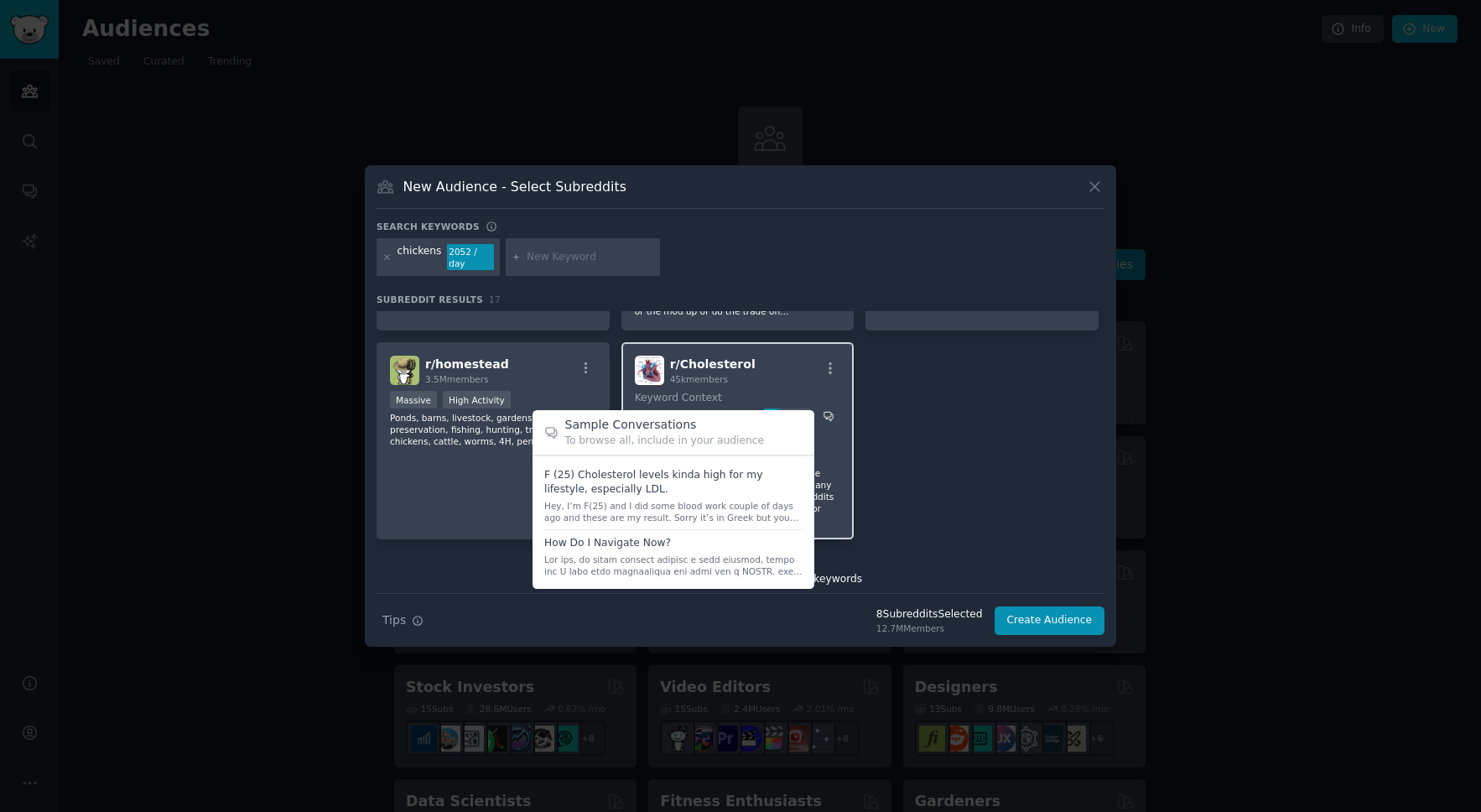
click at [824, 413] on icon at bounding box center [828, 416] width 11 height 11
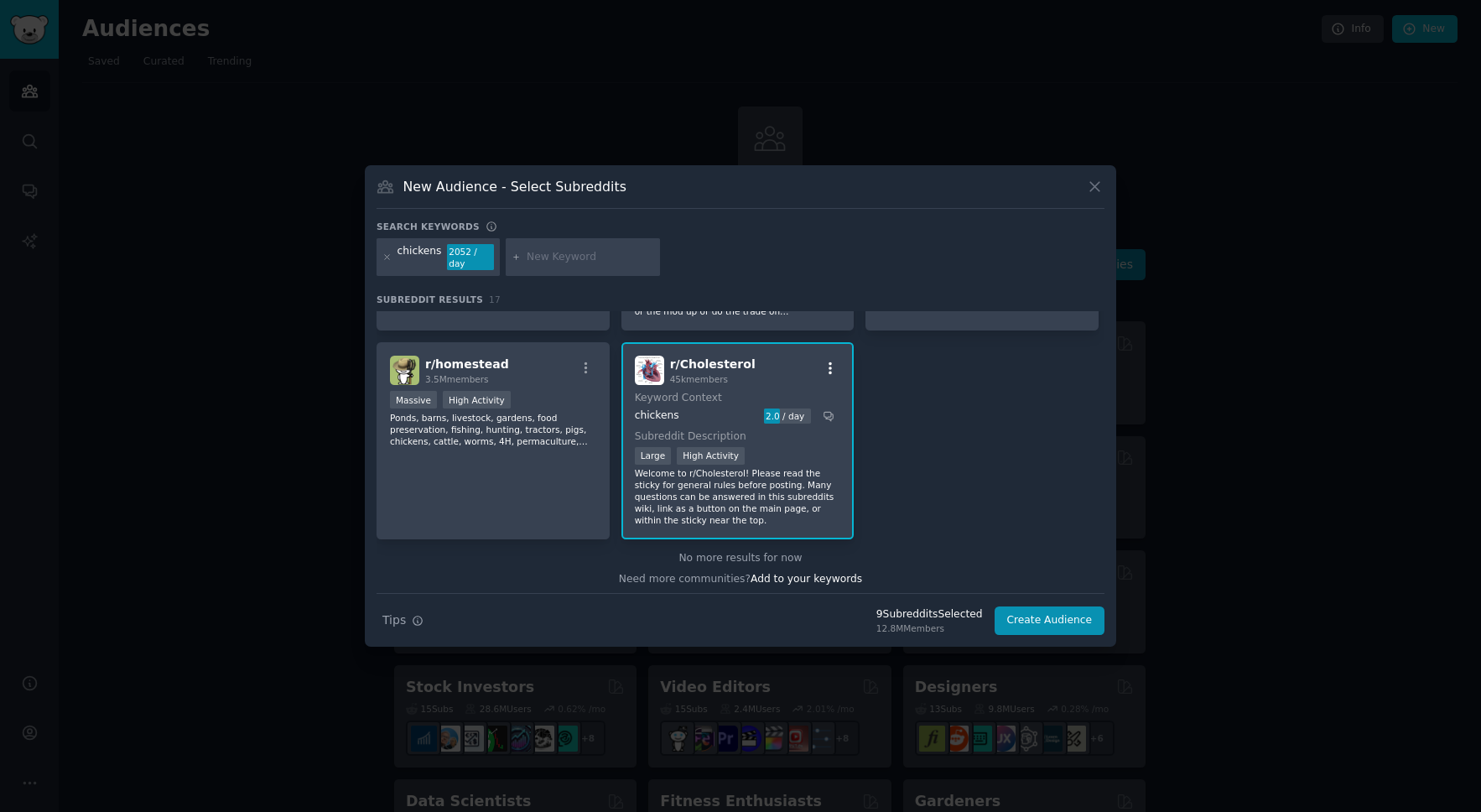
click at [829, 363] on icon "button" at bounding box center [830, 368] width 15 height 15
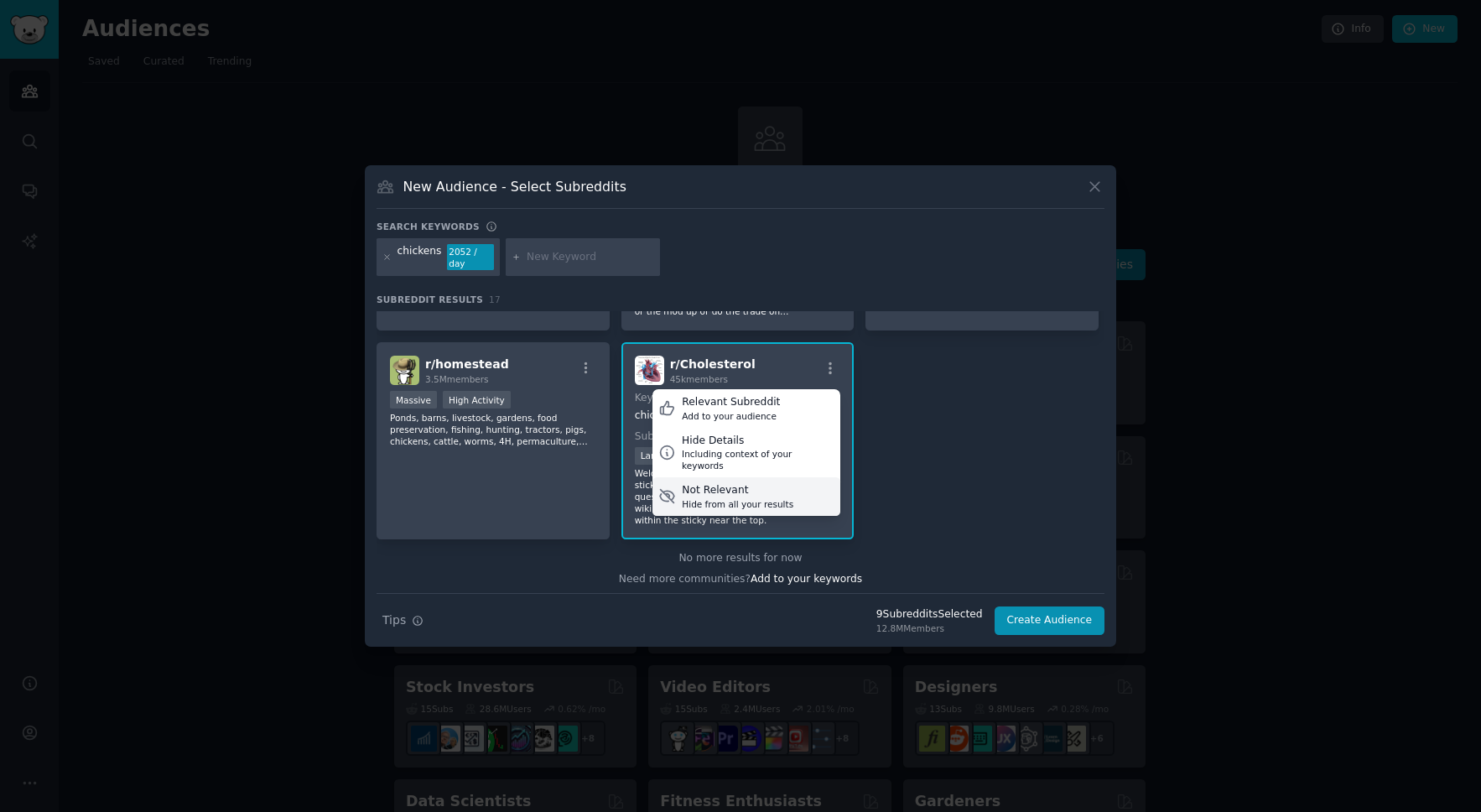
click at [665, 488] on icon at bounding box center [667, 496] width 18 height 18
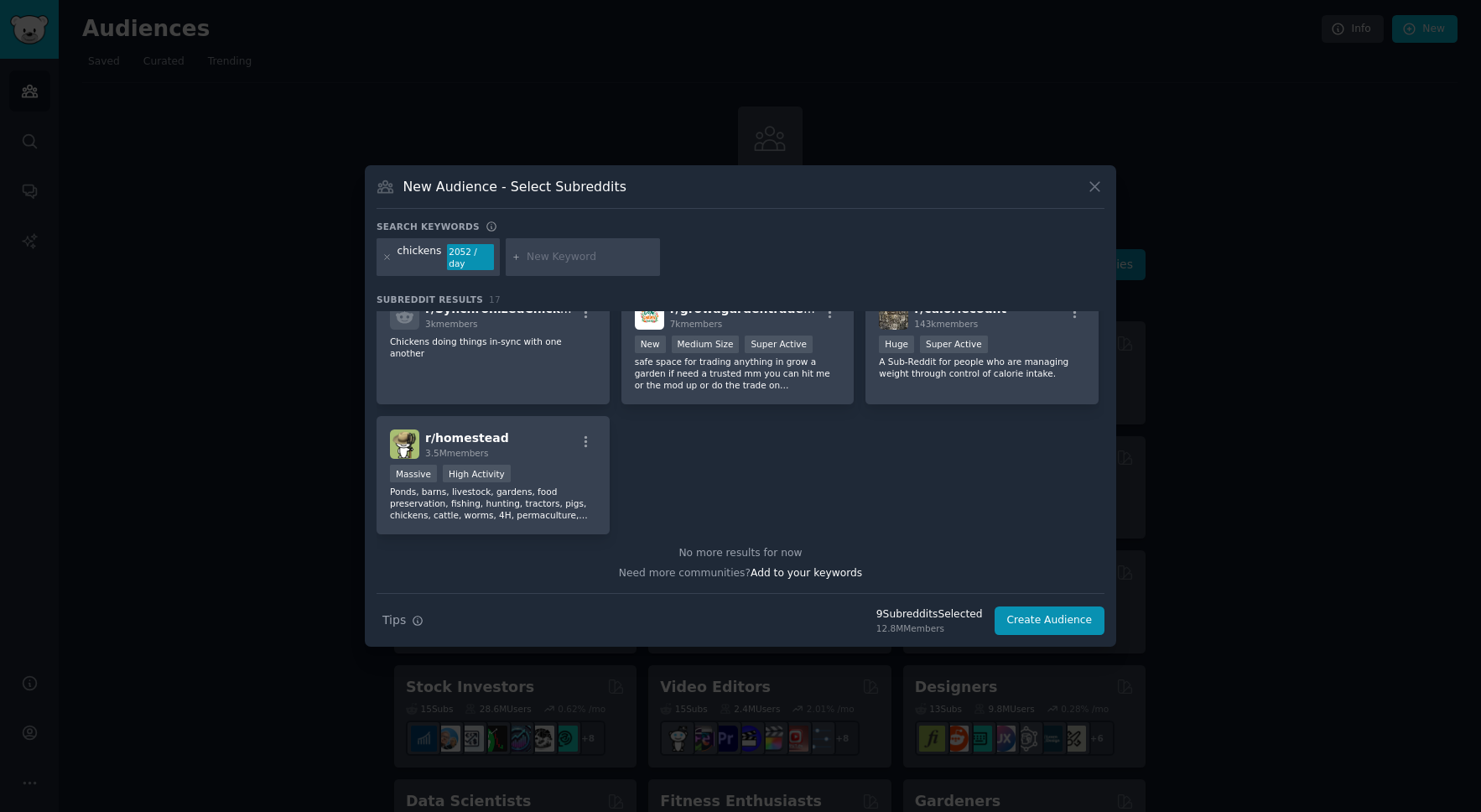
scroll to position [305, 0]
click at [583, 443] on icon "button" at bounding box center [587, 442] width 15 height 15
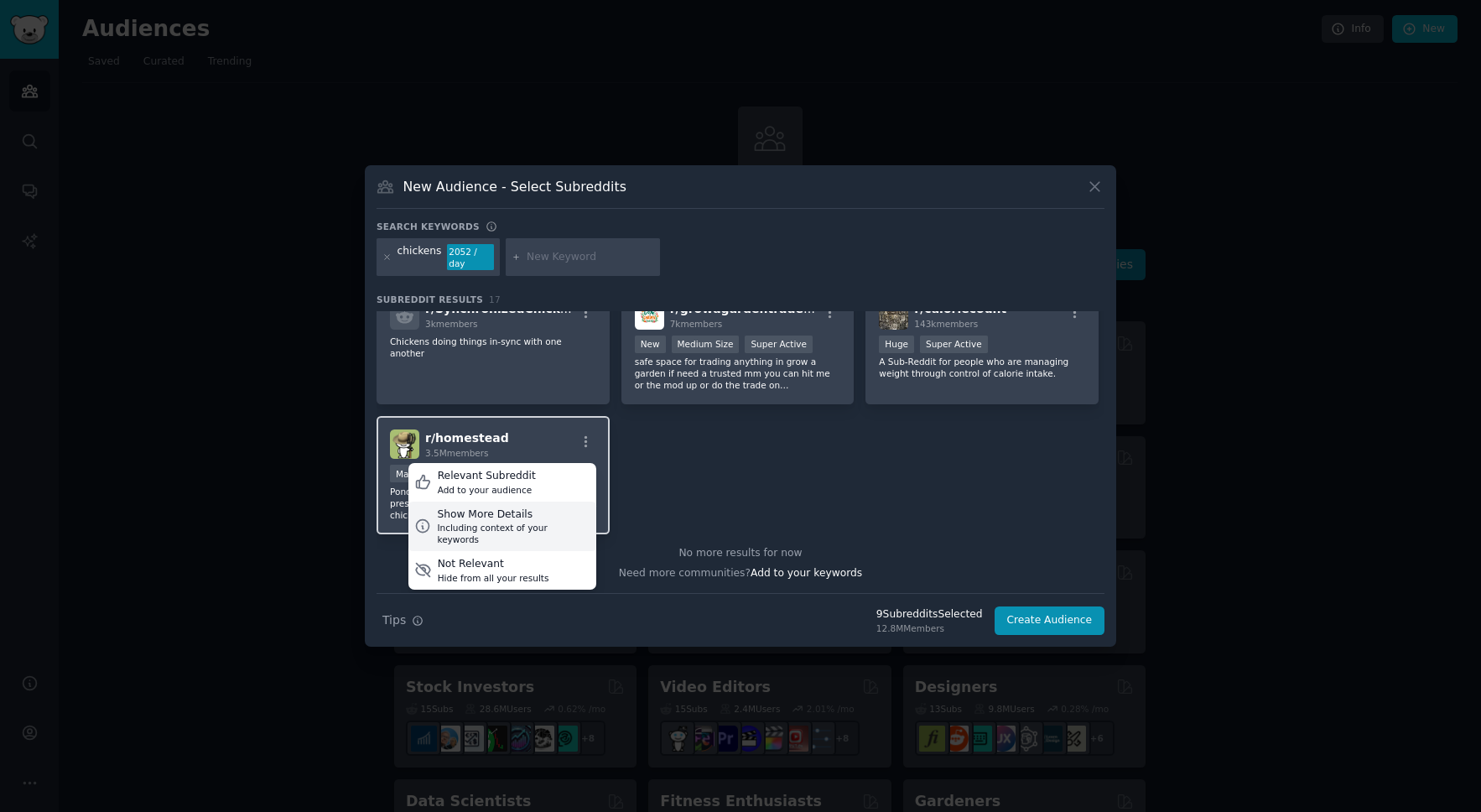
click at [485, 522] on div "Including context of your keywords" at bounding box center [513, 533] width 153 height 24
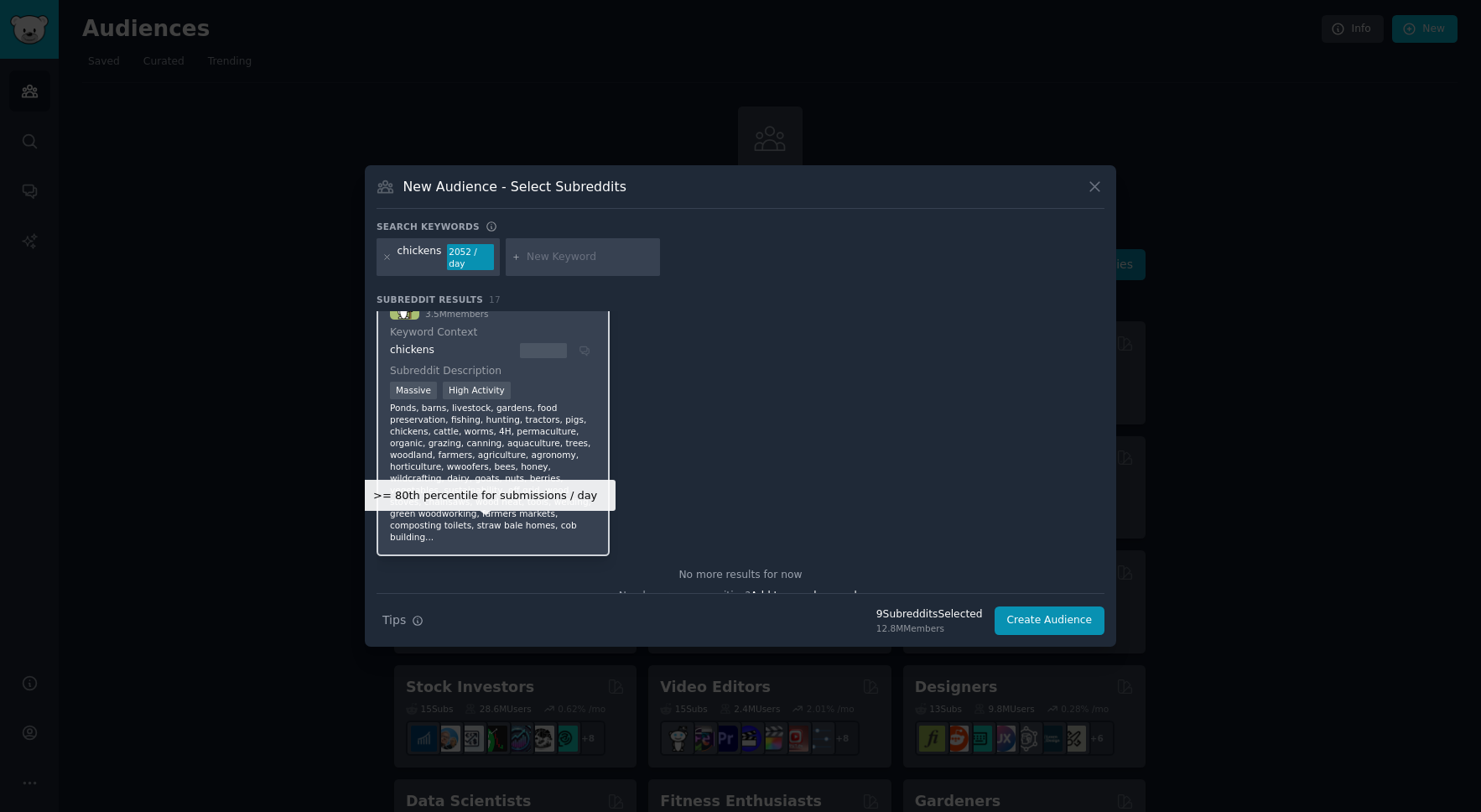
scroll to position [443, 0]
click at [580, 351] on div "chickens" at bounding box center [491, 352] width 201 height 15
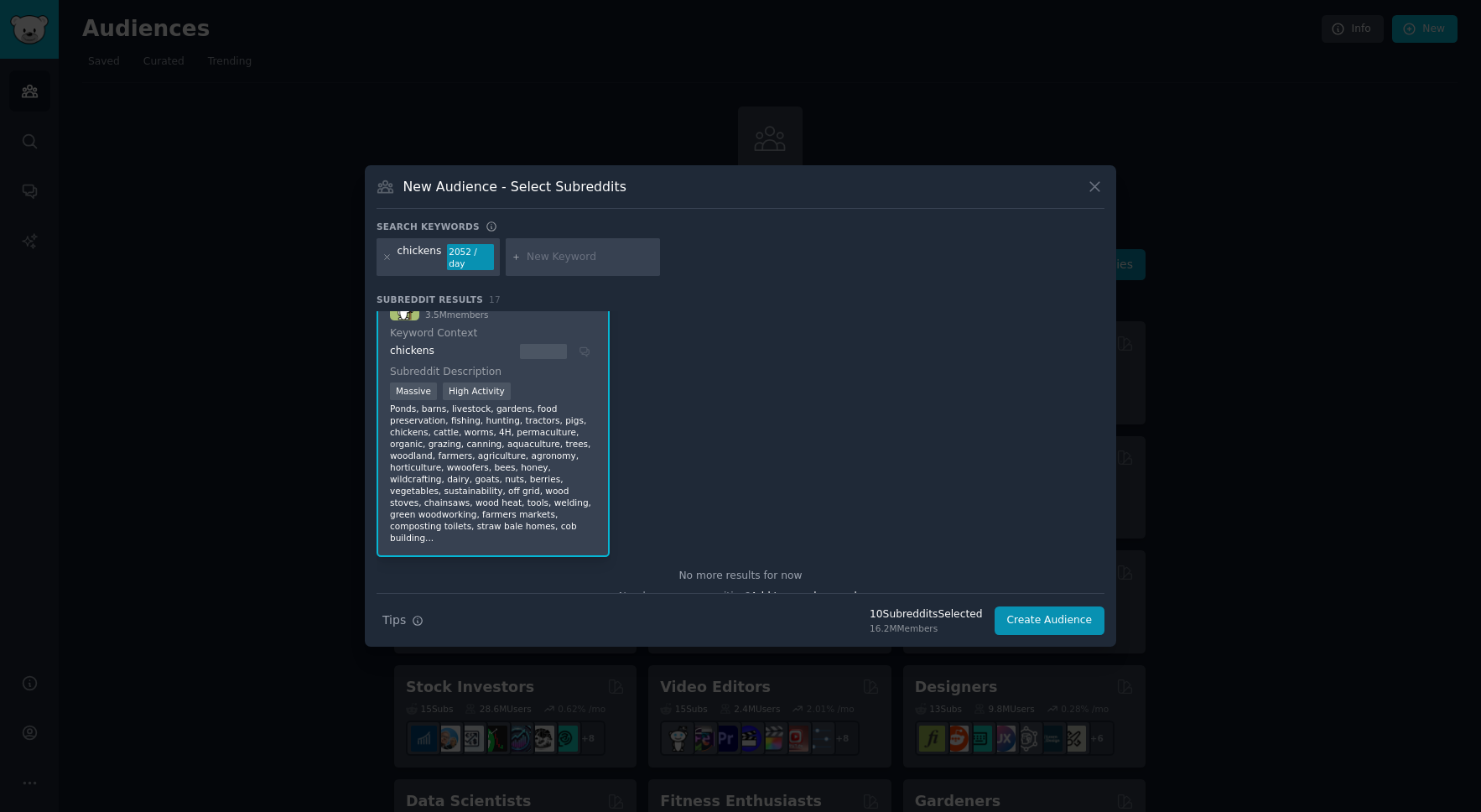
click at [580, 351] on div "chickens" at bounding box center [491, 352] width 201 height 15
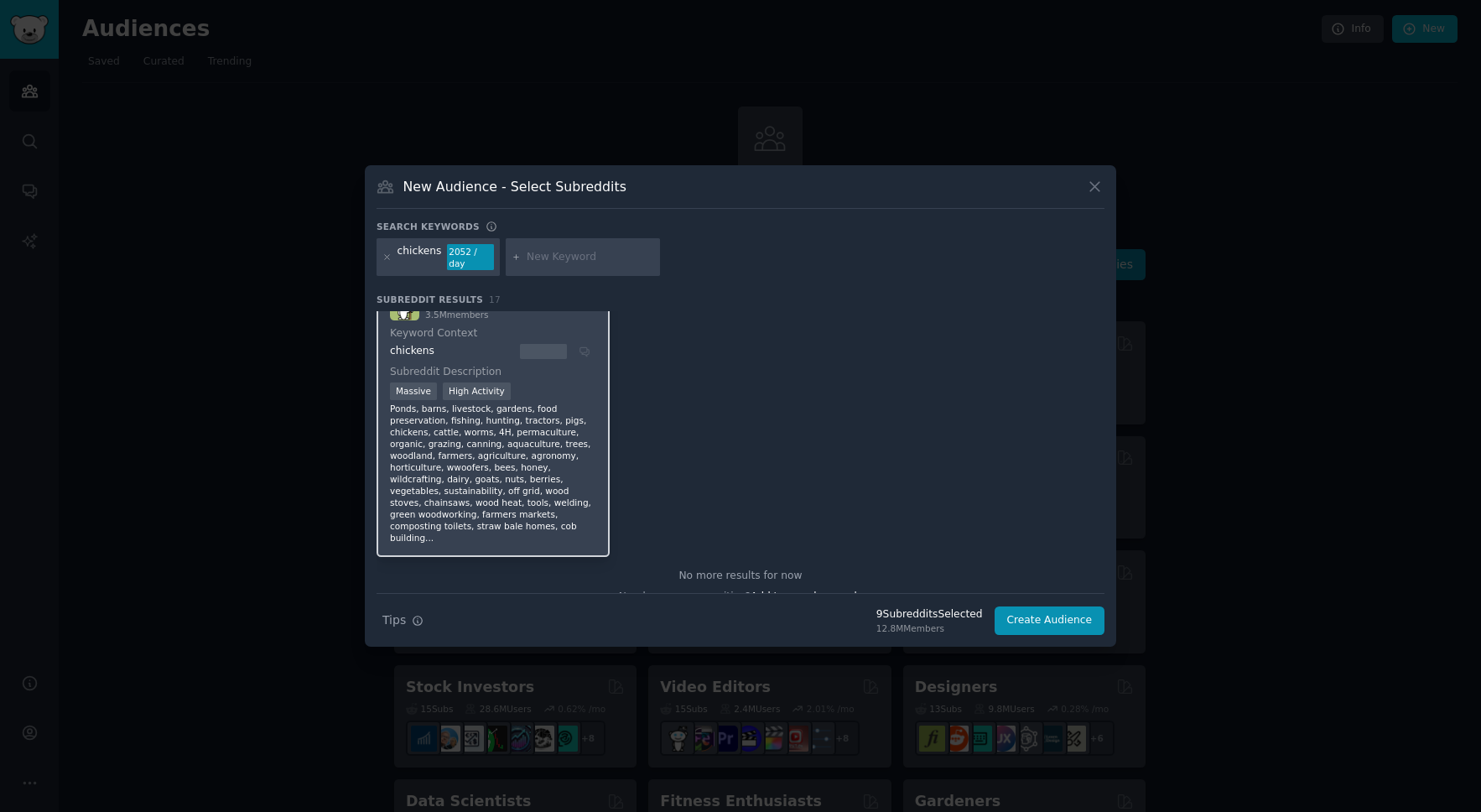
click at [580, 351] on div "chickens" at bounding box center [491, 352] width 201 height 15
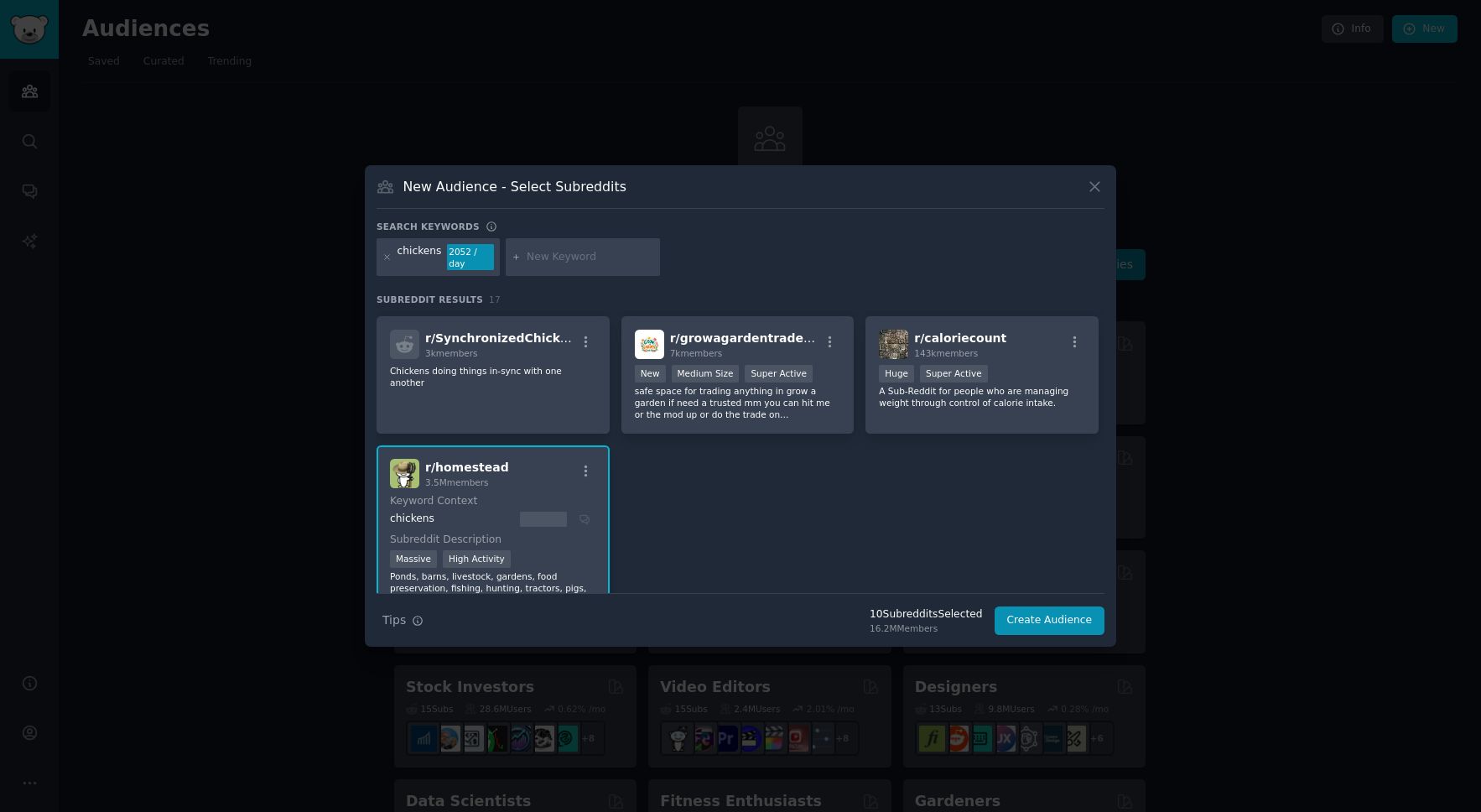
scroll to position [261, 0]
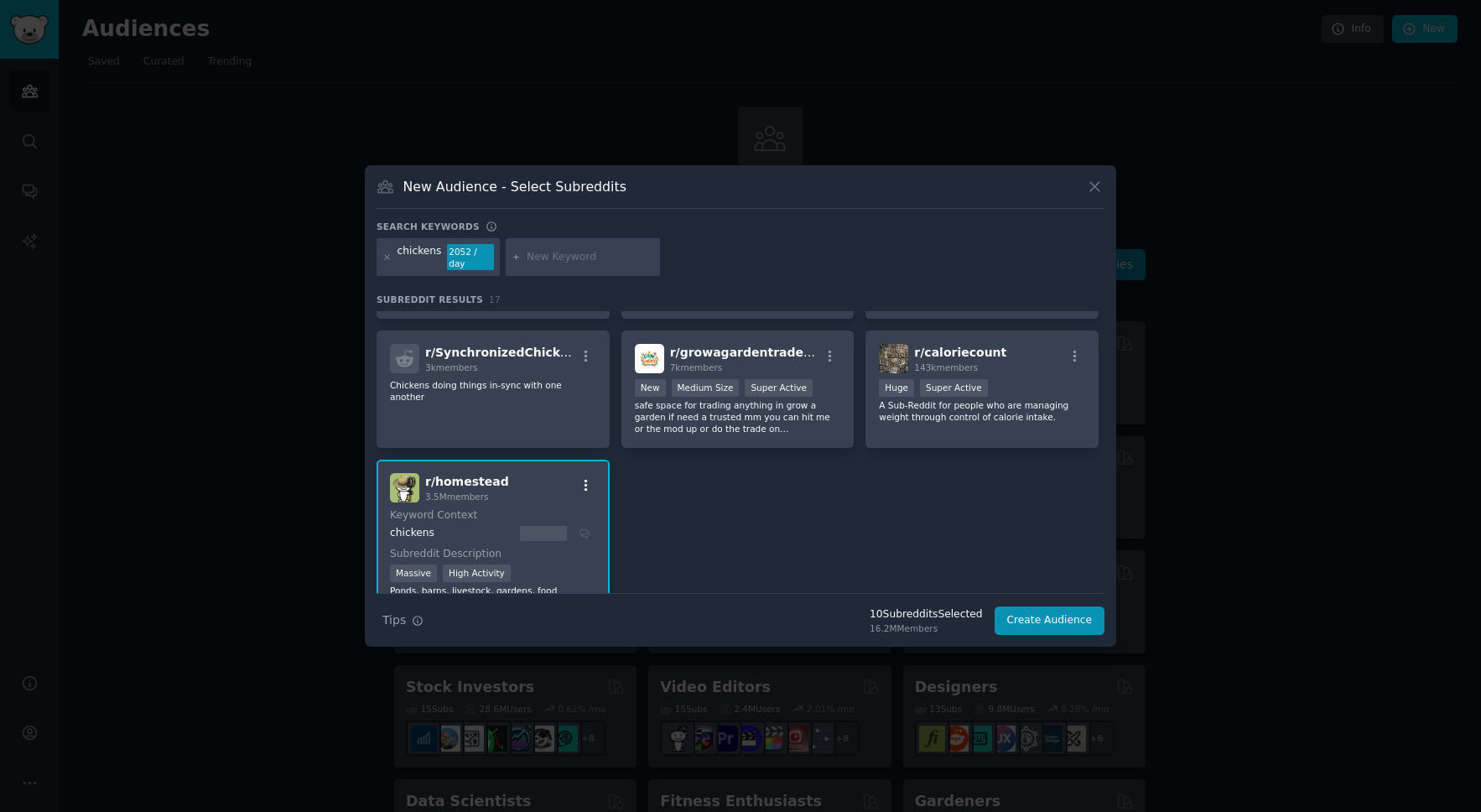
click at [586, 486] on icon "button" at bounding box center [587, 486] width 4 height 11
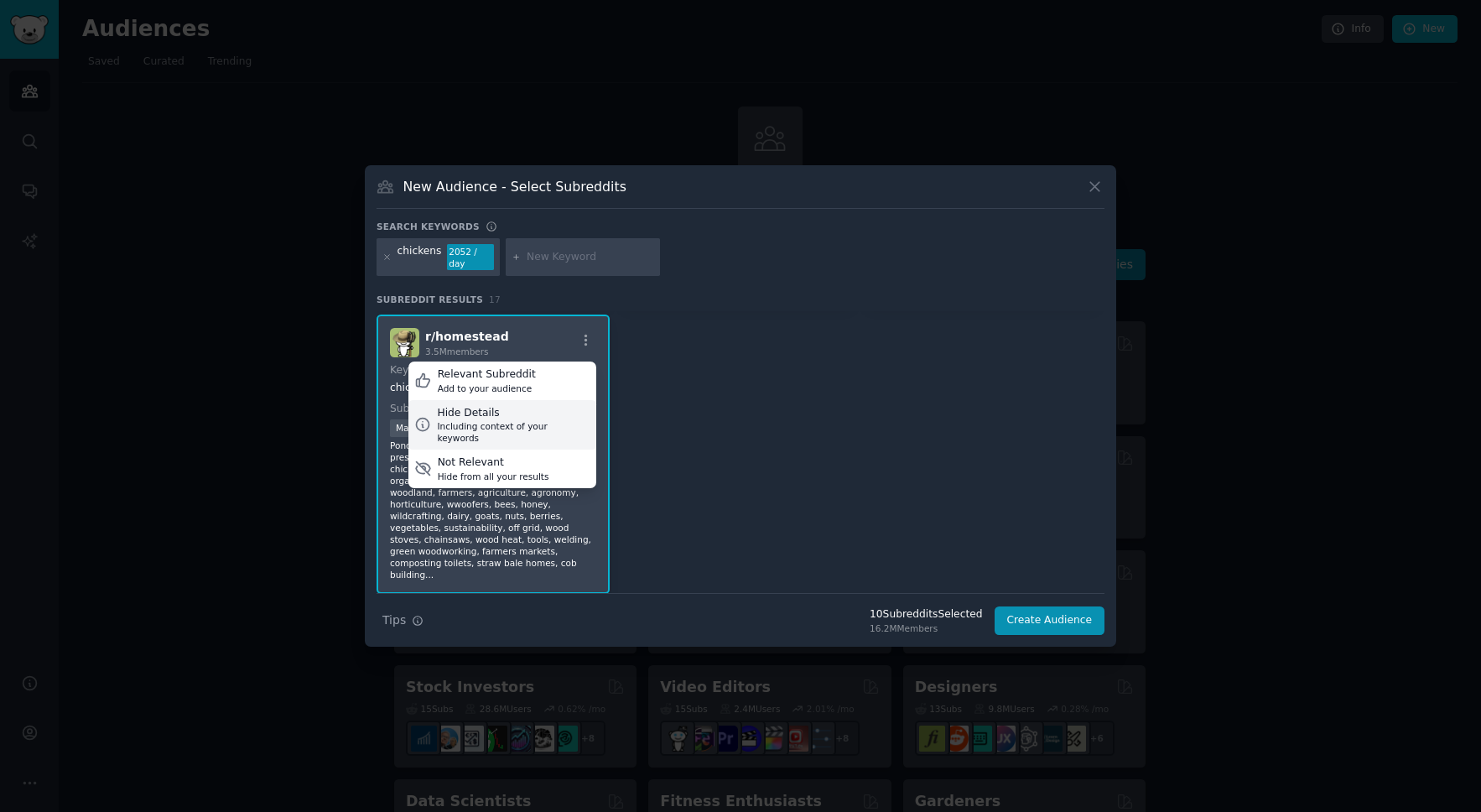
scroll to position [403, 0]
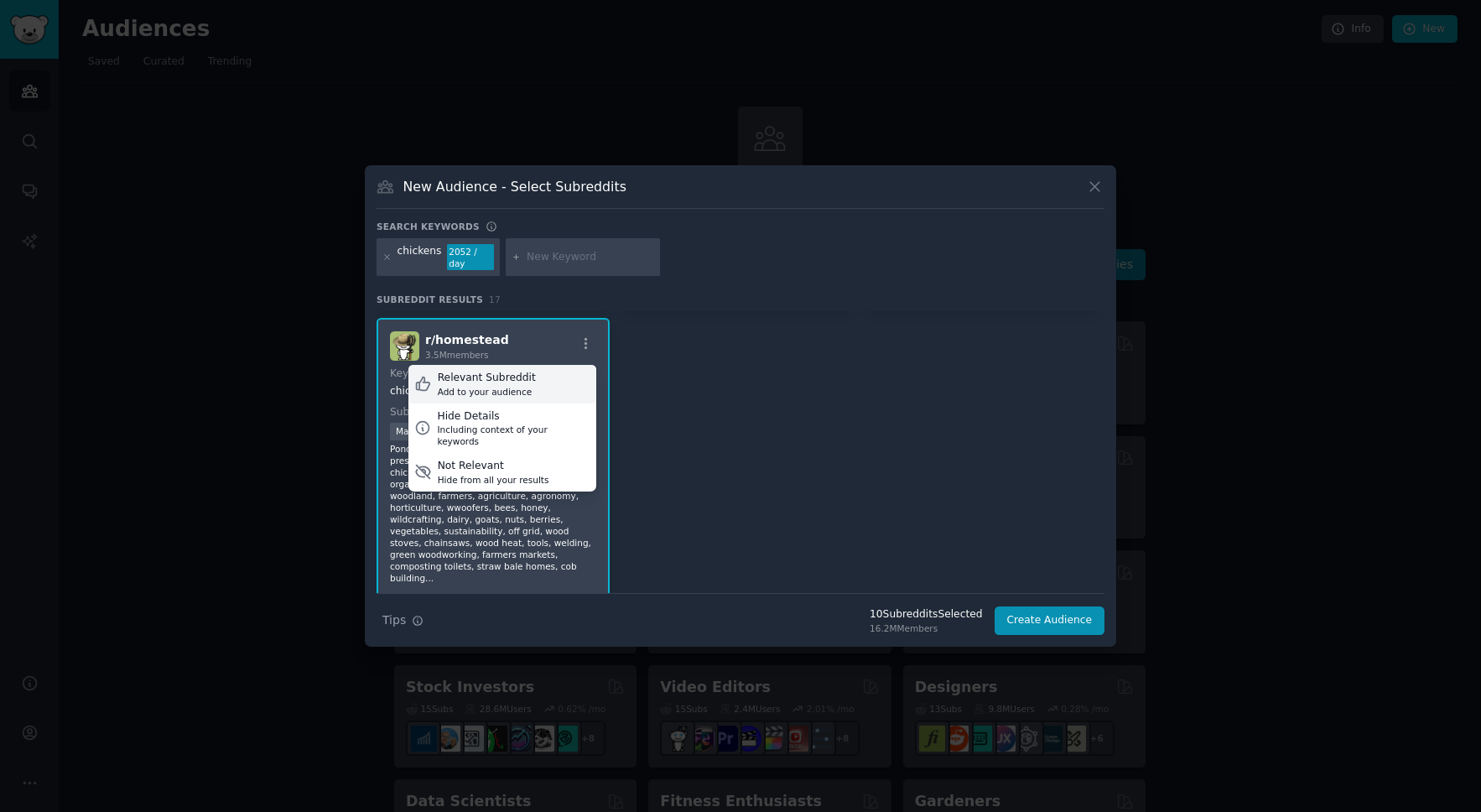
click at [423, 383] on icon at bounding box center [423, 384] width 13 height 13
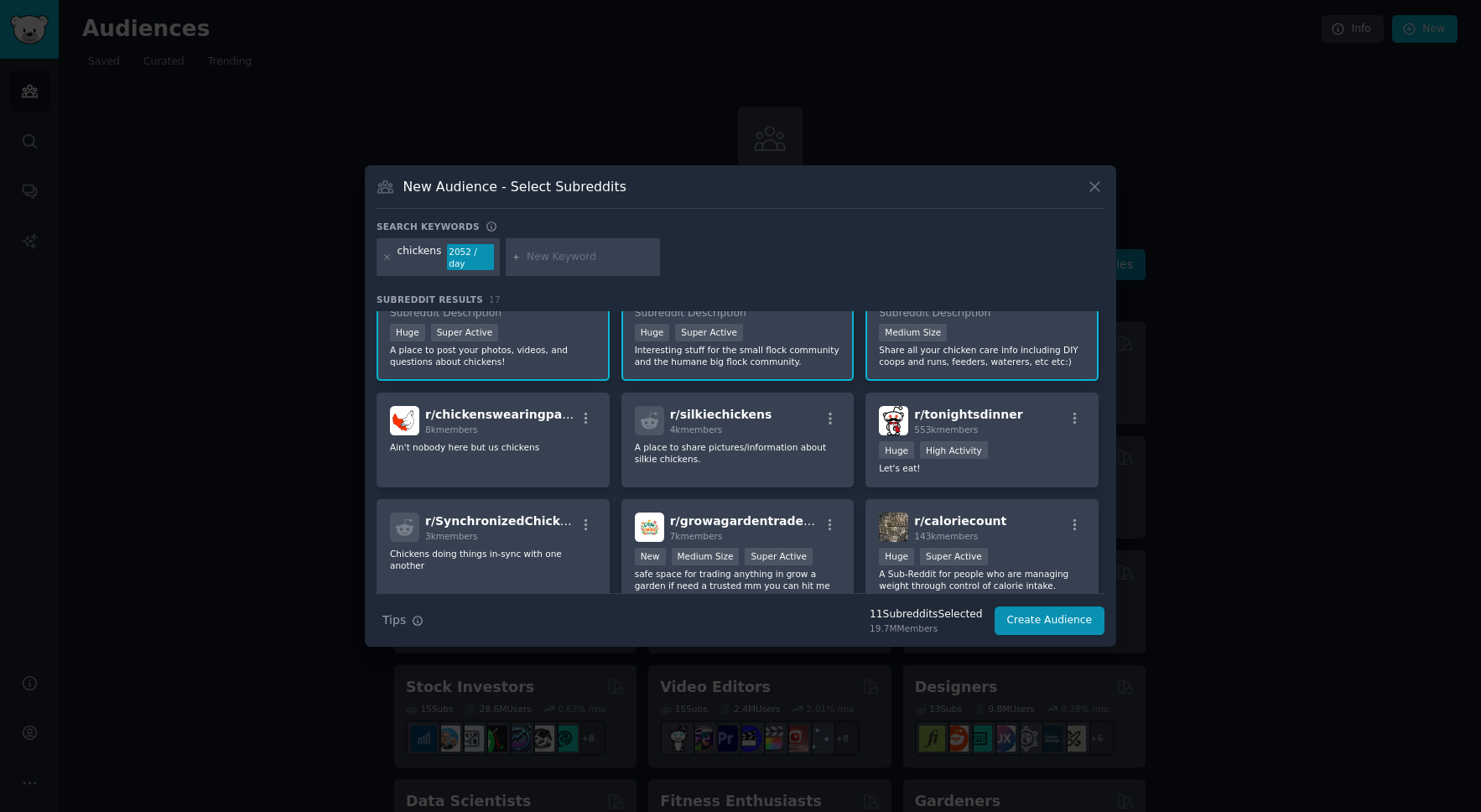
scroll to position [93, 0]
click at [586, 523] on icon "button" at bounding box center [587, 524] width 15 height 15
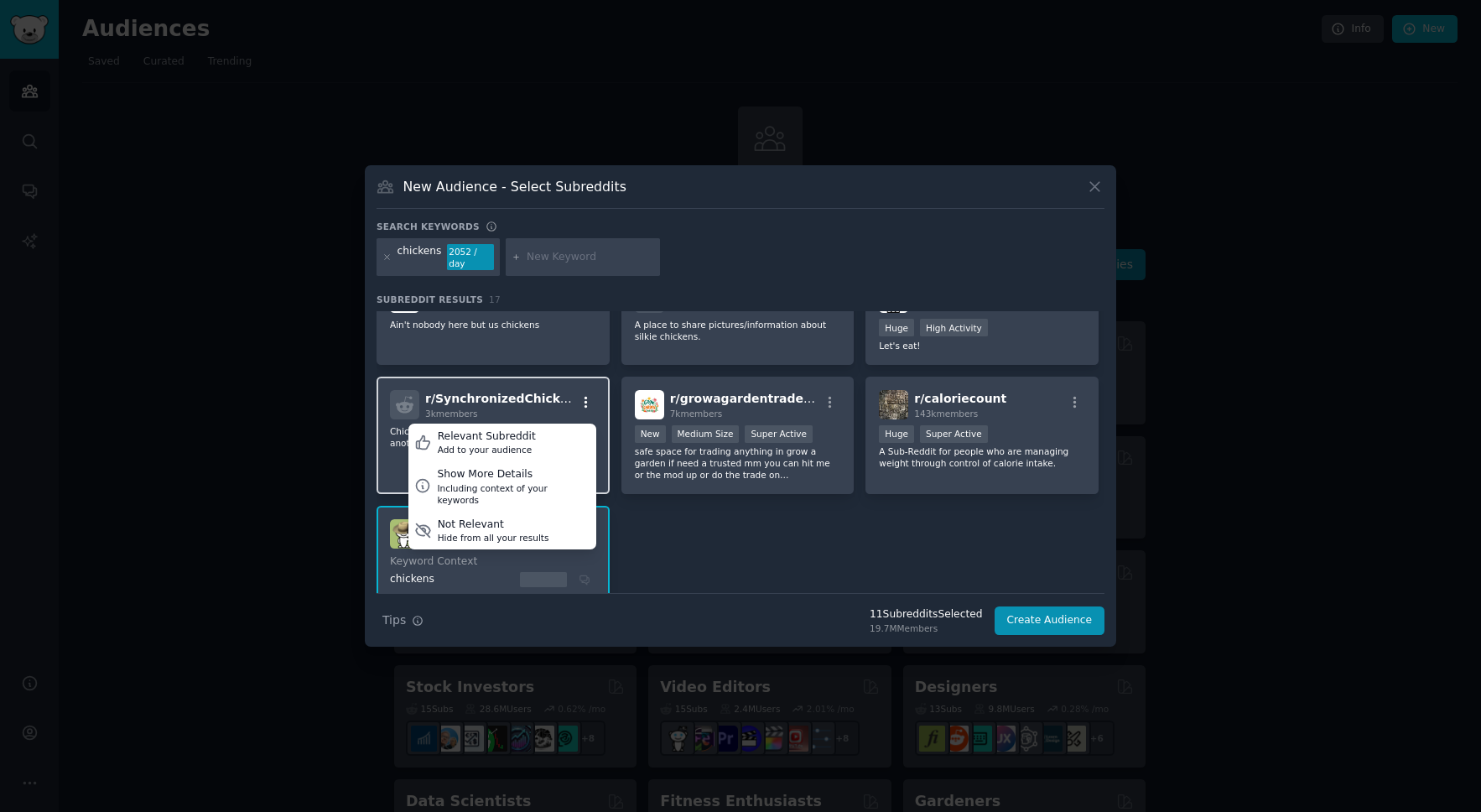
scroll to position [214, 0]
click at [474, 483] on div "Including context of your keywords" at bounding box center [513, 494] width 153 height 24
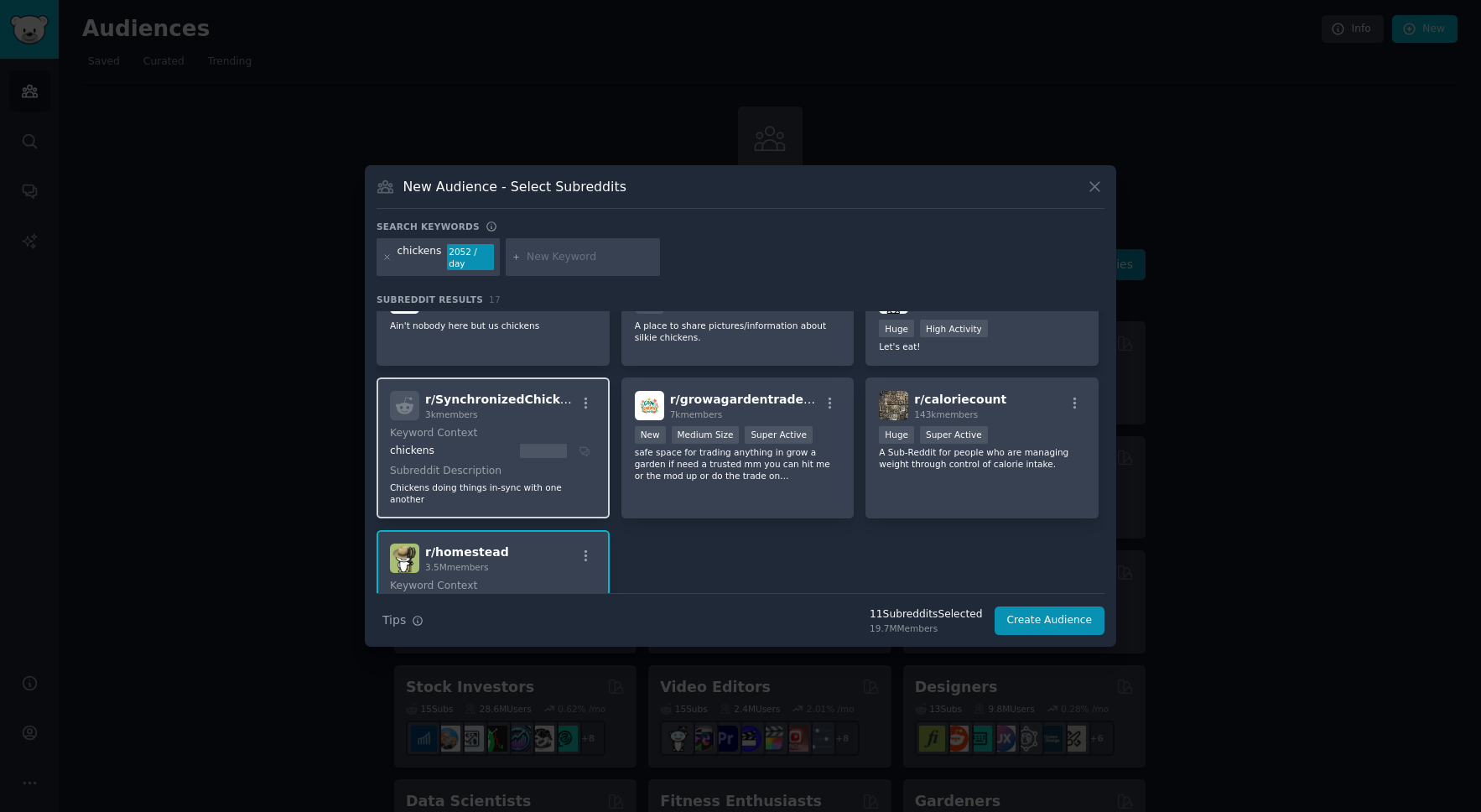
click at [586, 451] on div "chickens" at bounding box center [491, 451] width 201 height 15
click at [586, 398] on icon "button" at bounding box center [587, 404] width 15 height 15
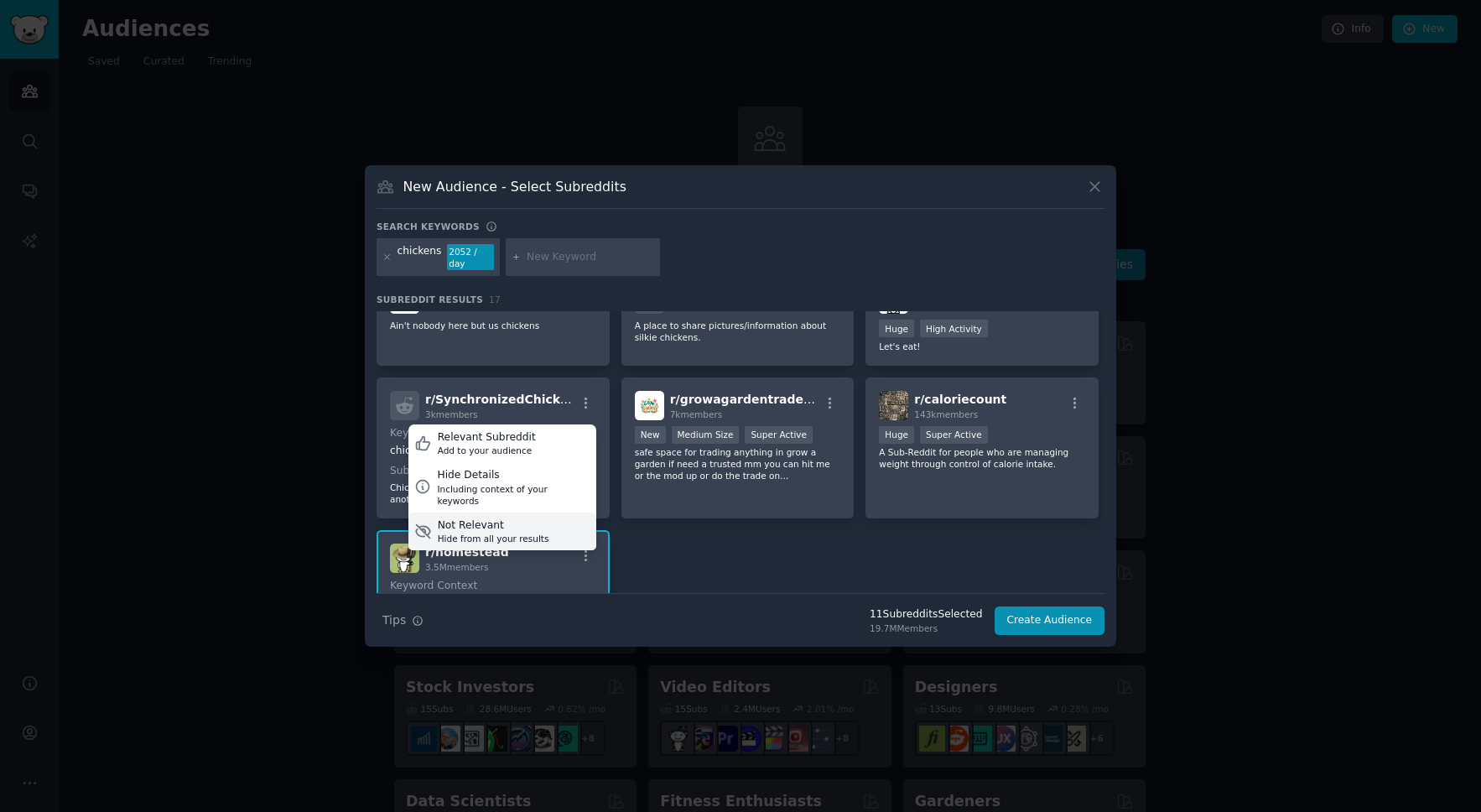
click at [423, 524] on icon at bounding box center [423, 531] width 14 height 13
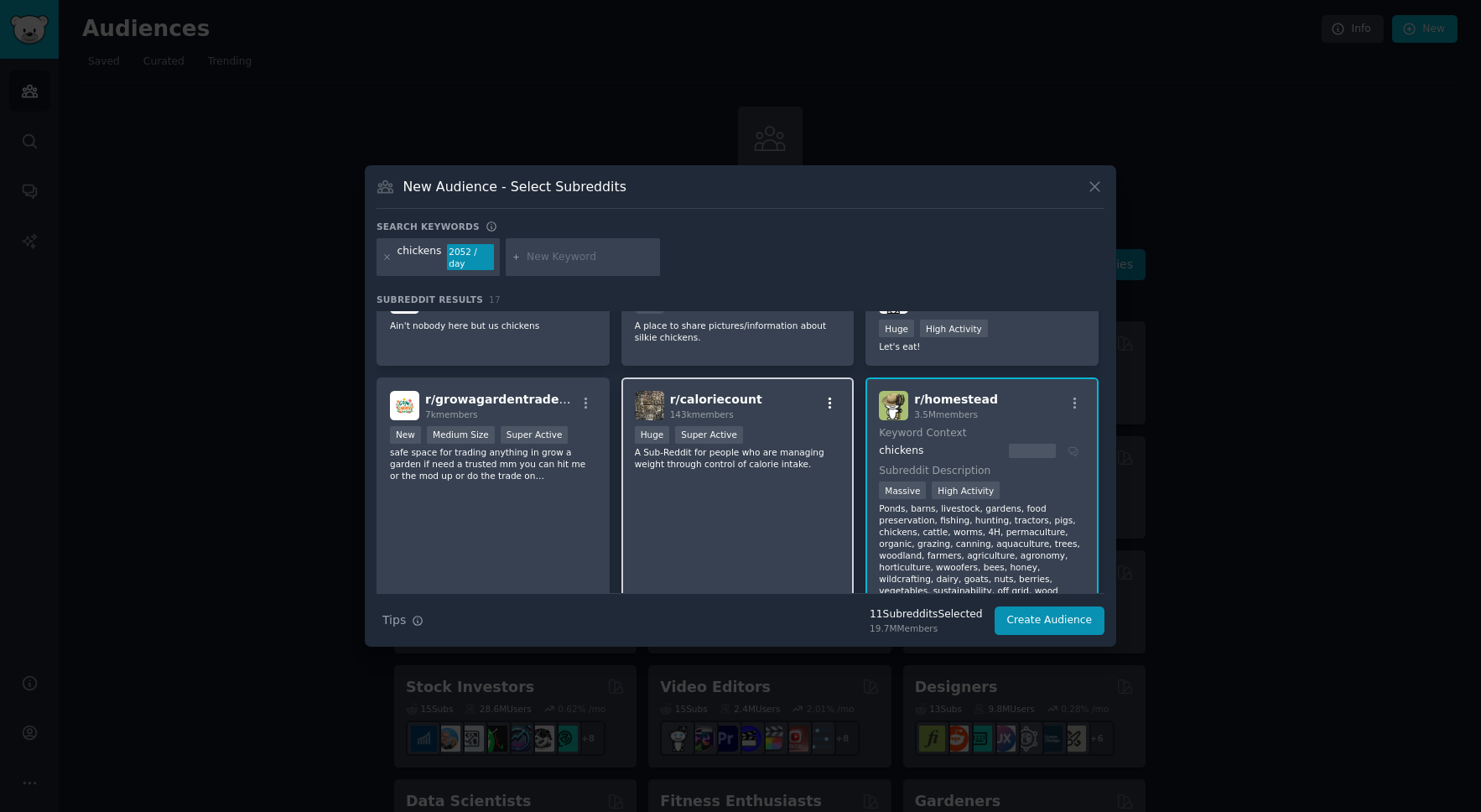
click at [827, 400] on icon "button" at bounding box center [830, 404] width 15 height 15
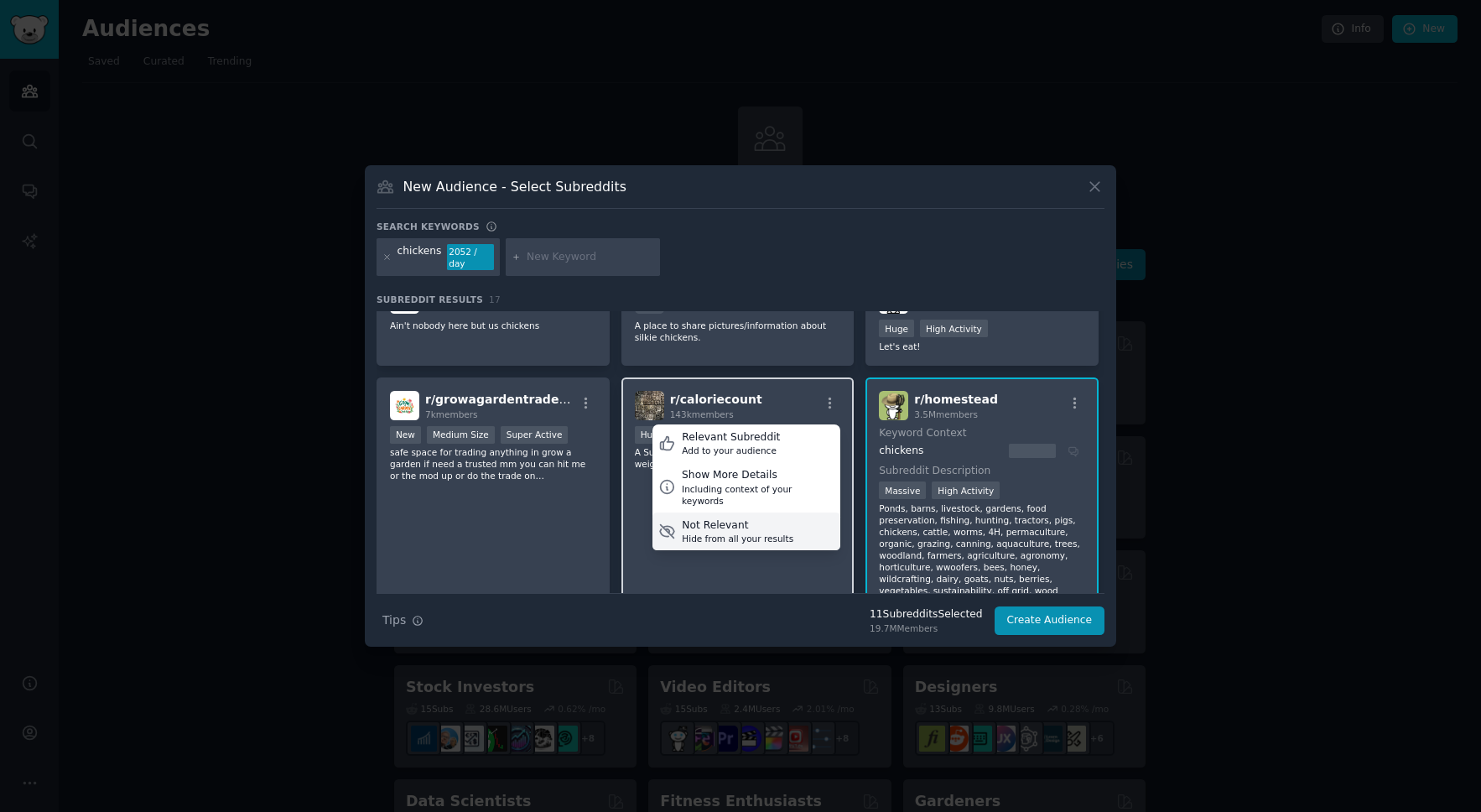
click at [669, 522] on icon at bounding box center [667, 531] width 18 height 18
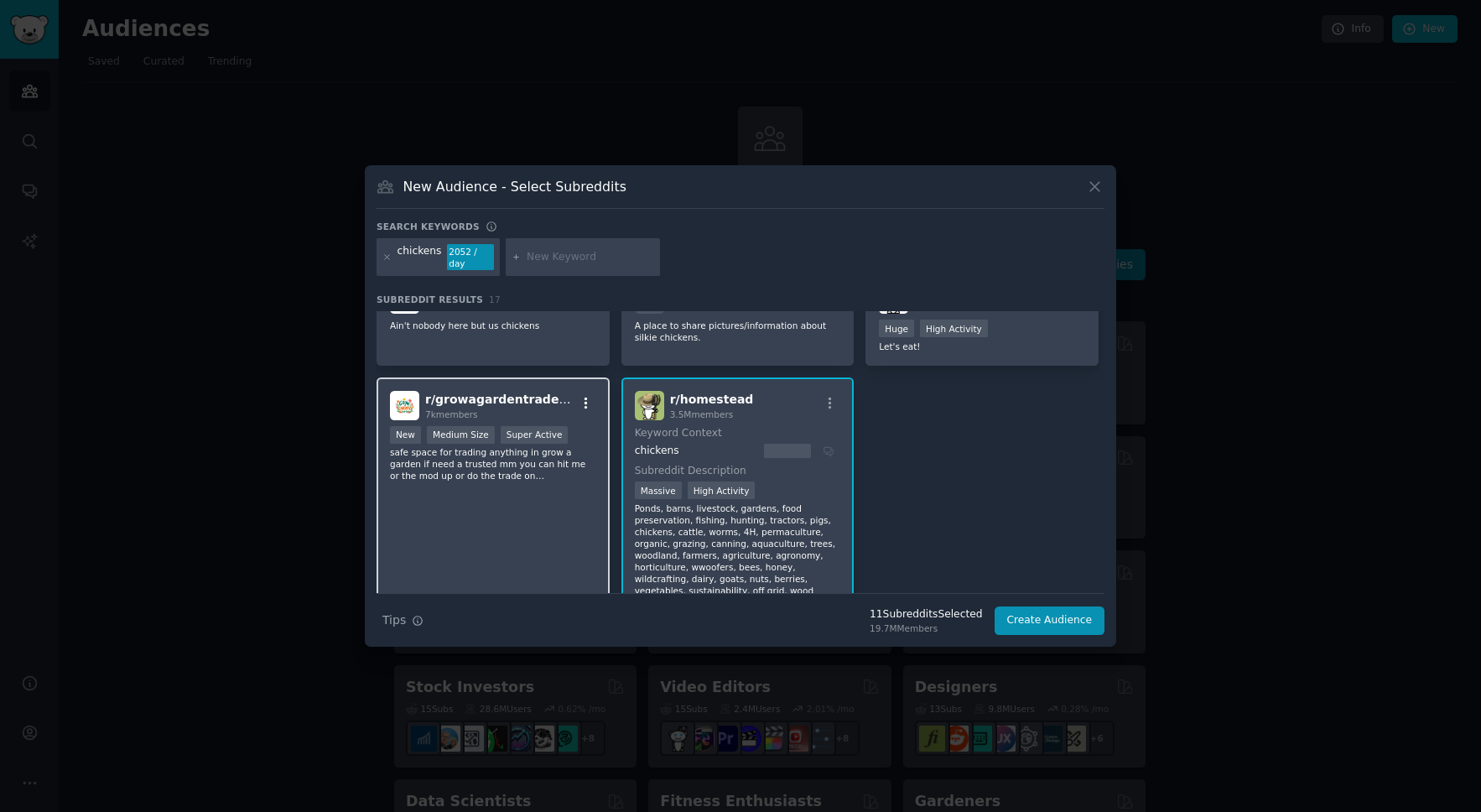
click at [585, 399] on icon "button" at bounding box center [587, 403] width 4 height 11
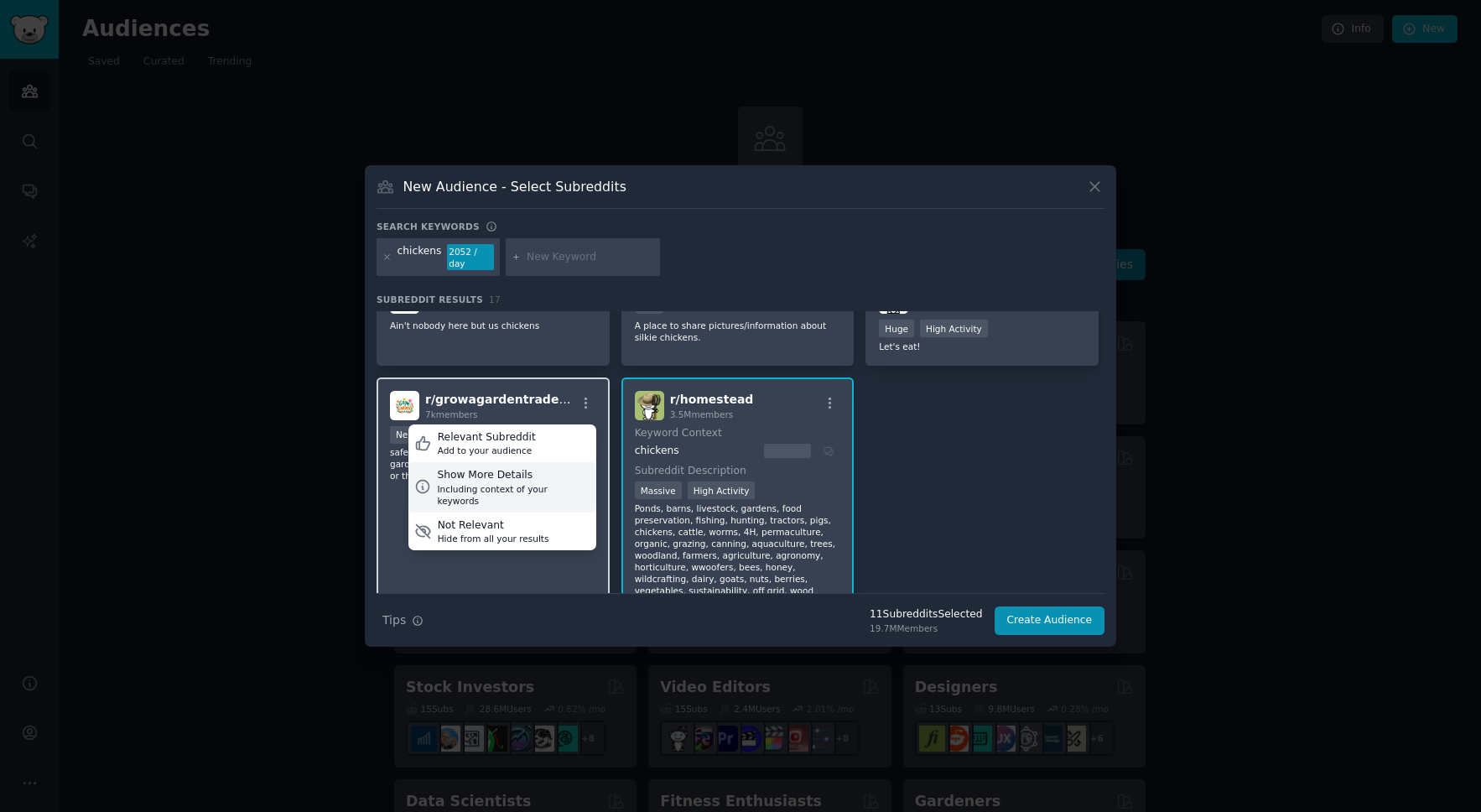
click at [424, 478] on icon at bounding box center [423, 487] width 18 height 18
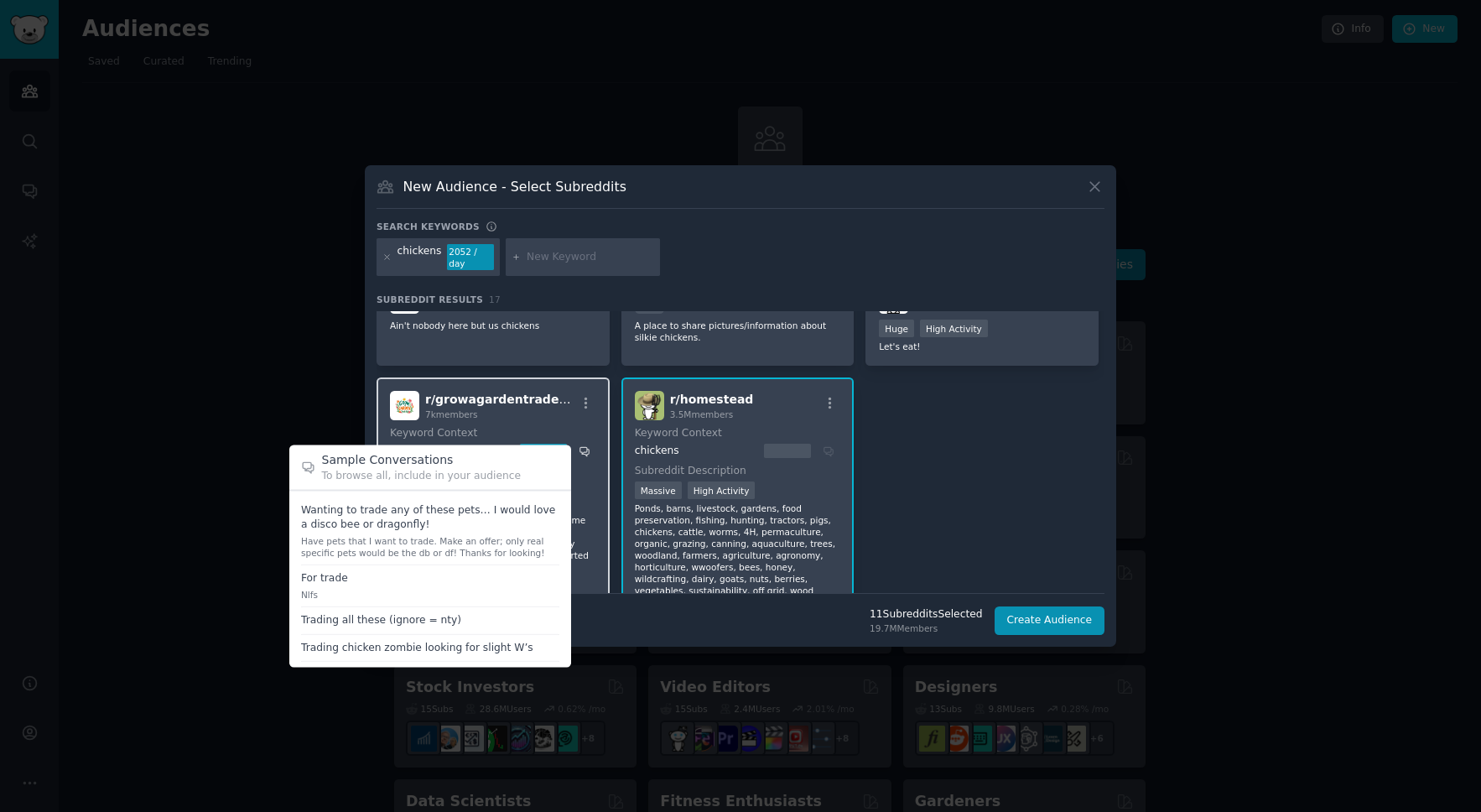
click at [586, 448] on icon at bounding box center [584, 452] width 9 height 9
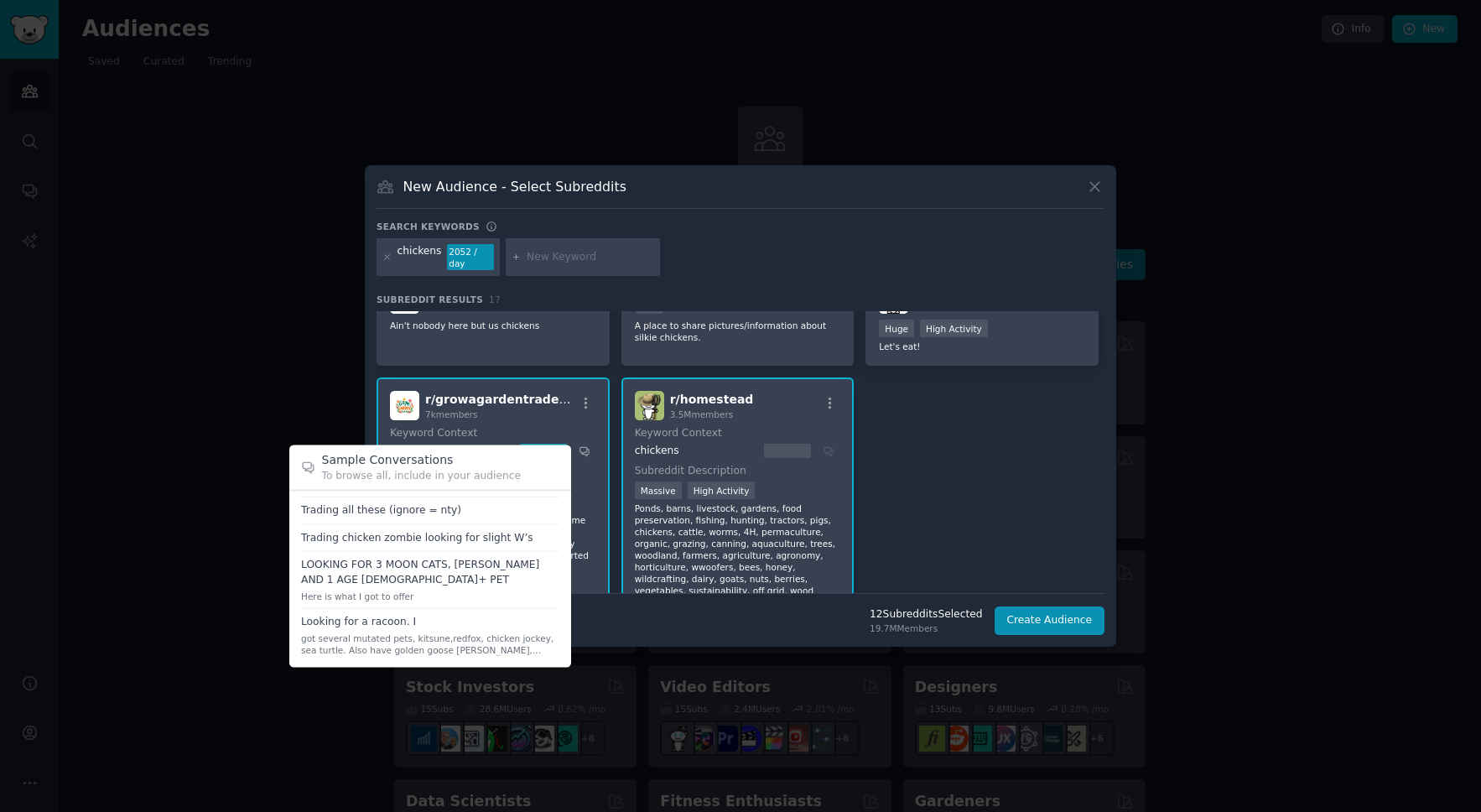
scroll to position [0, 0]
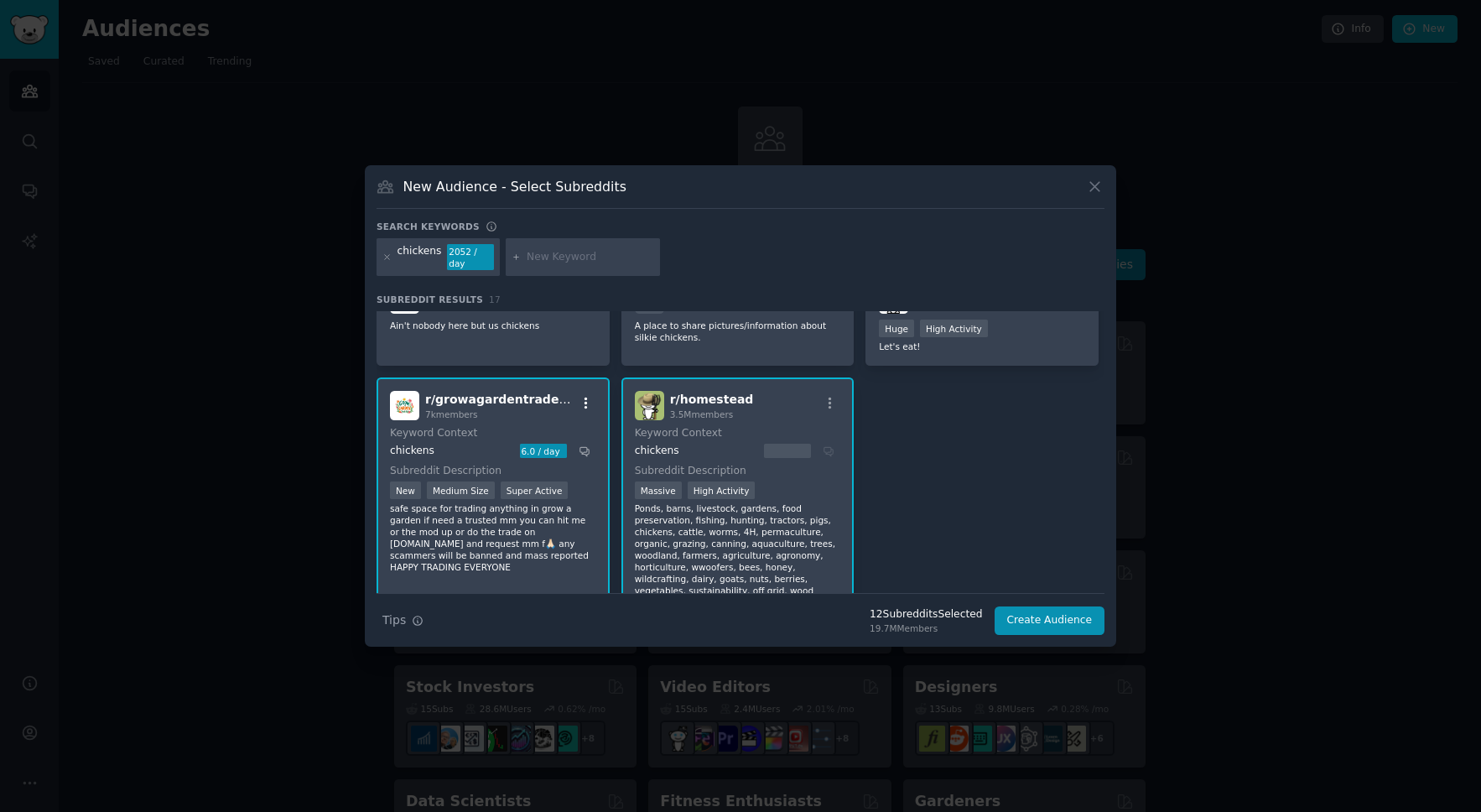
click at [587, 398] on icon "button" at bounding box center [587, 404] width 15 height 15
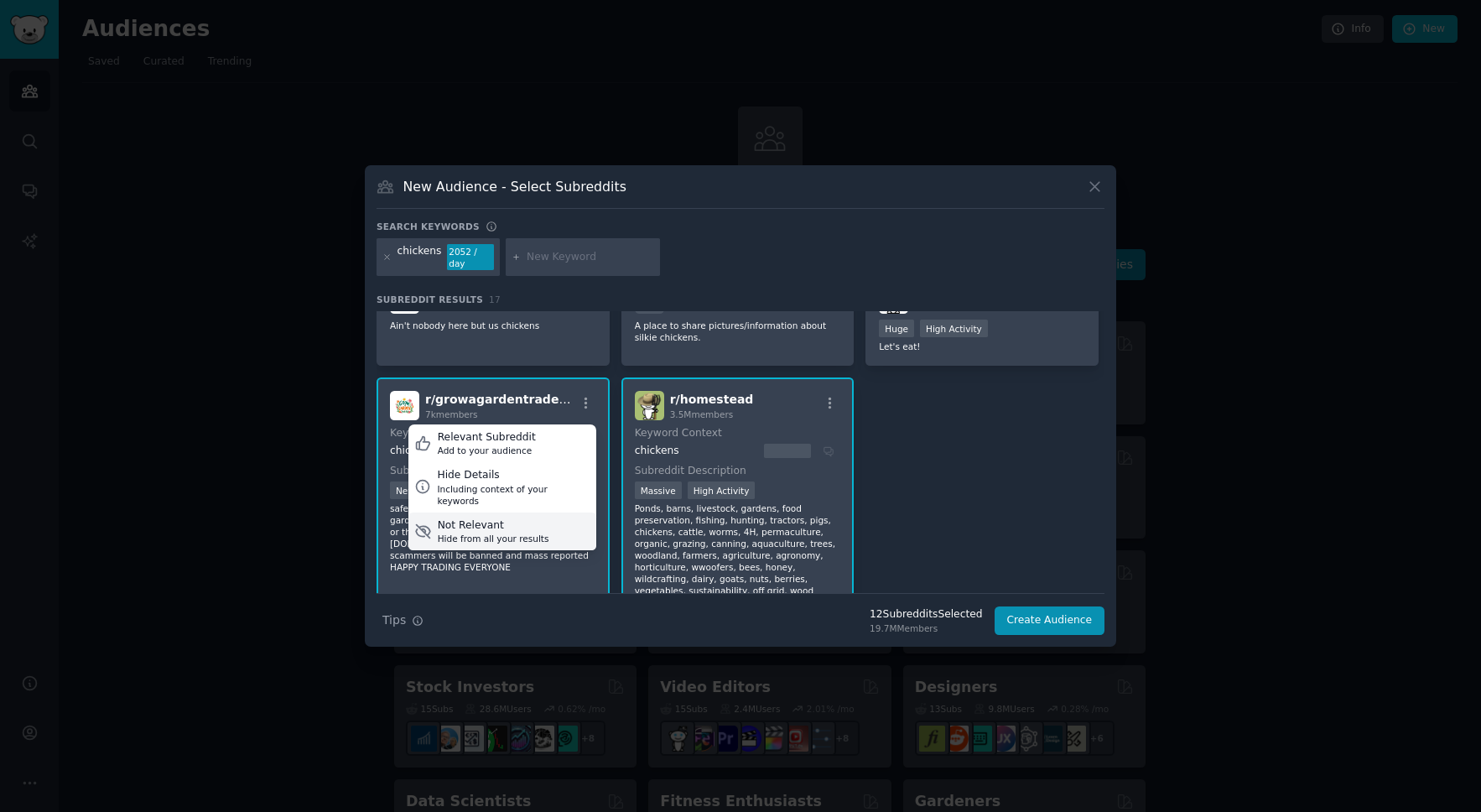
click at [427, 524] on icon at bounding box center [423, 531] width 14 height 13
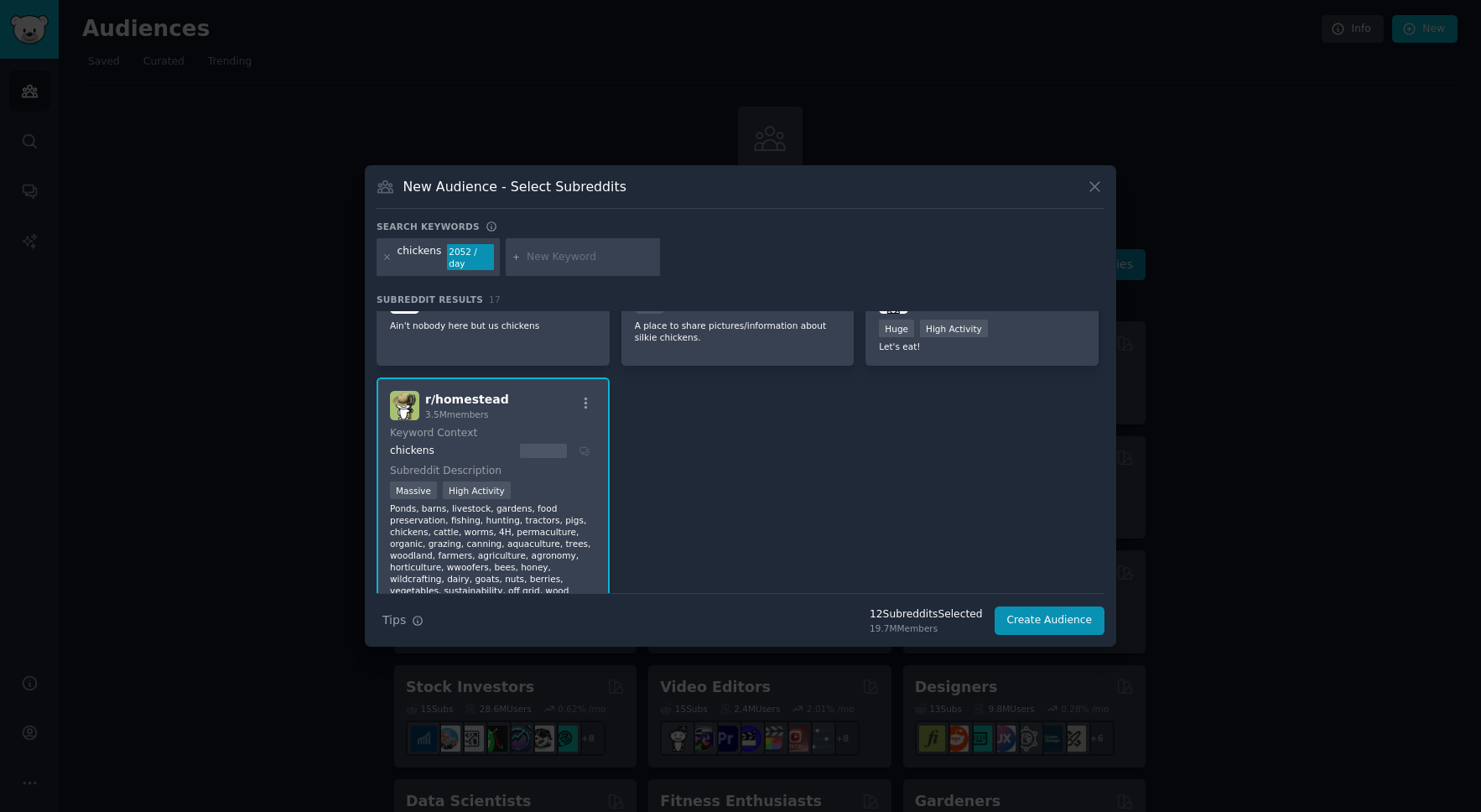
click at [586, 451] on div "chickens" at bounding box center [491, 451] width 201 height 15
click at [585, 451] on div "chickens" at bounding box center [491, 451] width 201 height 15
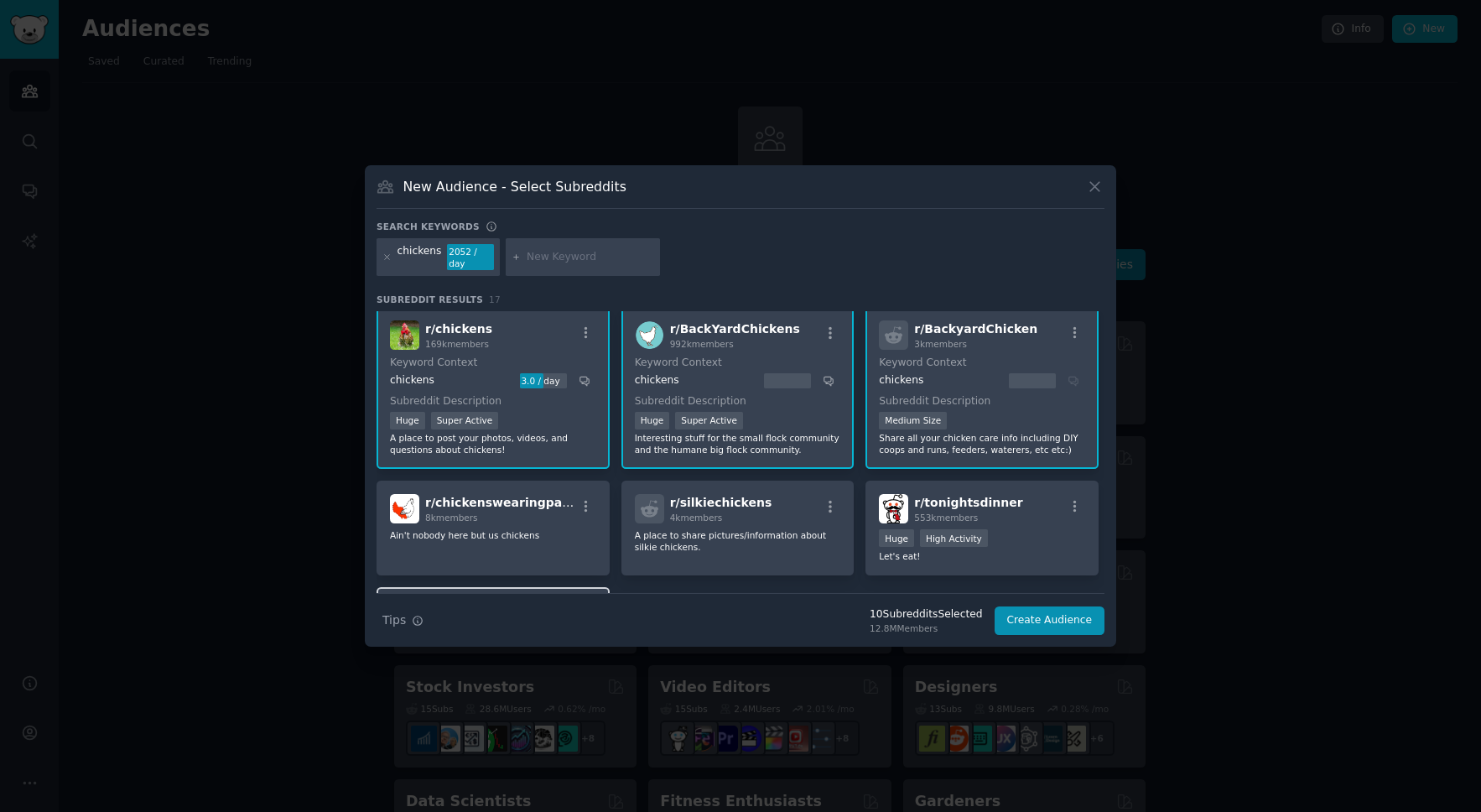
scroll to position [4, 0]
click at [1073, 506] on icon "button" at bounding box center [1075, 507] width 4 height 11
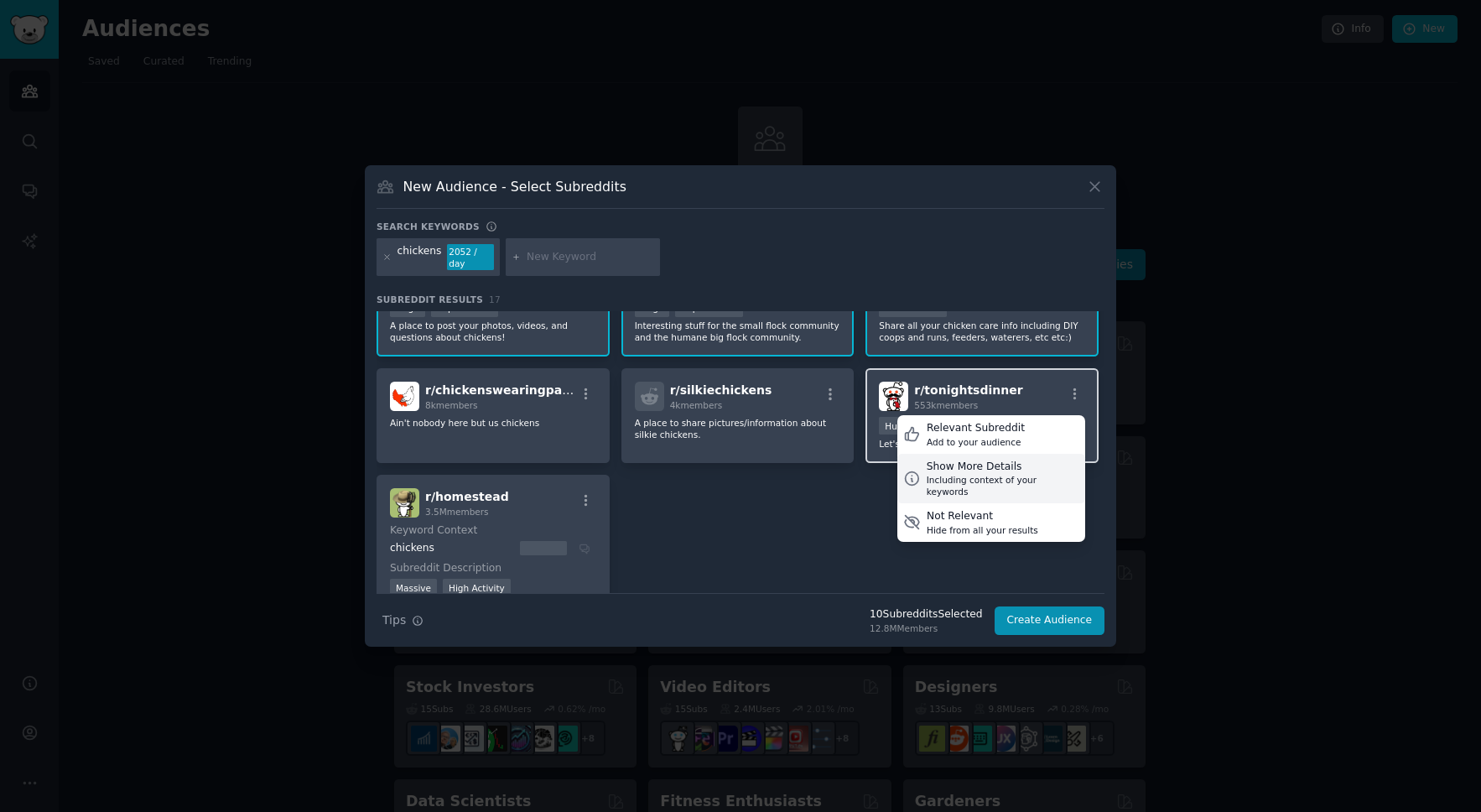
scroll to position [177, 0]
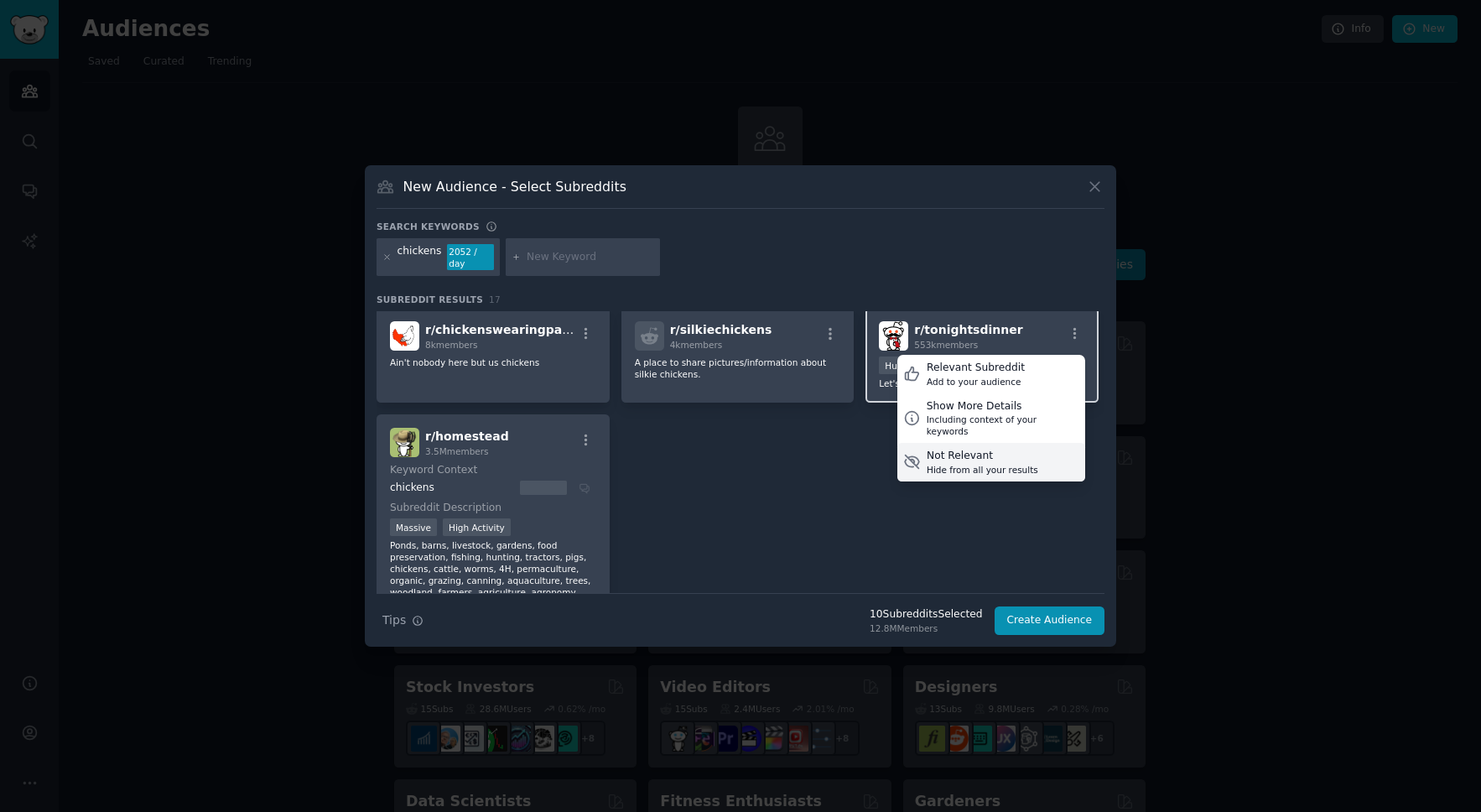
click at [909, 456] on icon at bounding box center [912, 462] width 14 height 13
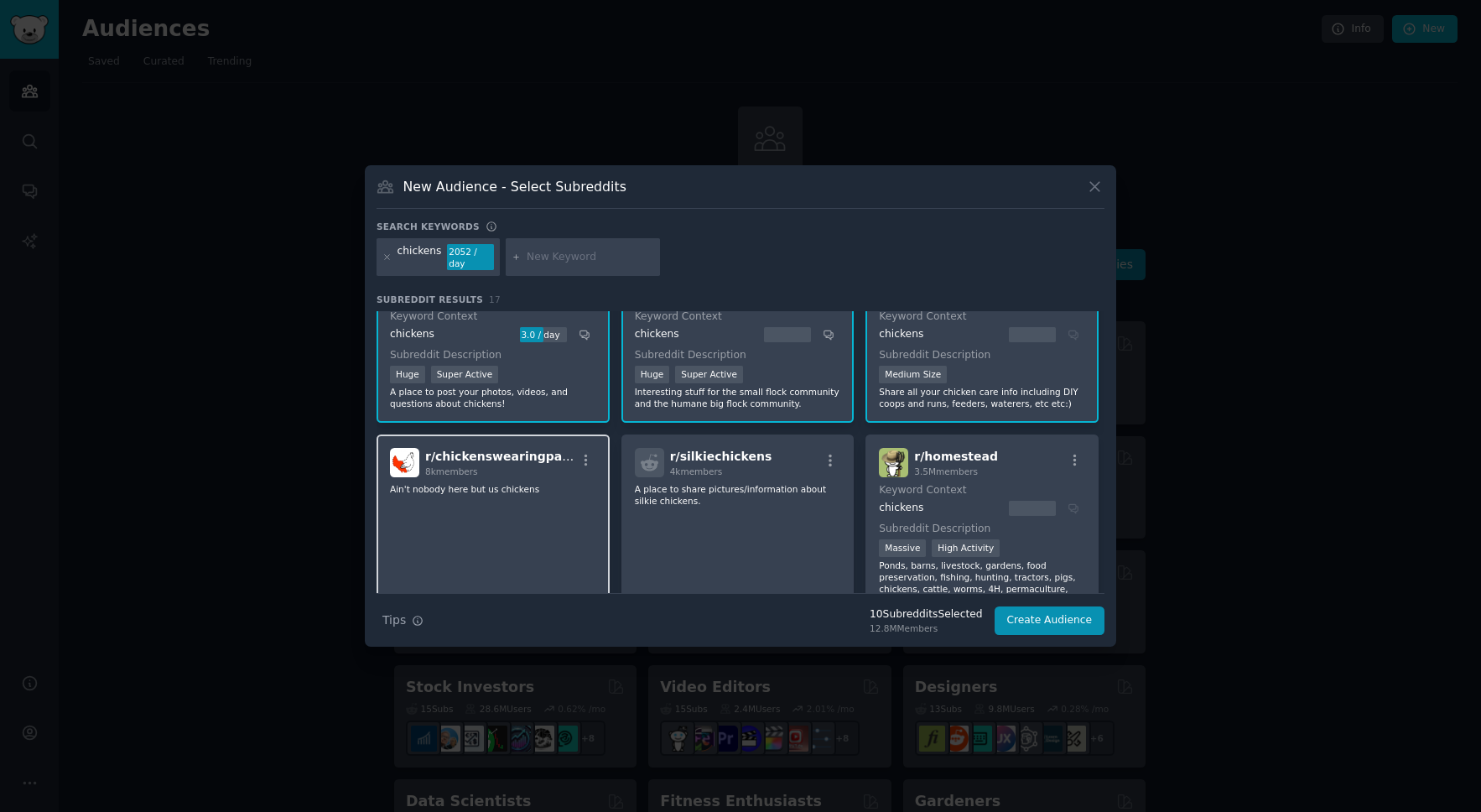
scroll to position [49, 0]
click at [585, 459] on icon "button" at bounding box center [587, 461] width 4 height 11
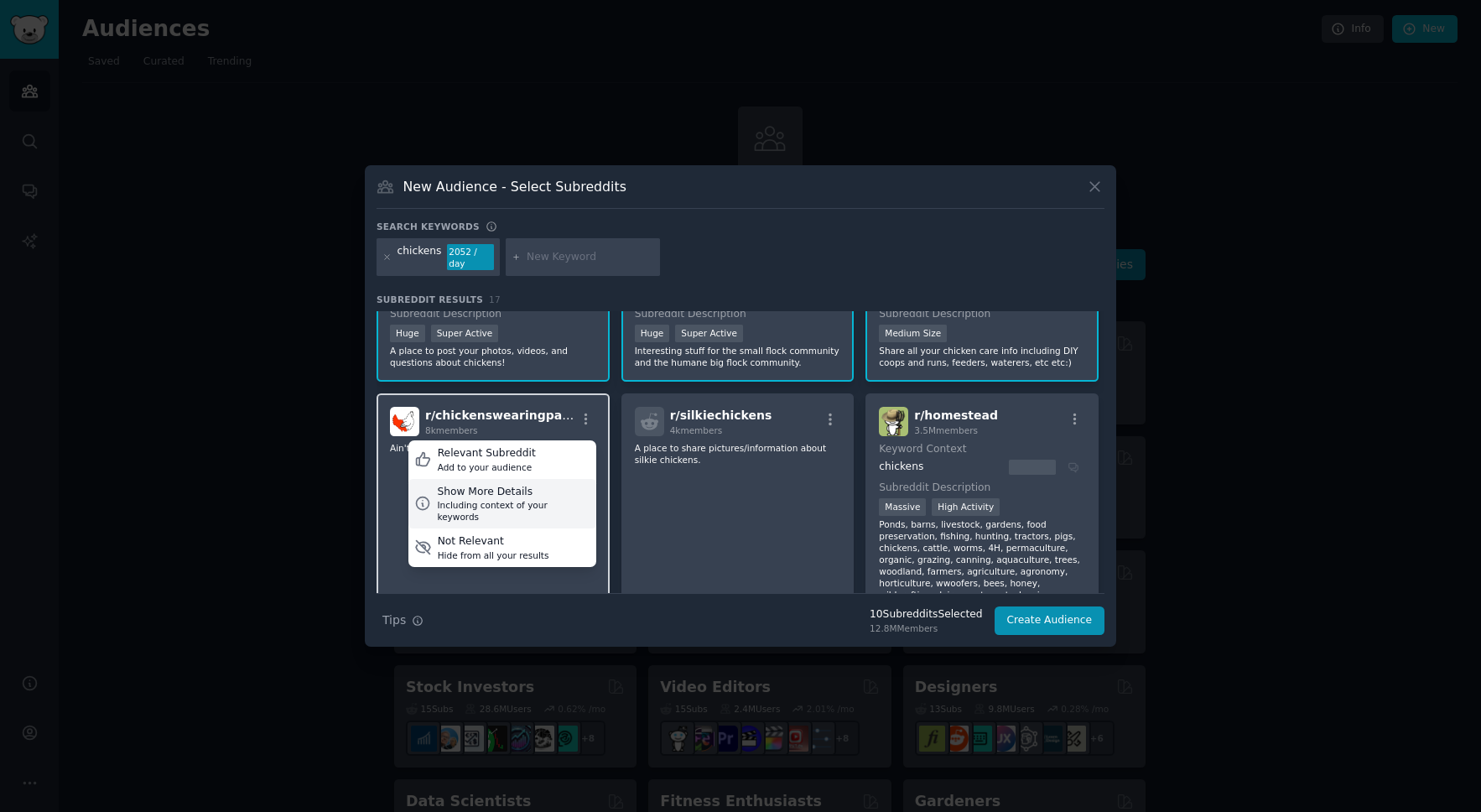
scroll to position [94, 0]
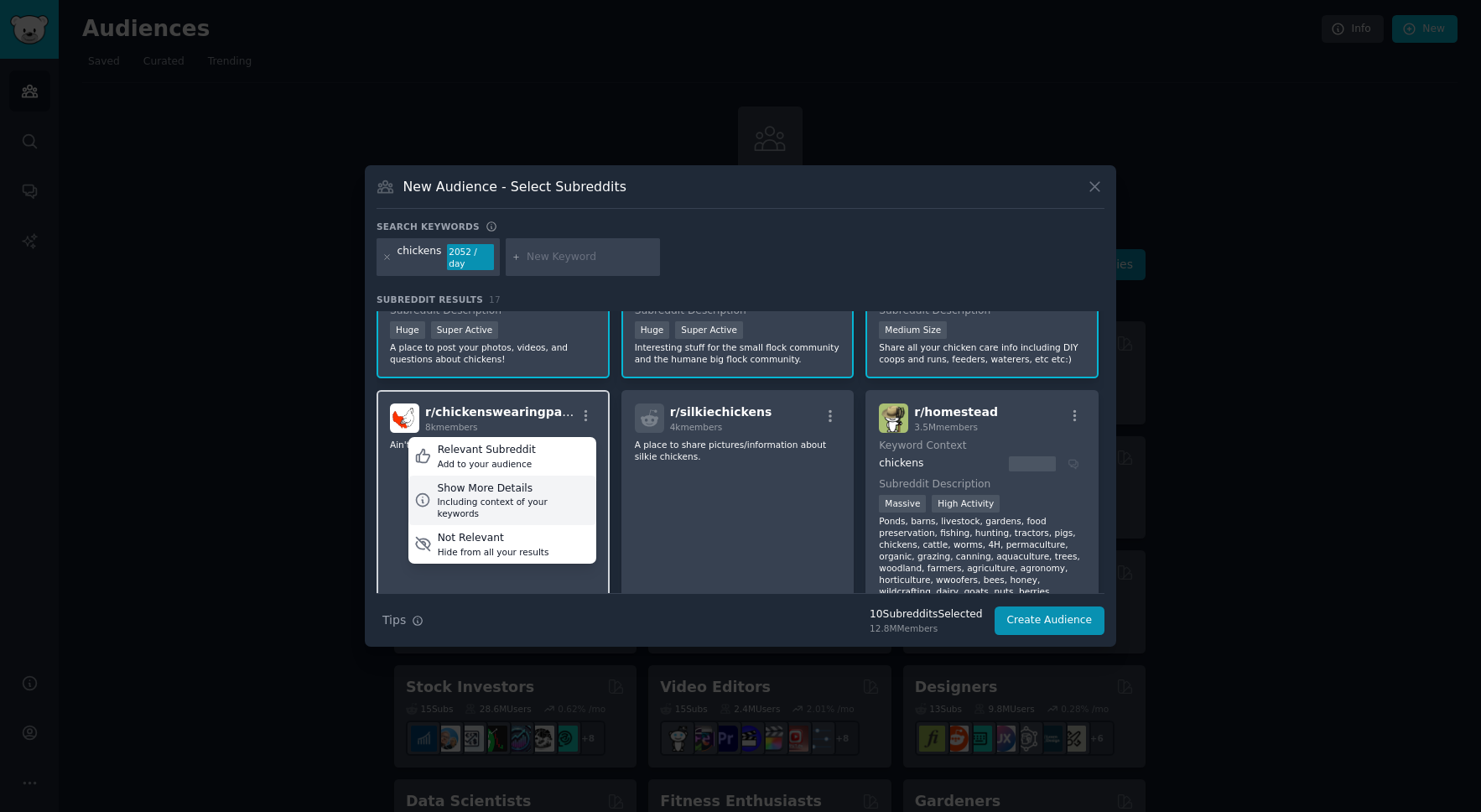
click at [477, 492] on div "Show More Details" at bounding box center [513, 489] width 153 height 15
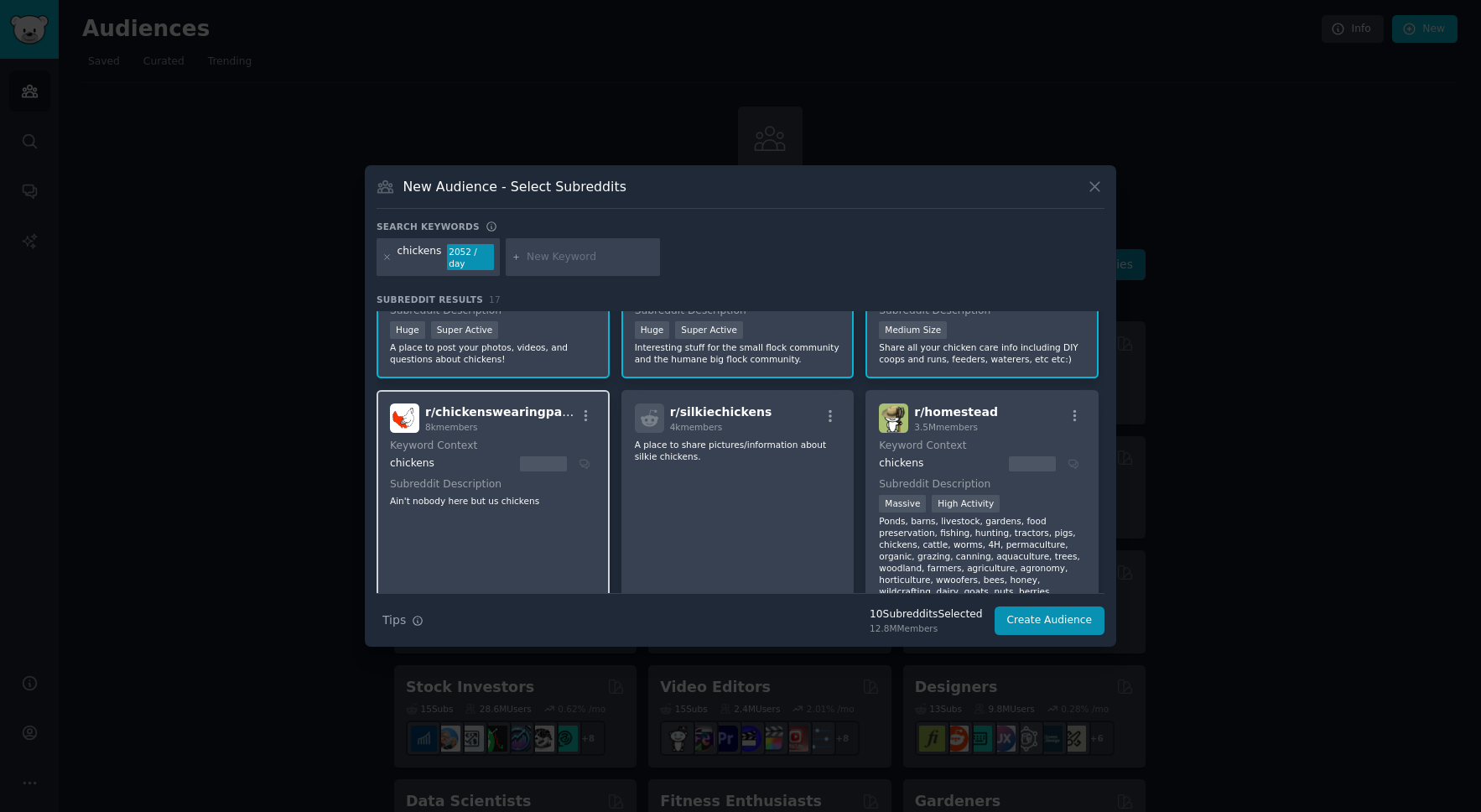
click at [584, 461] on div "chickens" at bounding box center [491, 464] width 201 height 15
click at [585, 416] on icon "button" at bounding box center [587, 416] width 4 height 11
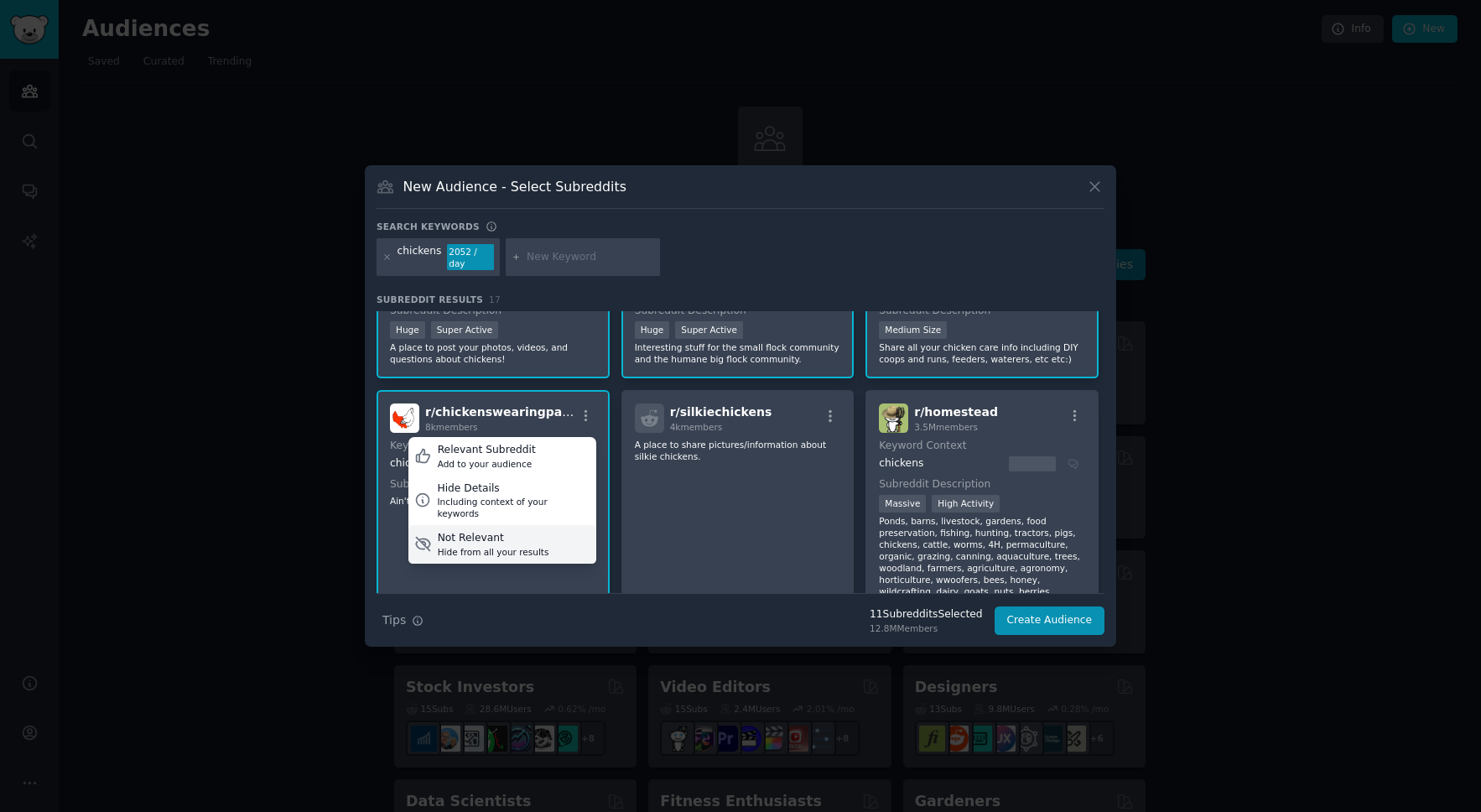
click at [428, 538] on icon at bounding box center [423, 544] width 14 height 13
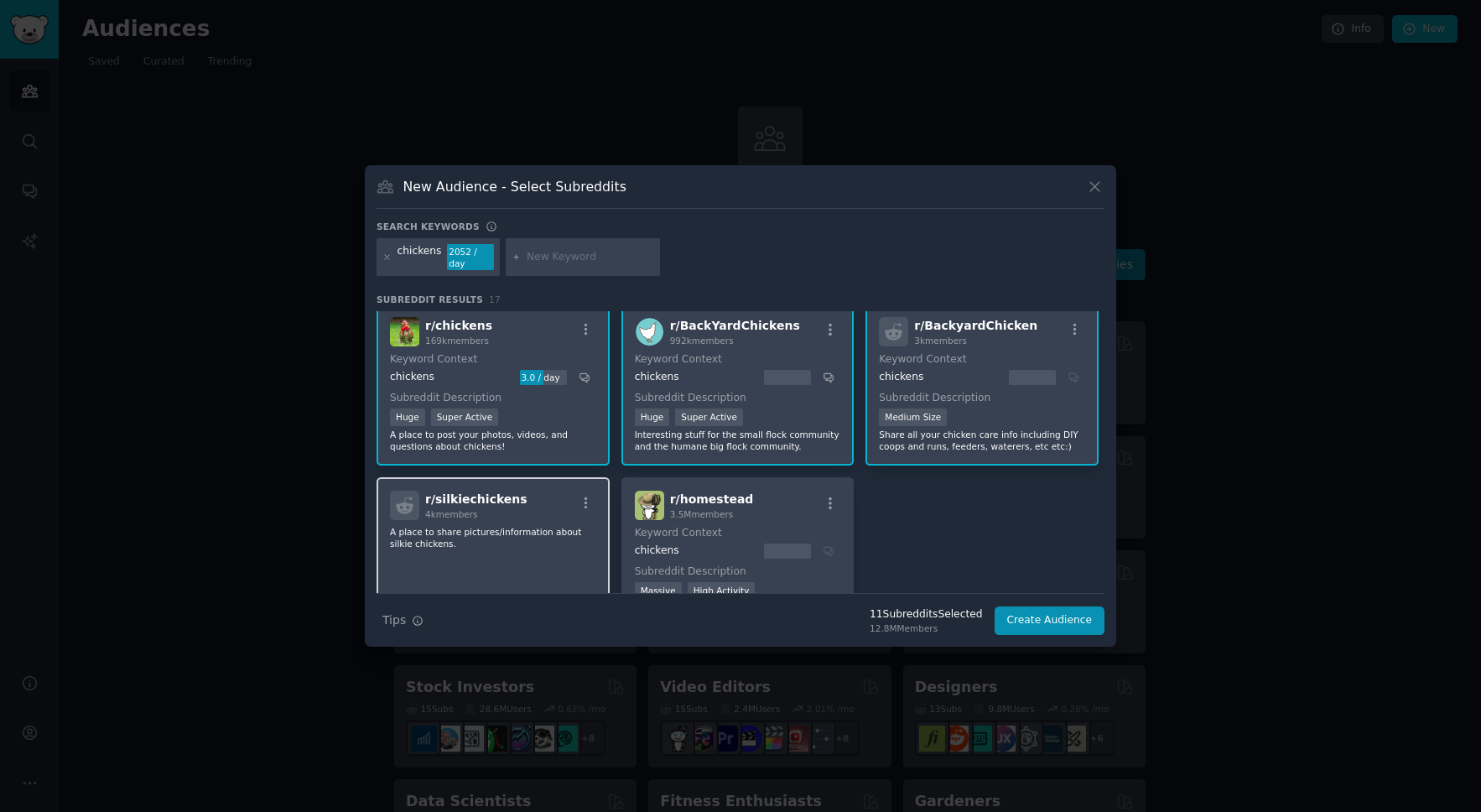
scroll to position [8, 0]
click at [579, 501] on icon "button" at bounding box center [587, 503] width 15 height 15
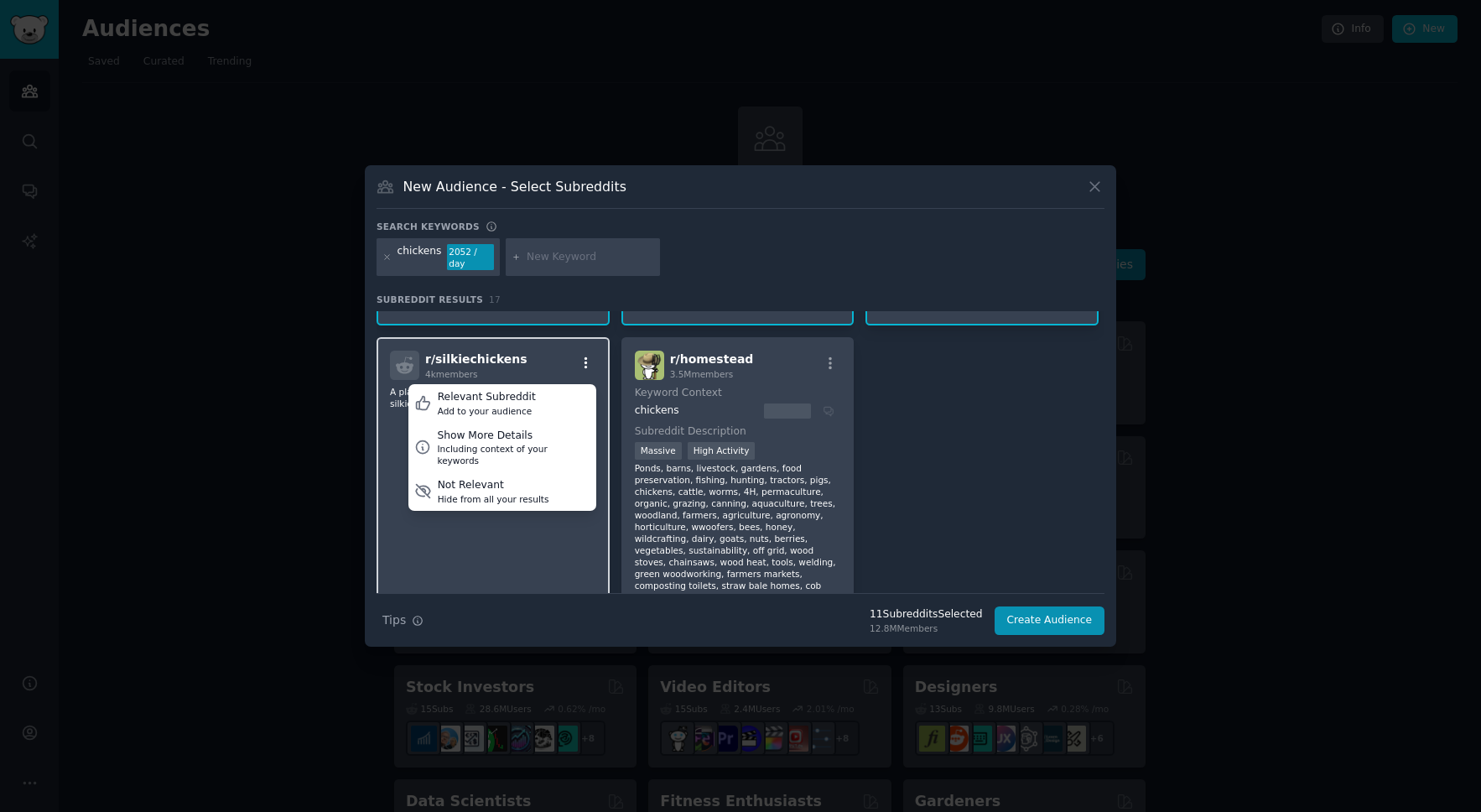
scroll to position [151, 0]
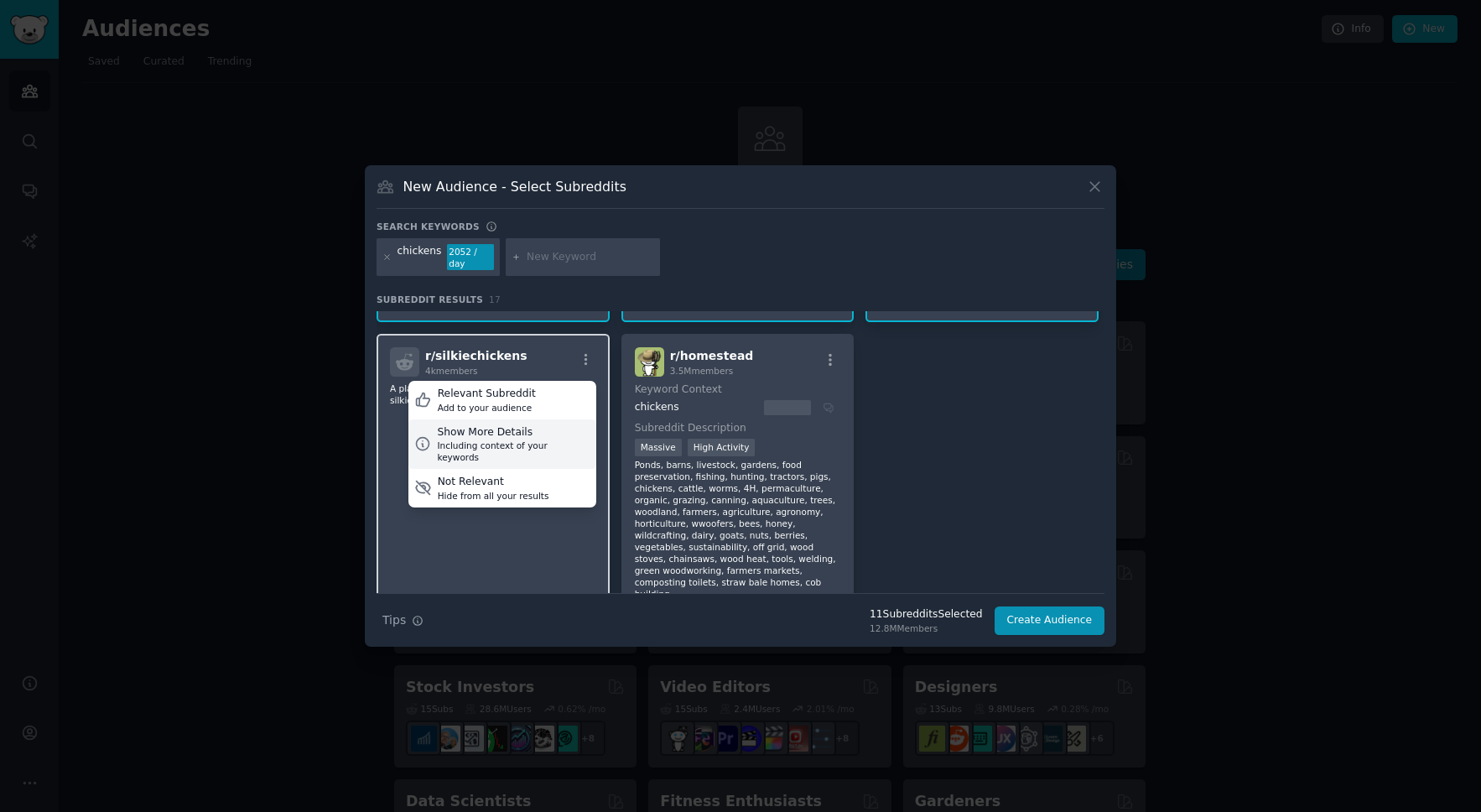
click at [419, 439] on icon at bounding box center [423, 444] width 18 height 18
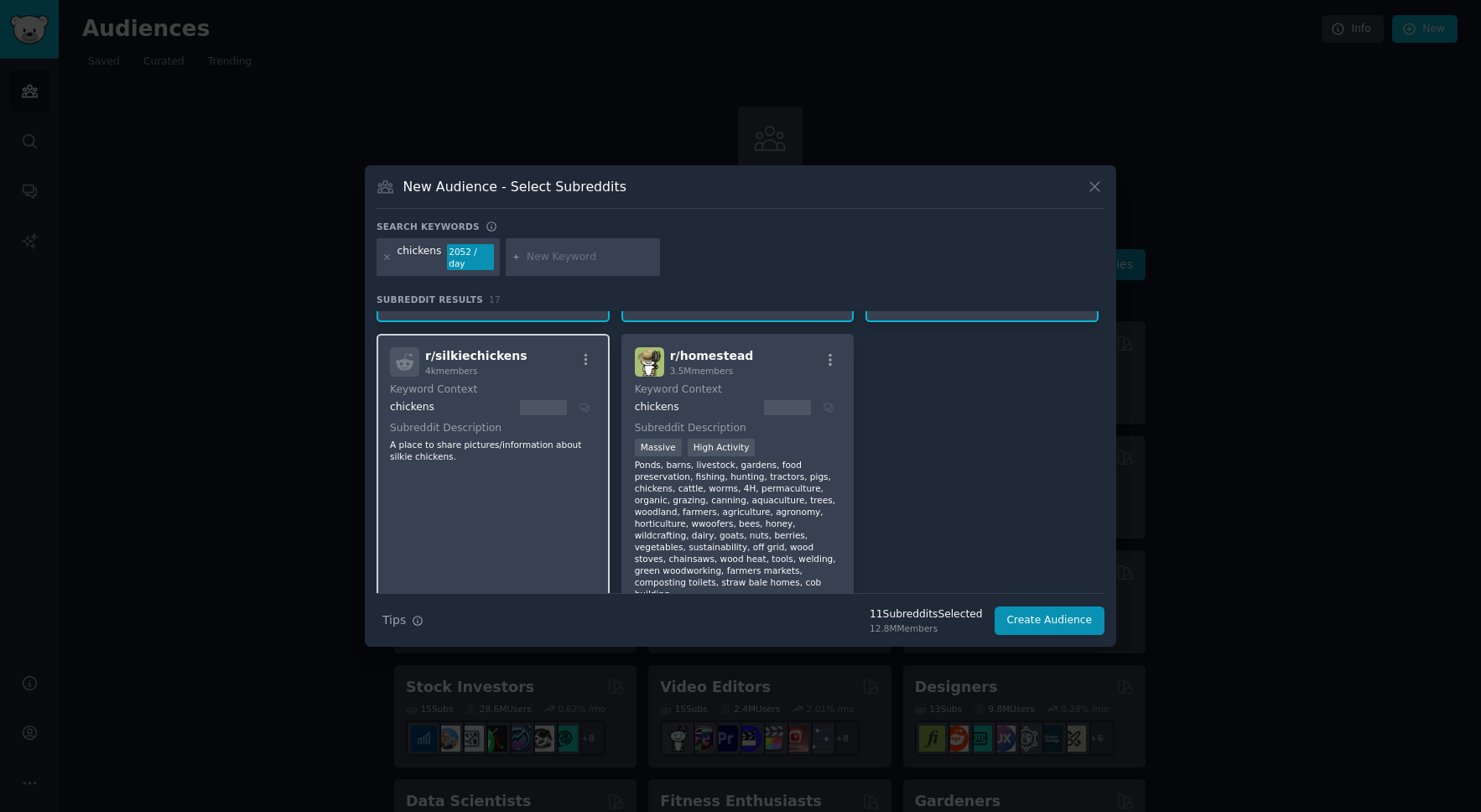
click at [586, 406] on div "chickens" at bounding box center [491, 407] width 201 height 15
click at [586, 370] on div at bounding box center [586, 361] width 21 height 20
click at [587, 363] on icon "button" at bounding box center [587, 359] width 15 height 15
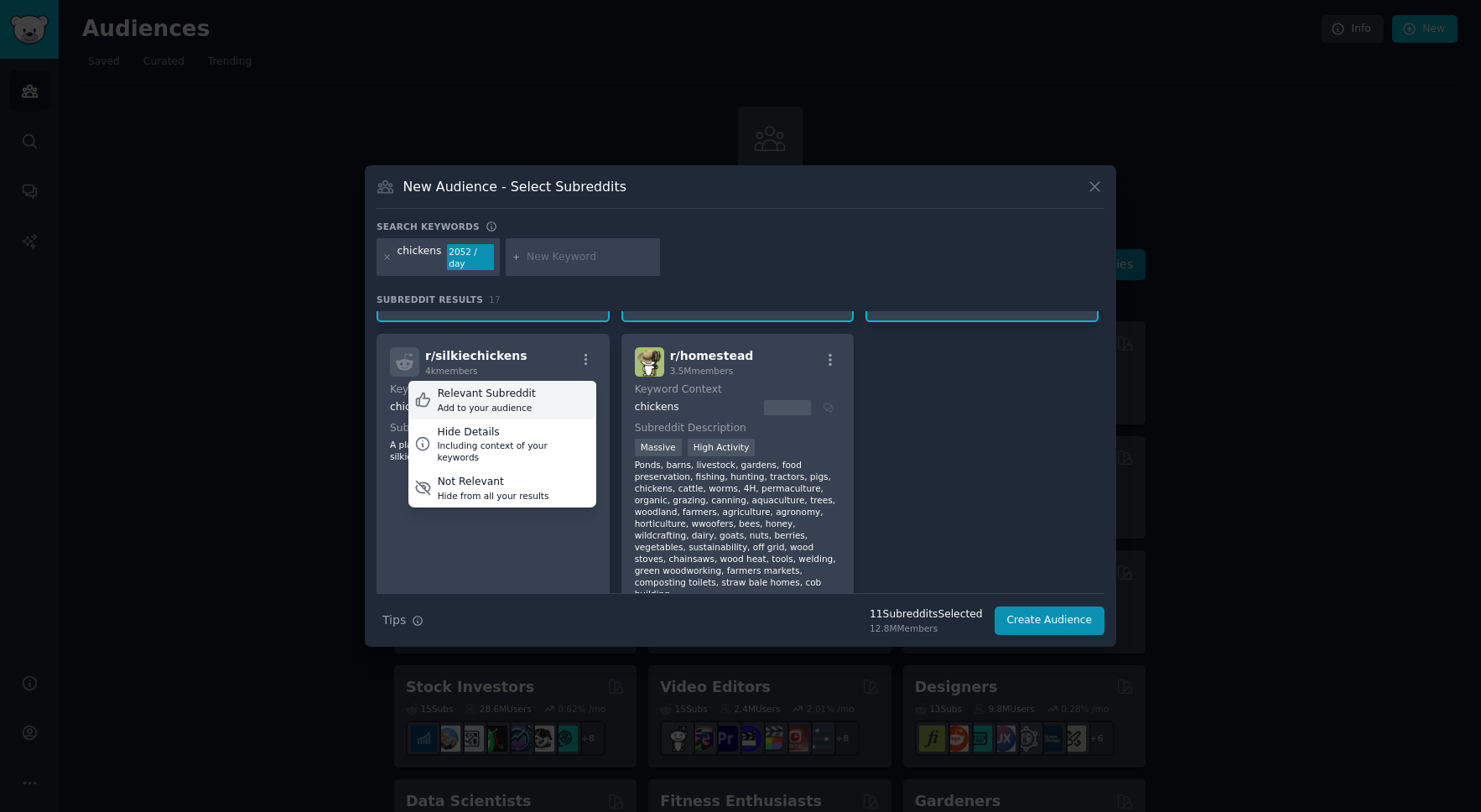
click at [424, 398] on icon at bounding box center [423, 400] width 13 height 13
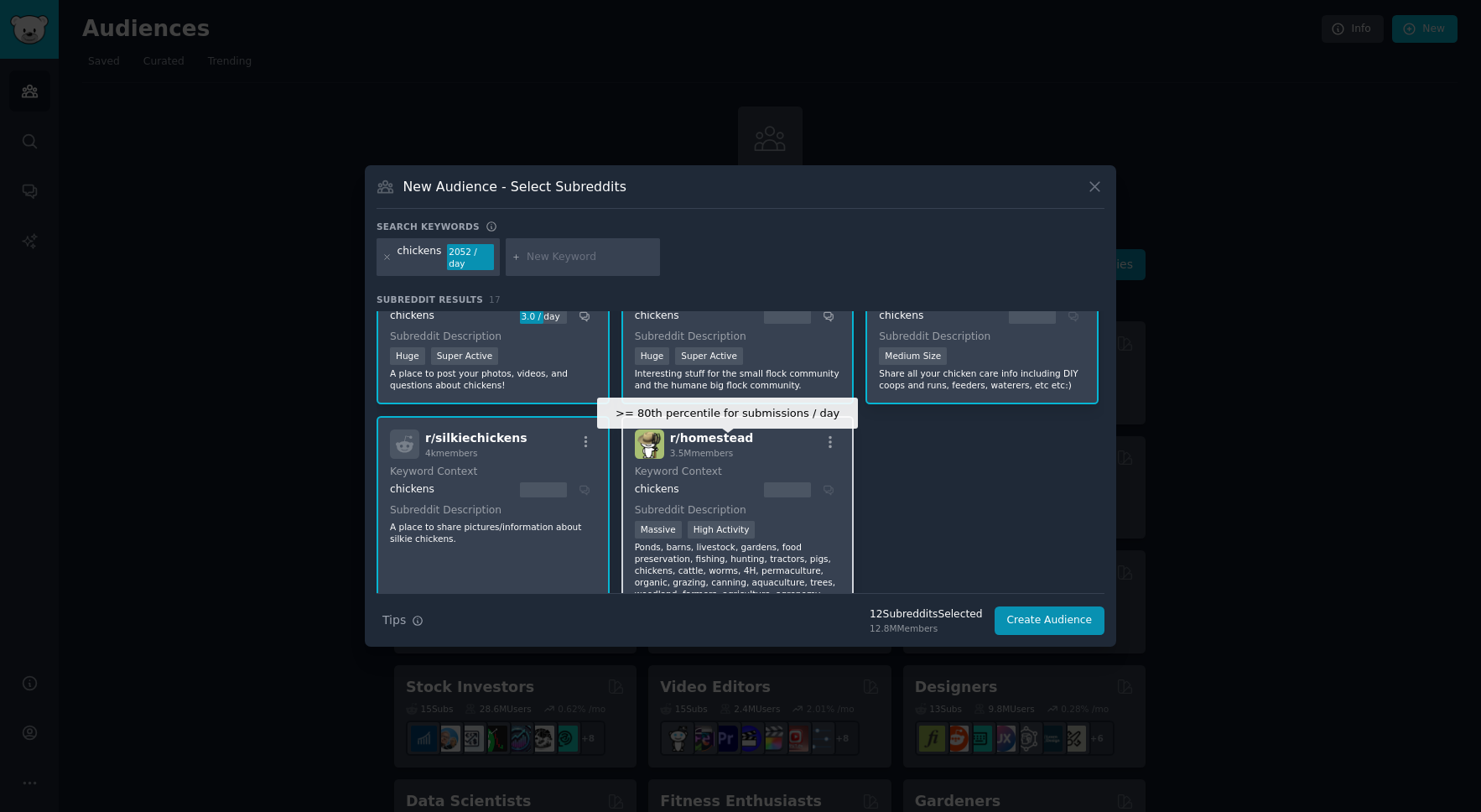
scroll to position [0, 0]
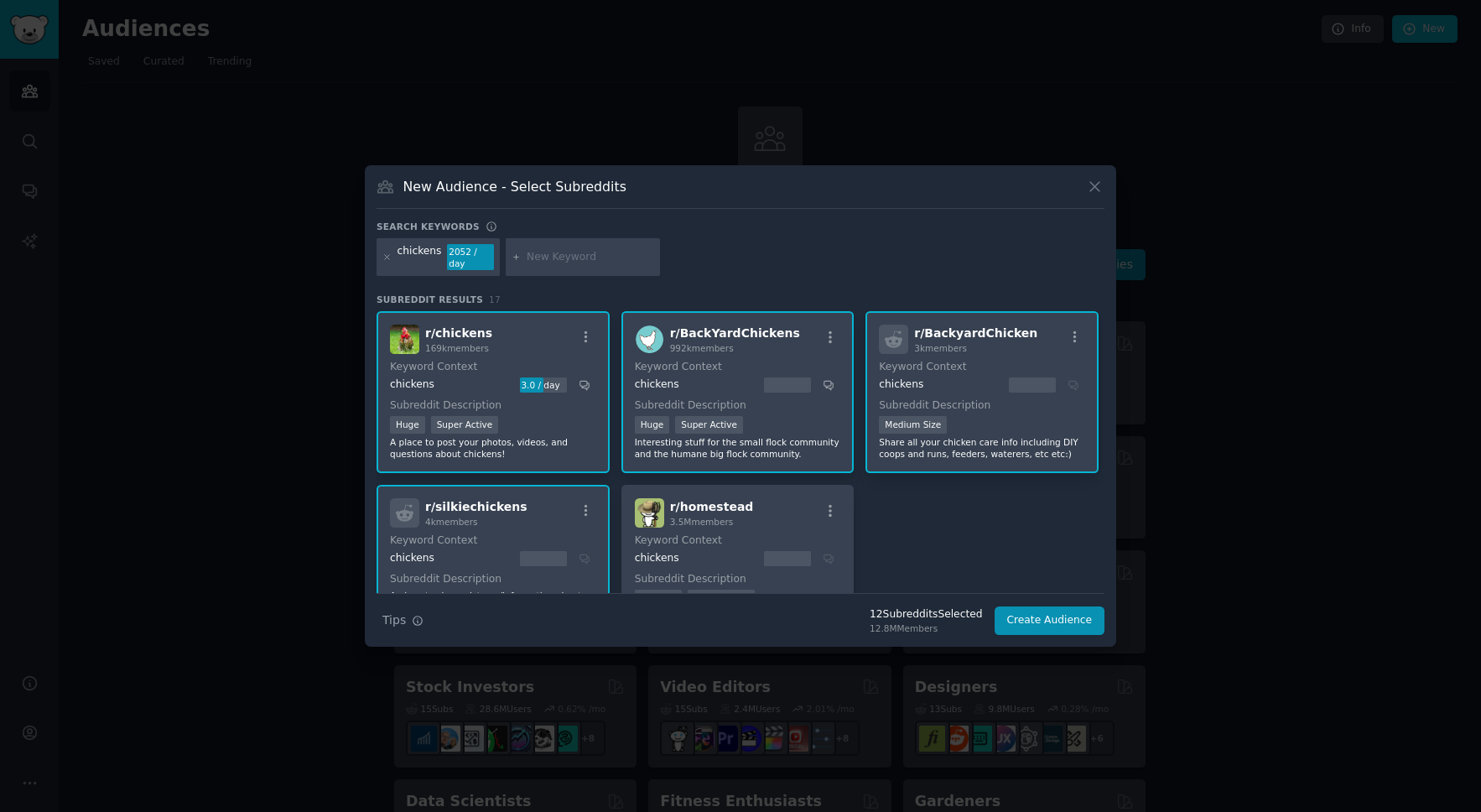
click at [586, 259] on input "text" at bounding box center [590, 257] width 127 height 15
type input "chicken problems"
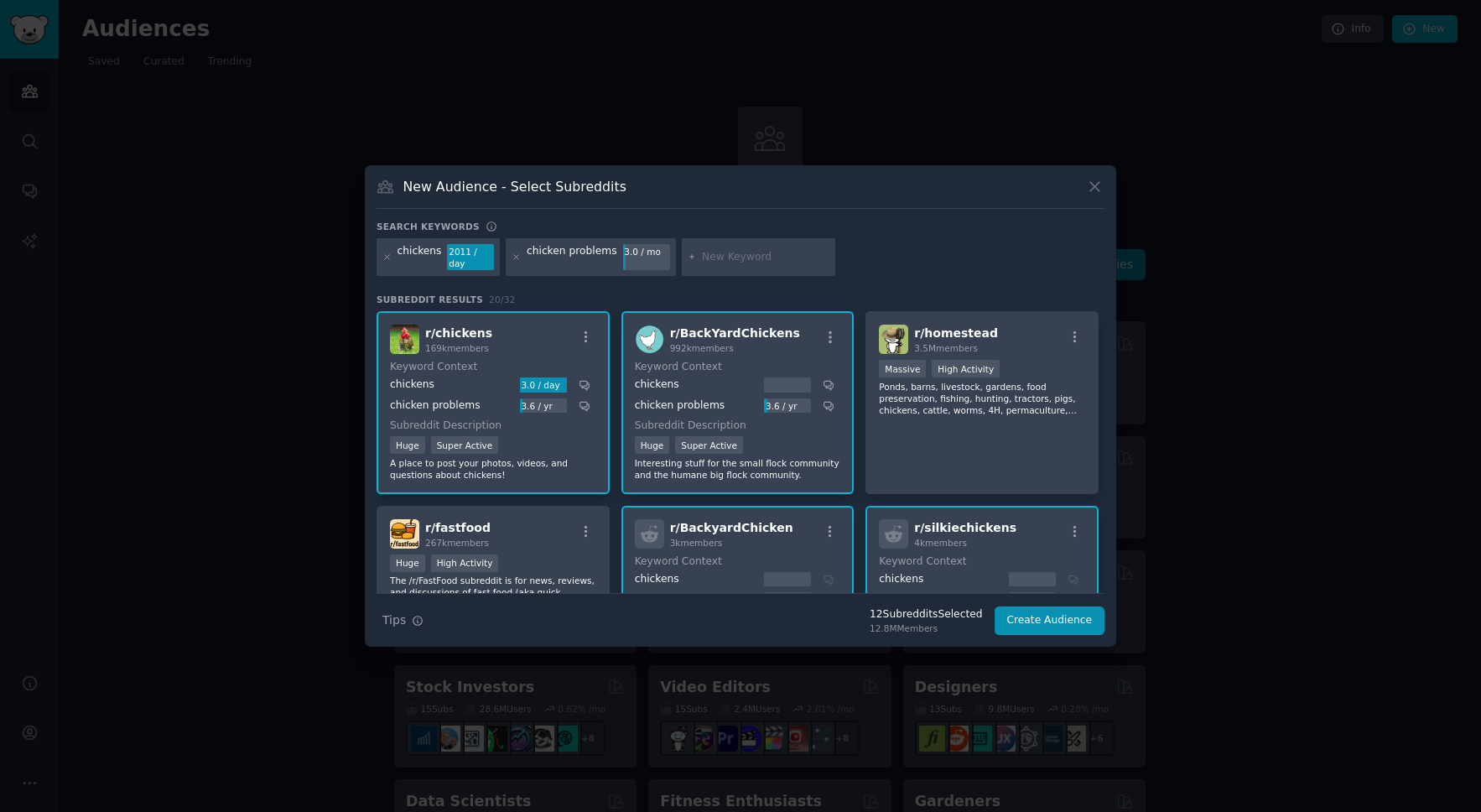
click at [519, 259] on div "chicken problems 3.0 / mo" at bounding box center [591, 257] width 170 height 39
click at [516, 258] on icon at bounding box center [516, 257] width 4 height 4
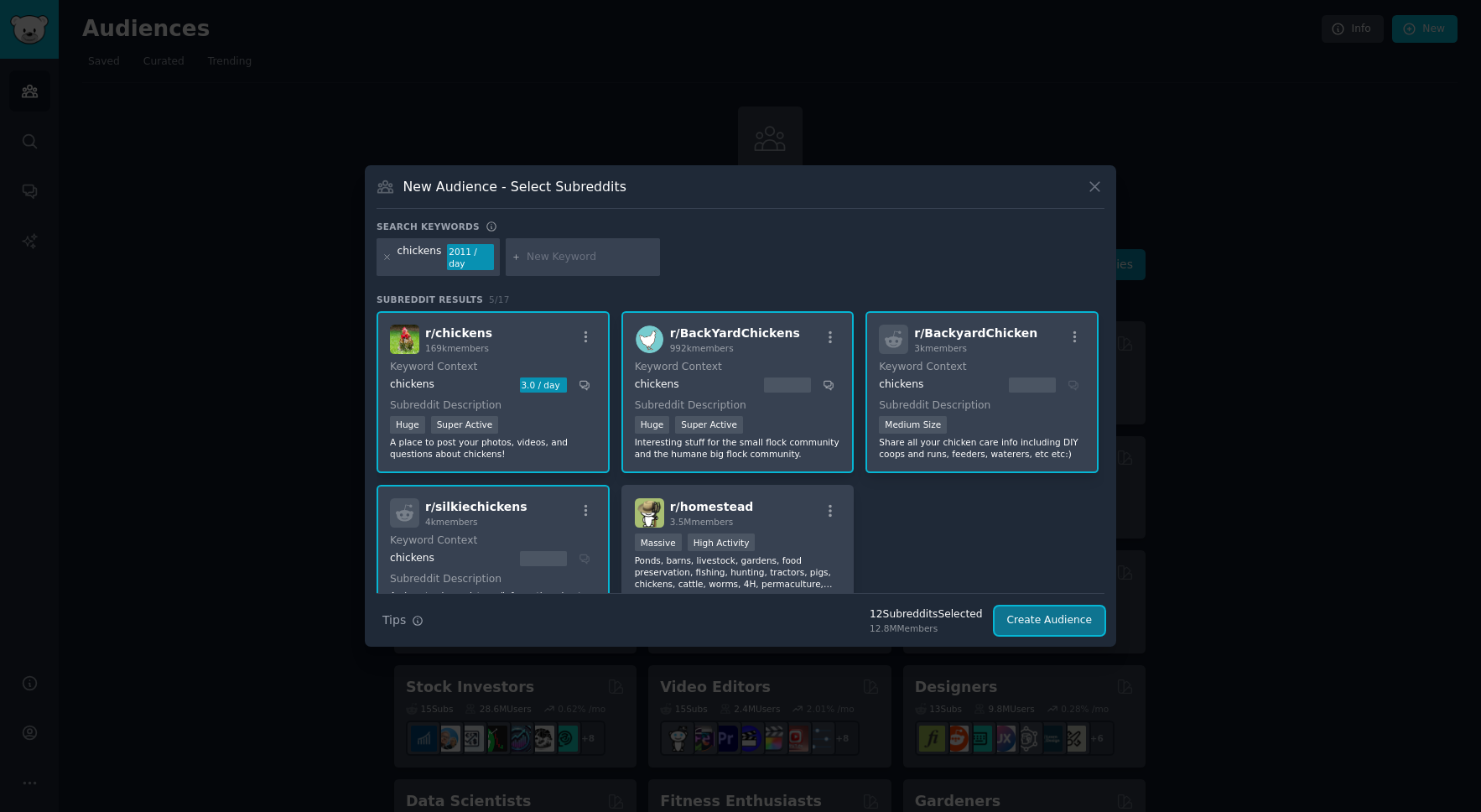
click at [1052, 618] on button "Create Audience" at bounding box center [1050, 621] width 110 height 28
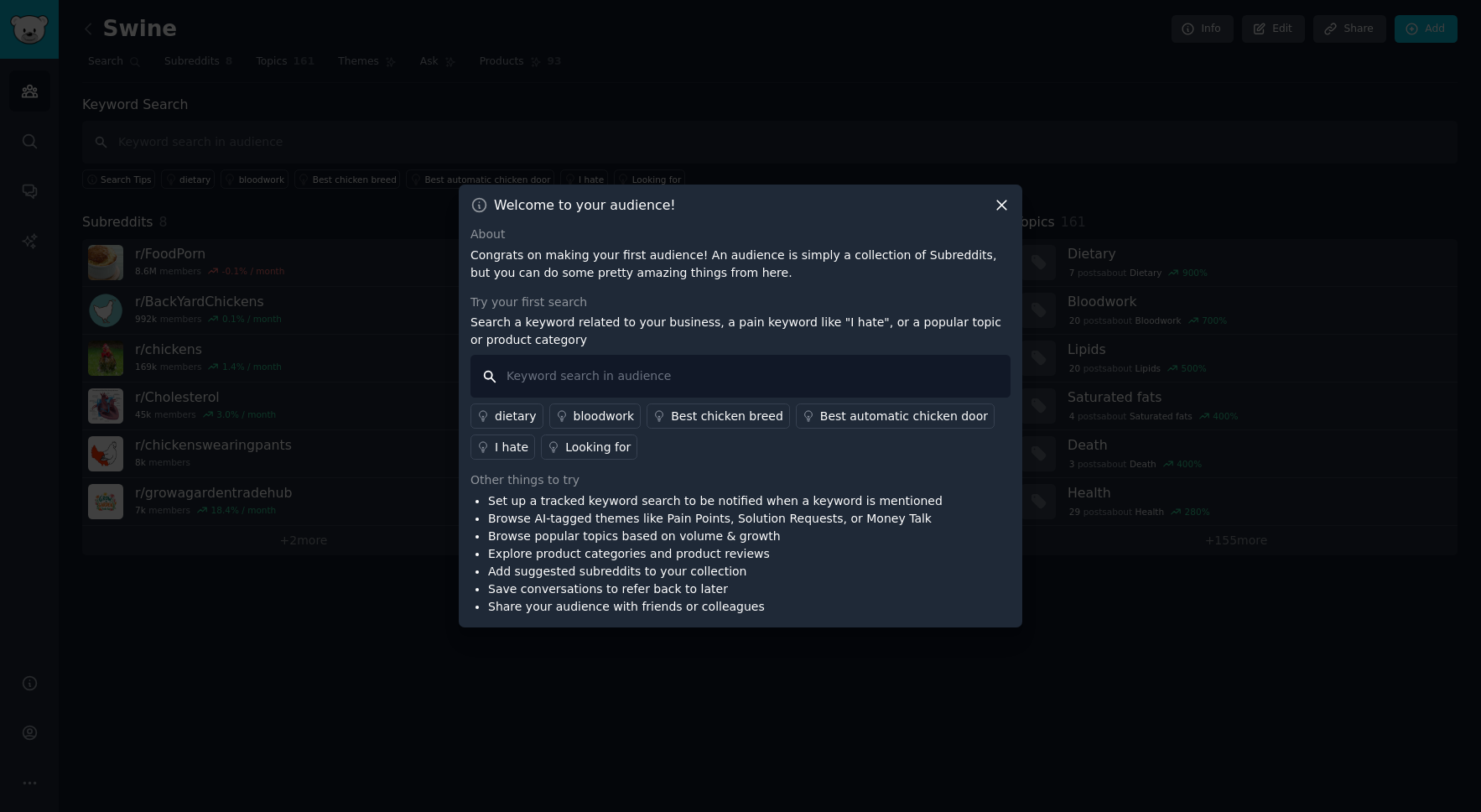
click at [579, 376] on input "text" at bounding box center [740, 375] width 541 height 42
